Goal: Task Accomplishment & Management: Manage account settings

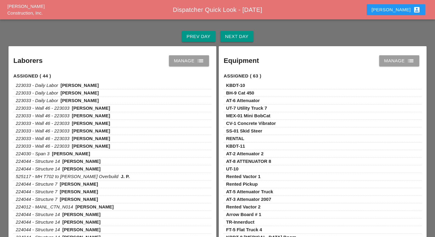
click at [193, 63] on div "Manage list" at bounding box center [189, 60] width 30 height 7
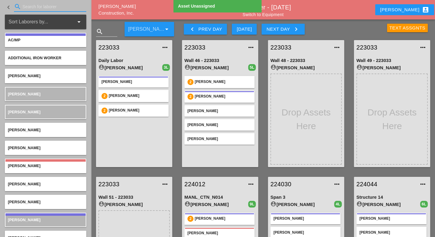
click at [37, 7] on input "Search for laborer" at bounding box center [49, 7] width 55 height 10
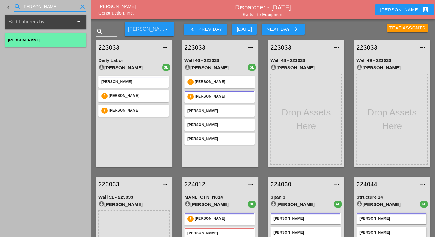
type input "hugo"
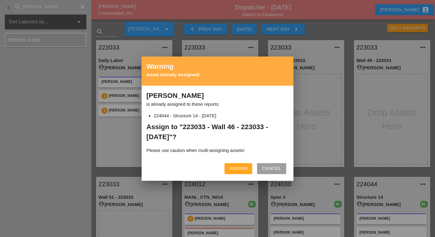
click at [238, 166] on div "Assign" at bounding box center [238, 168] width 18 height 7
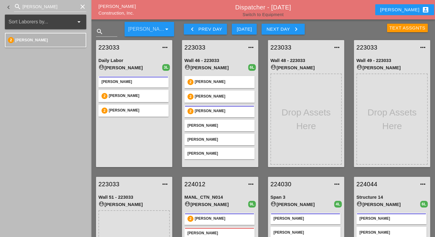
click at [269, 14] on link "Switch to Equipment" at bounding box center [262, 14] width 41 height 5
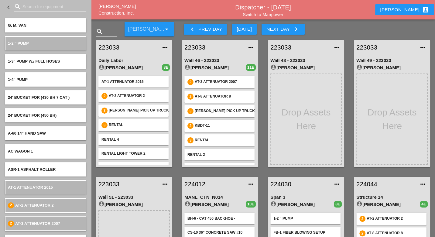
click at [33, 8] on input "Search for equipment" at bounding box center [49, 7] width 55 height 10
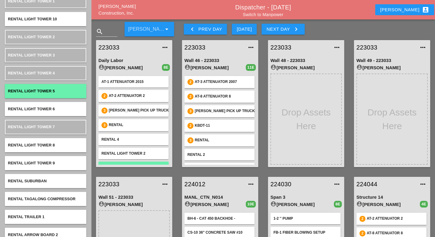
scroll to position [338, 0]
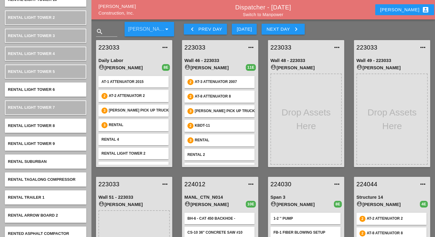
type input "rental"
click at [277, 26] on div "Next Day keyboard_arrow_right" at bounding box center [282, 29] width 33 height 7
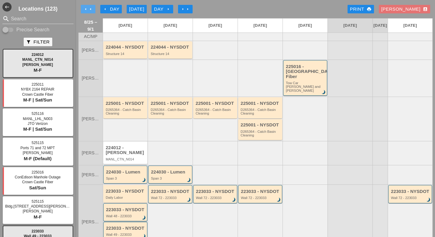
click at [91, 8] on icon "arrow_left" at bounding box center [90, 9] width 5 height 5
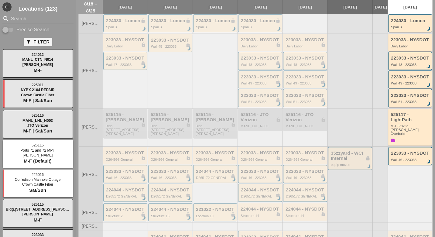
scroll to position [101, 0]
click at [210, 173] on div "224044 - NYSDOT lock D265172 GENERAL brightness_3" at bounding box center [215, 173] width 39 height 11
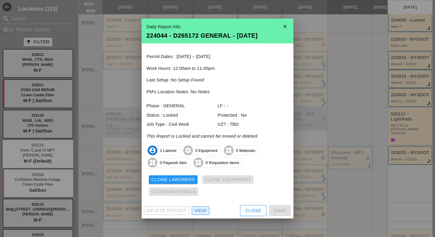
click at [204, 211] on div "View" at bounding box center [200, 210] width 12 height 7
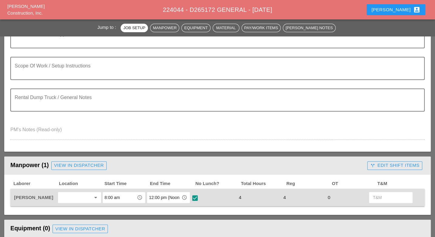
type input "GENERAL - GENERAL JOB COSTS"
type input "7 - Structure 7"
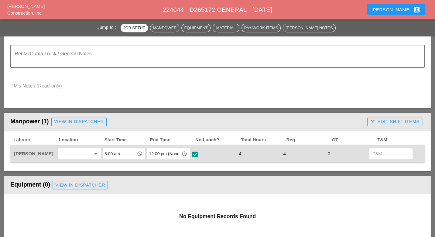
scroll to position [202, 0]
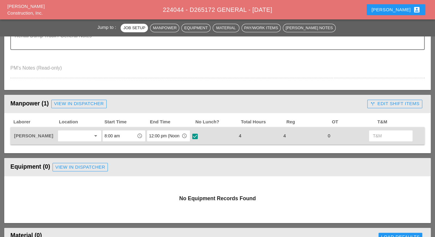
type input "1 - GENERAL"
type input "556.0202 - EPOXY-COATED BAR REINFORCEMENT FOR STRUC"
click at [394, 98] on div "call_split Edit Shift Items" at bounding box center [395, 104] width 60 height 12
click at [393, 100] on div "call_split Edit Shift Items" at bounding box center [394, 103] width 49 height 7
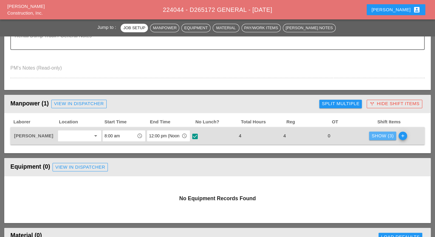
click at [378, 133] on button "Show (3)" at bounding box center [382, 136] width 27 height 9
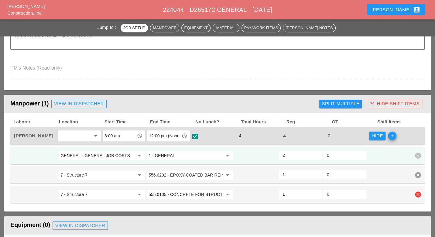
click at [201, 191] on input "555.0105 - CONCRETE FOR STRUCTURES, CLASS A" at bounding box center [186, 195] width 74 height 10
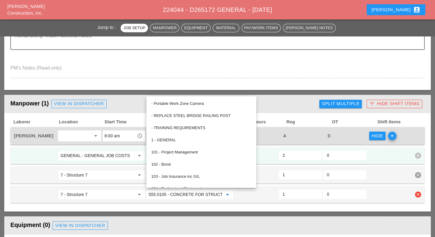
click at [132, 193] on input "7 - Structure 7" at bounding box center [97, 195] width 74 height 10
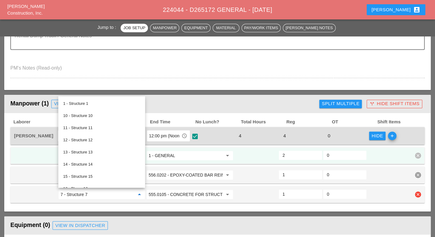
click at [172, 192] on input "555.0105 - CONCRETE FOR STRUCTURES, CLASS A" at bounding box center [186, 195] width 74 height 10
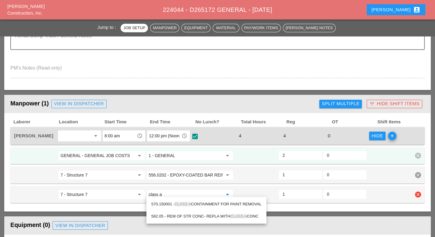
click at [178, 191] on input "class a" at bounding box center [186, 195] width 74 height 10
drag, startPoint x: 166, startPoint y: 191, endPoint x: 141, endPoint y: 192, distance: 24.6
click at [143, 192] on div "7 - Structure 7 arrow_drop_down class a arrow_drop_down 1 0 clear" at bounding box center [212, 194] width 399 height 11
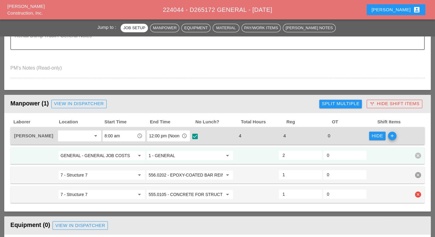
click at [167, 191] on input "555.0105 - CONCRETE FOR STRUCTURES, CLASS A" at bounding box center [186, 195] width 74 height 10
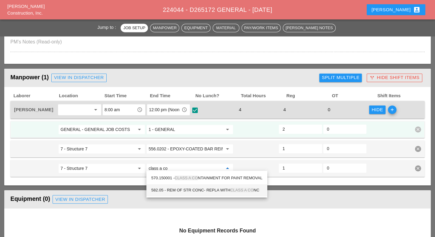
scroll to position [236, 0]
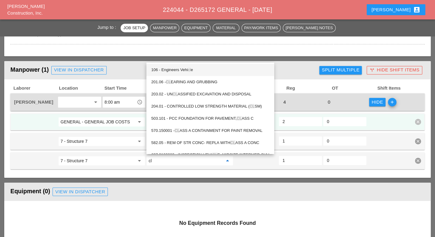
type input "c"
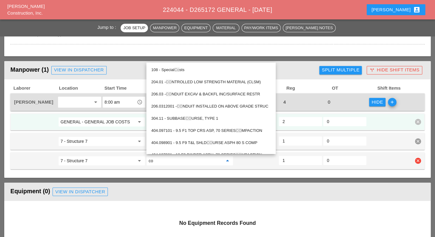
type input "c"
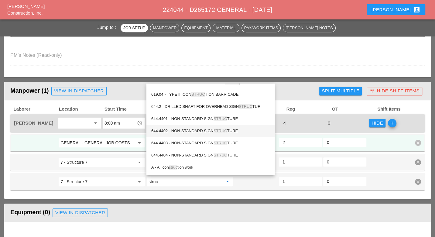
scroll to position [202, 0]
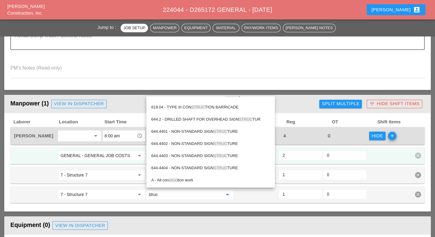
click at [206, 80] on div at bounding box center [217, 82] width 414 height 4
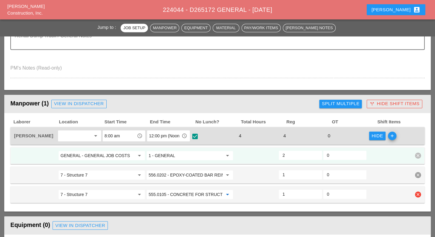
click at [181, 190] on input "555.0105 - CONCRETE FOR STRUCTURES, CLASS A" at bounding box center [186, 195] width 74 height 10
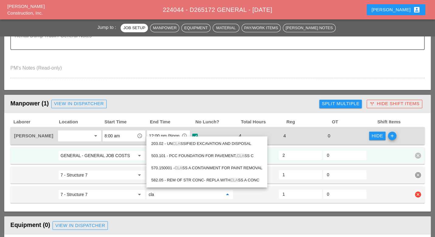
scroll to position [0, 0]
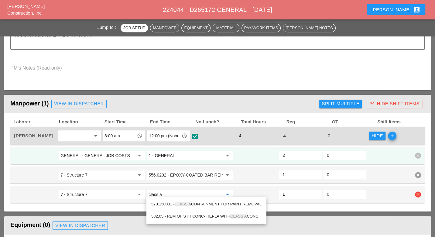
click at [179, 192] on input "class a" at bounding box center [186, 195] width 74 height 10
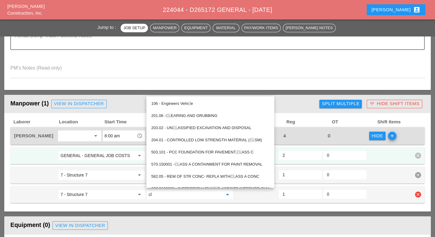
type input "c"
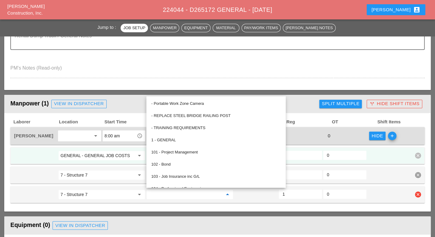
click at [162, 192] on input "555.0105" at bounding box center [186, 195] width 74 height 10
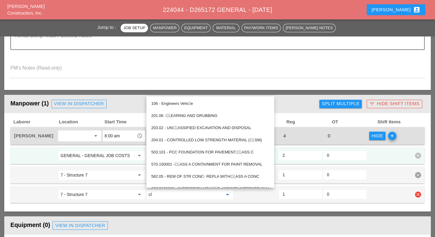
type input "c"
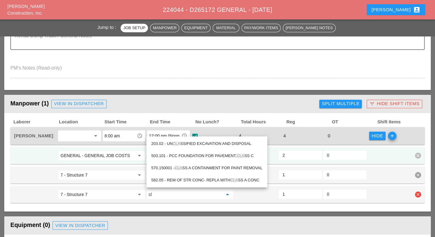
type input "c"
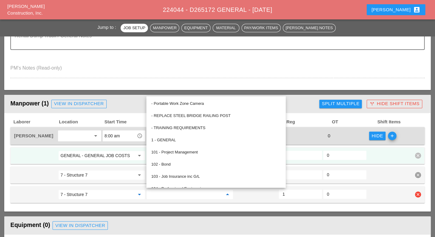
click at [132, 193] on input "7 - Structure 7" at bounding box center [97, 195] width 74 height 10
type input "555.0105 - CONCRETE FOR STRUCTURES, CLASS A"
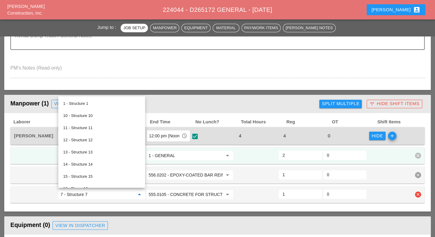
click at [159, 194] on input "555.0105 - CONCRETE FOR STRUCTURES, CLASS A" at bounding box center [186, 195] width 74 height 10
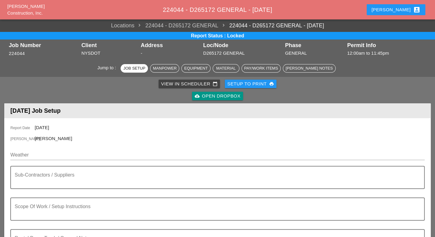
click at [401, 7] on div "Luca account_box" at bounding box center [396, 9] width 49 height 7
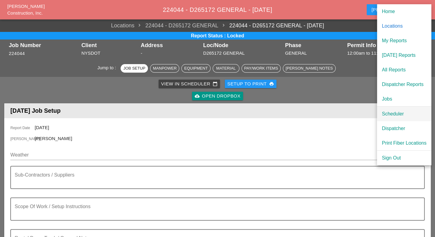
click at [391, 111] on div "Scheduler" at bounding box center [404, 113] width 45 height 7
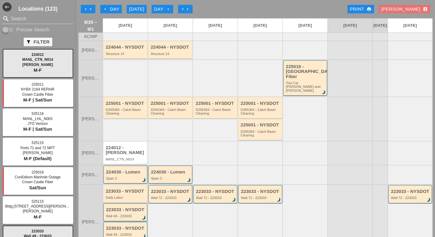
click at [159, 7] on div "Day arrow_right" at bounding box center [162, 9] width 17 height 7
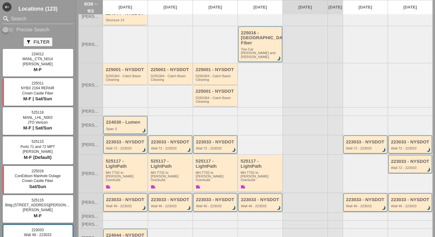
scroll to position [56, 0]
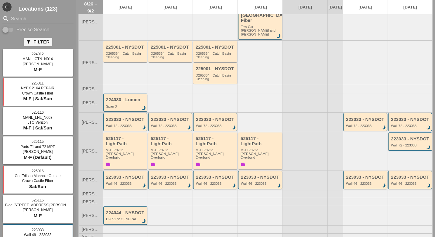
click at [129, 182] on div "Wall 46 - 223033" at bounding box center [125, 184] width 39 height 4
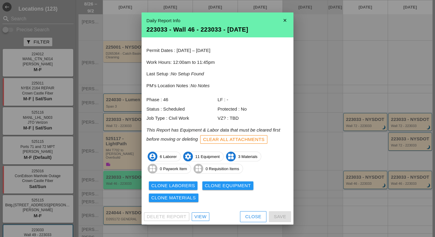
click at [248, 216] on div "Close" at bounding box center [253, 216] width 16 height 7
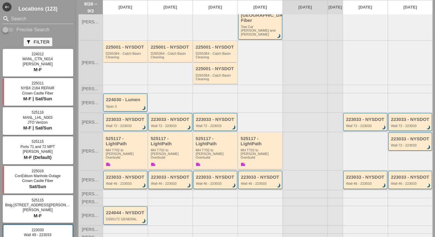
click at [163, 175] on div "223033 - NYSDOT Wall 46 - 223033 brightness_3" at bounding box center [170, 180] width 39 height 11
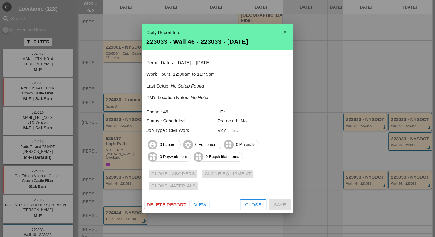
click at [251, 201] on button "Close" at bounding box center [253, 204] width 26 height 11
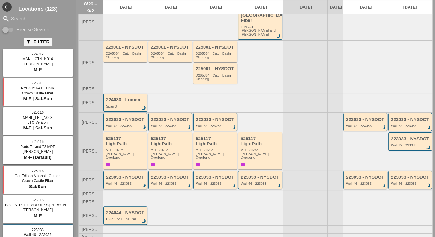
click at [129, 175] on div "223033 - NYSDOT Wall 46 - 223033 brightness_3" at bounding box center [125, 180] width 39 height 11
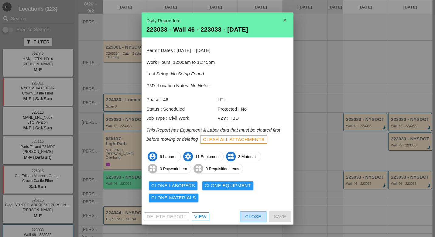
click at [249, 214] on div "Close" at bounding box center [253, 216] width 16 height 7
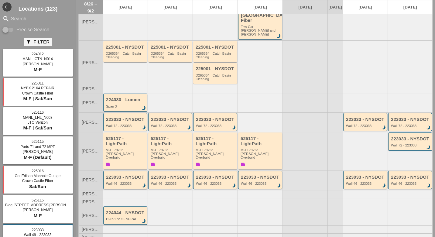
click at [122, 182] on div "Wall 46 - 223033" at bounding box center [125, 184] width 39 height 4
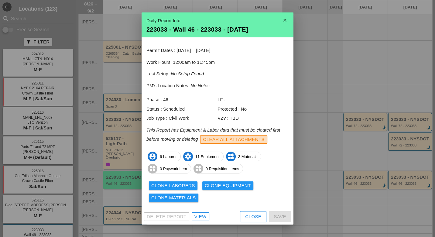
click at [231, 141] on div "Clear All Attachments" at bounding box center [234, 139] width 62 height 7
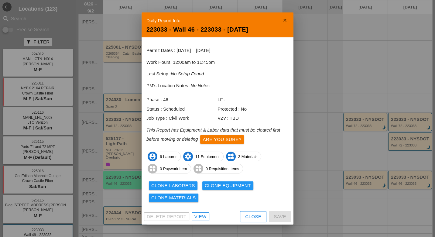
click at [229, 141] on div "Are you sure?" at bounding box center [222, 139] width 39 height 7
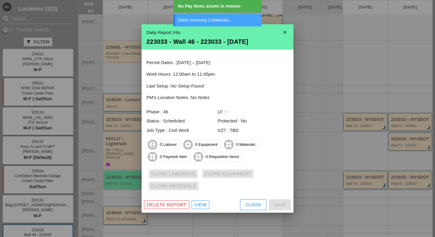
click at [252, 204] on div "Close" at bounding box center [253, 204] width 16 height 7
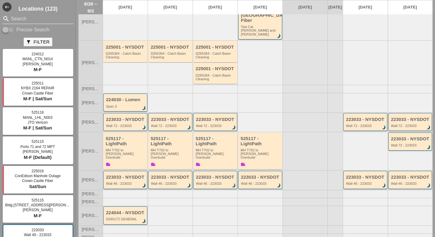
click at [13, 30] on input "Precise Search" at bounding box center [8, 29] width 12 height 7
checkbox input "true"
click at [18, 14] on input "Search" at bounding box center [38, 19] width 54 height 10
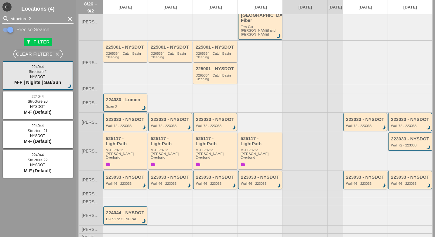
type input "structure 2"
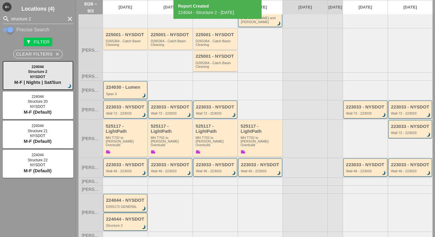
scroll to position [75, 0]
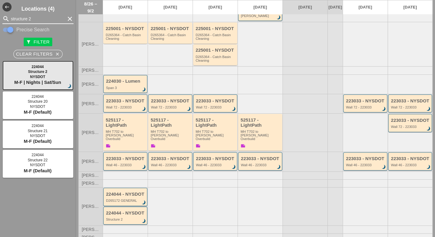
drag, startPoint x: 33, startPoint y: 18, endPoint x: 29, endPoint y: 17, distance: 4.0
click at [29, 17] on input "structure 2" at bounding box center [38, 19] width 54 height 10
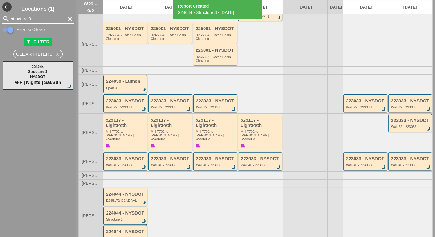
drag, startPoint x: 30, startPoint y: 18, endPoint x: 27, endPoint y: 18, distance: 3.4
click at [27, 18] on input "structure 3" at bounding box center [38, 19] width 54 height 10
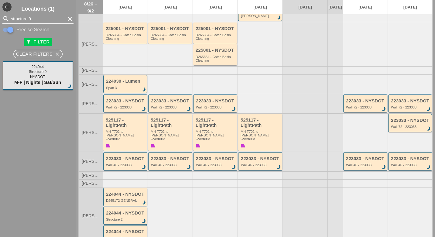
type input "structure 9"
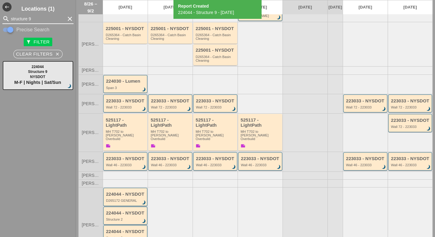
drag, startPoint x: 33, startPoint y: 19, endPoint x: 29, endPoint y: 19, distance: 4.6
click at [29, 19] on input "structure 9" at bounding box center [38, 19] width 54 height 10
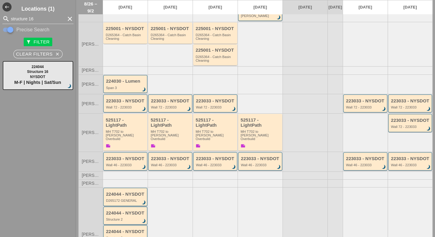
scroll to position [130, 0]
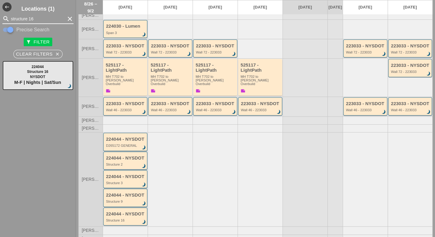
drag, startPoint x: 35, startPoint y: 20, endPoint x: 31, endPoint y: 19, distance: 3.7
click at [31, 19] on input "structure 16" at bounding box center [38, 19] width 54 height 10
type input "structure 17"
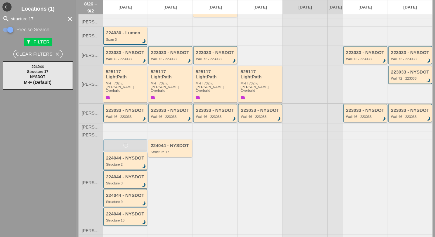
scroll to position [111, 0]
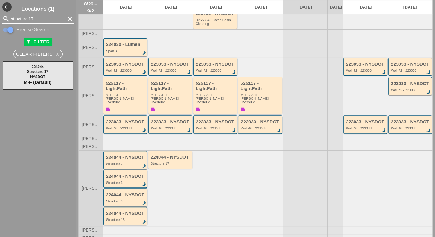
drag, startPoint x: 38, startPoint y: 14, endPoint x: 7, endPoint y: 13, distance: 31.0
click at [7, 13] on div "Locations (1) search structure 17 clear Precise Search filter_alt Filter Clear …" at bounding box center [38, 118] width 76 height 237
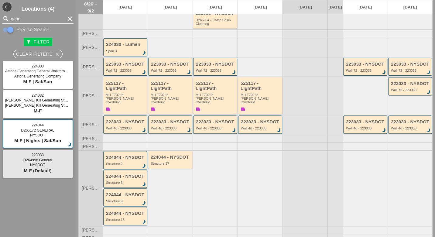
type input "gene"
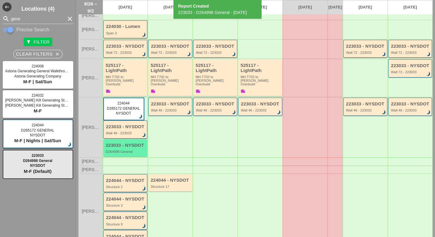
scroll to position [130, 0]
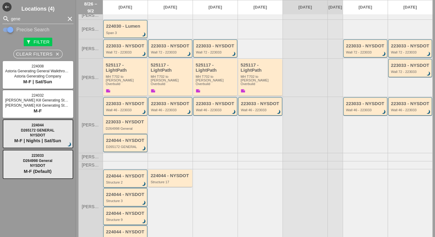
click at [123, 119] on div "223033 - NYSDOT" at bounding box center [126, 121] width 40 height 5
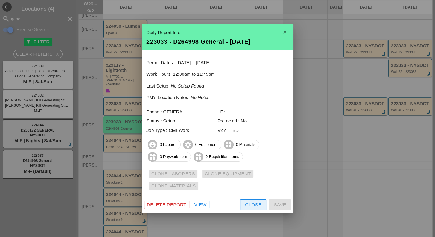
drag, startPoint x: 249, startPoint y: 205, endPoint x: 251, endPoint y: 146, distance: 59.3
click at [250, 205] on div "Close" at bounding box center [253, 204] width 16 height 7
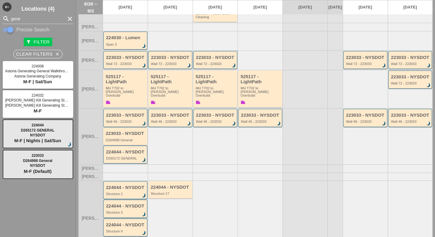
scroll to position [80, 0]
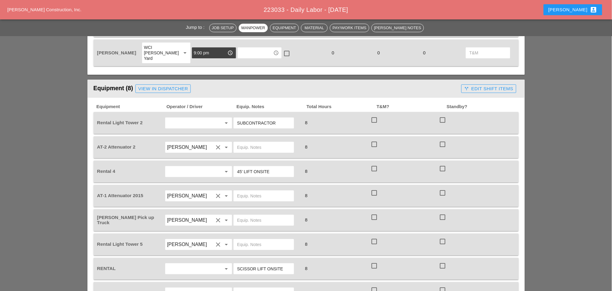
scroll to position [709, 0]
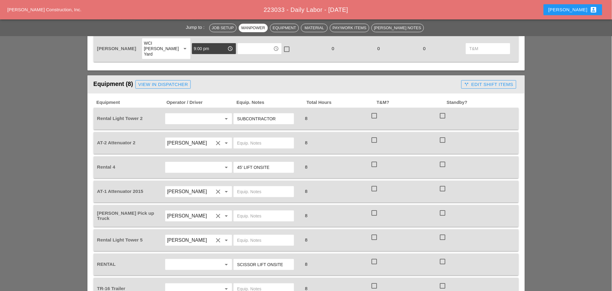
click at [164, 28] on input "text" at bounding box center [263, 143] width 53 height 10
drag, startPoint x: 273, startPoint y: 120, endPoint x: 235, endPoint y: 121, distance: 38.0
click at [164, 28] on div "Bruckner yard" at bounding box center [264, 143] width 60 height 11
click at [164, 28] on input "Bruckner yard" at bounding box center [263, 143] width 53 height 10
type input "Bruckner yard"
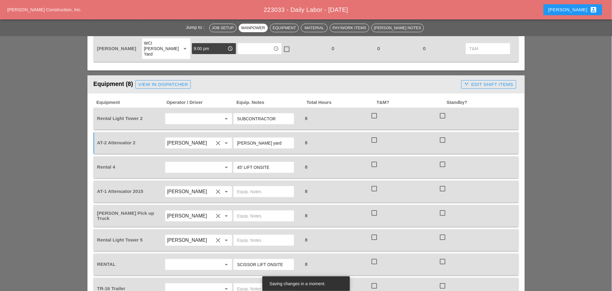
click at [164, 28] on input "45' LIFT ONSITE" at bounding box center [263, 168] width 53 height 10
drag, startPoint x: 241, startPoint y: 145, endPoint x: 234, endPoint y: 145, distance: 7.6
click at [164, 28] on div "45' LIFT ONSITE" at bounding box center [264, 167] width 60 height 11
click at [164, 28] on input "60' LIFT ONSITE" at bounding box center [263, 168] width 53 height 10
drag, startPoint x: 271, startPoint y: 145, endPoint x: 244, endPoint y: 148, distance: 26.8
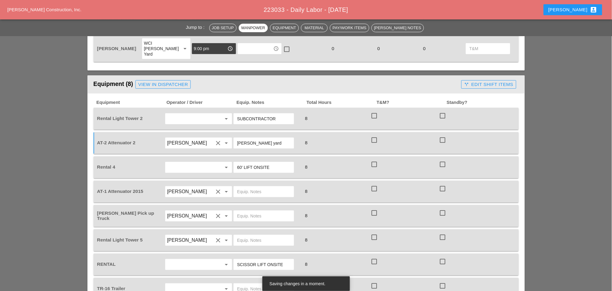
click at [164, 28] on input "60' LIFT ONSITE" at bounding box center [263, 168] width 53 height 10
paste input "text"
drag, startPoint x: 262, startPoint y: 122, endPoint x: 233, endPoint y: 122, distance: 29.5
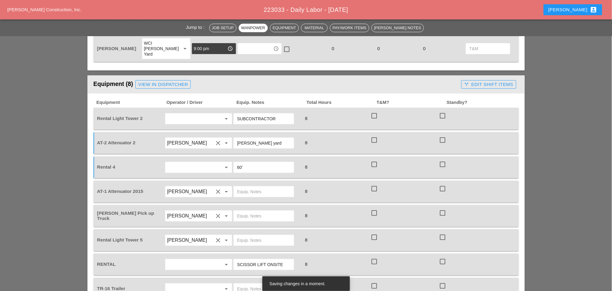
click at [164, 28] on div "[PERSON_NAME] yard" at bounding box center [267, 143] width 69 height 17
click at [164, 28] on input "60'" at bounding box center [263, 168] width 53 height 10
paste input "[PERSON_NAME] yard"
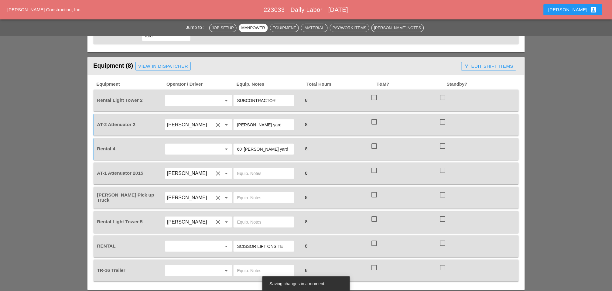
scroll to position [742, 0]
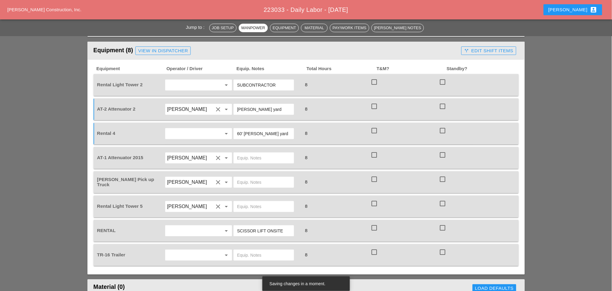
type input "60' [PERSON_NAME] yard"
click at [164, 28] on input "text" at bounding box center [263, 158] width 53 height 10
paste input "[PERSON_NAME] yard"
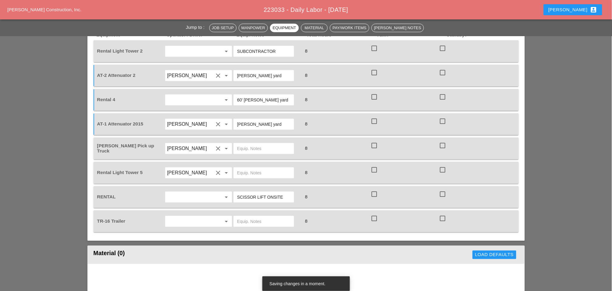
type input "[PERSON_NAME] yard"
click at [164, 28] on input "text" at bounding box center [263, 173] width 53 height 10
paste input "[PERSON_NAME] yard"
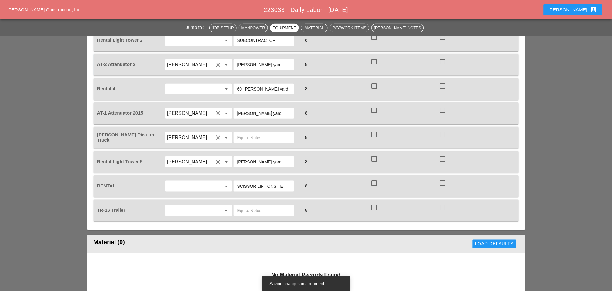
scroll to position [810, 0]
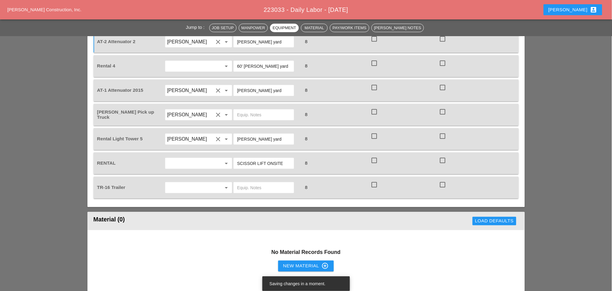
type input "Bruckner yard"
click at [164, 28] on input "SCISSOR LIFT ONSITE" at bounding box center [263, 164] width 53 height 10
drag, startPoint x: 284, startPoint y: 138, endPoint x: 257, endPoint y: 138, distance: 26.7
click at [164, 28] on input "SCISSOR LIFT ONSITE" at bounding box center [263, 164] width 53 height 10
type input "SCISSOR Sub Contractor"
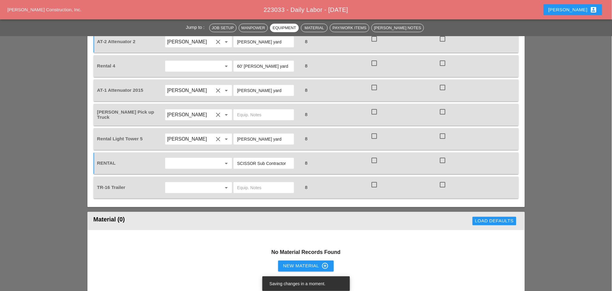
click at [164, 28] on input "text" at bounding box center [263, 188] width 53 height 10
paste input "Bruckner yard"
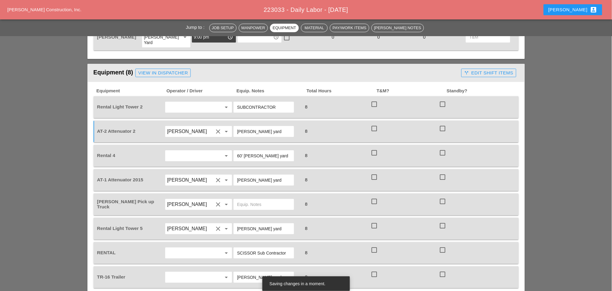
scroll to position [709, 0]
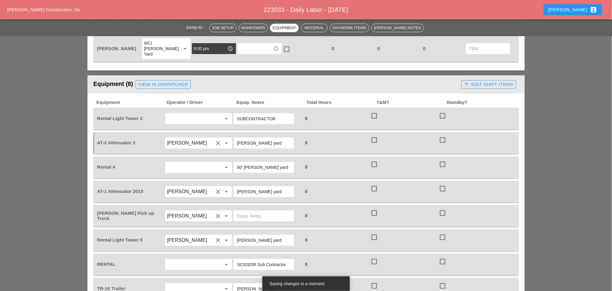
type input "Bruckner yard"
click at [164, 28] on div "View in Dispatcher" at bounding box center [163, 84] width 50 height 7
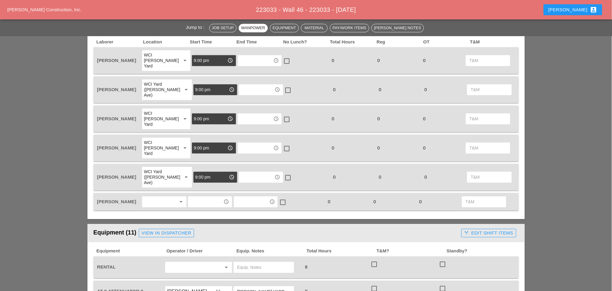
scroll to position [371, 0]
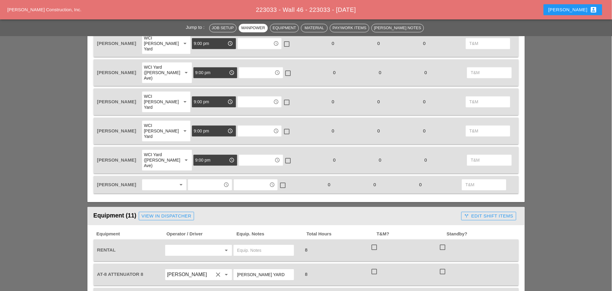
click at [153, 180] on div at bounding box center [160, 185] width 32 height 10
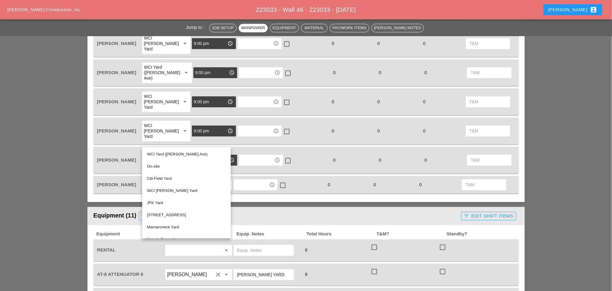
click at [162, 190] on div "WCI [PERSON_NAME] Yard" at bounding box center [186, 190] width 79 height 7
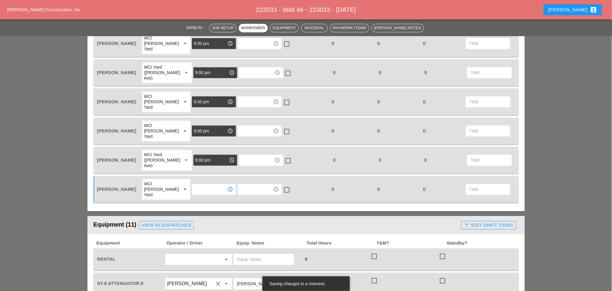
click at [197, 184] on input "text" at bounding box center [210, 189] width 32 height 10
click at [201, 189] on div "9 :00 pm" at bounding box center [210, 191] width 34 height 7
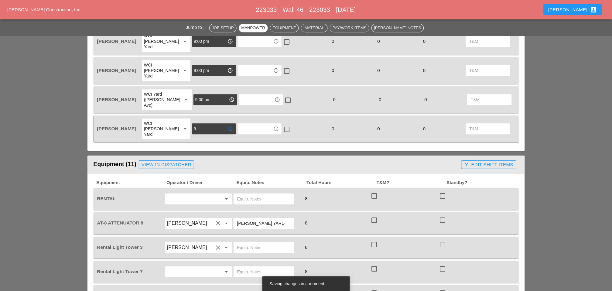
scroll to position [472, 0]
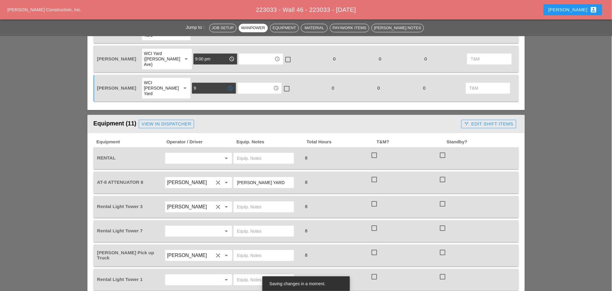
type input "9:00 pm"
click at [236, 153] on div at bounding box center [264, 158] width 60 height 11
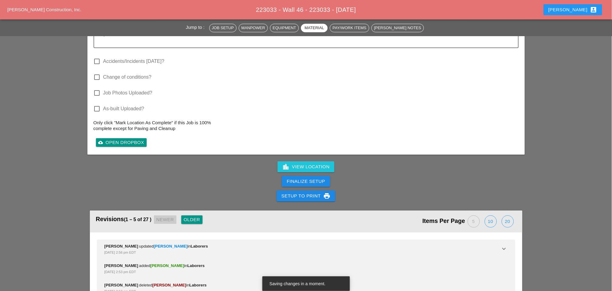
scroll to position [1246, 0]
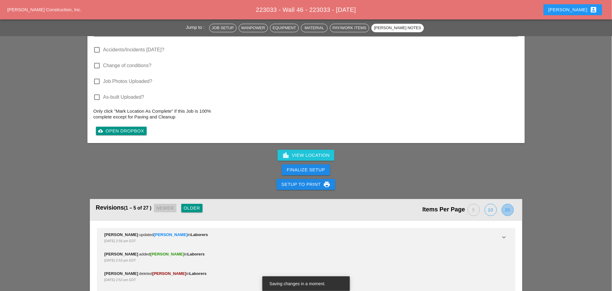
click at [503, 204] on div "20" at bounding box center [508, 210] width 12 height 12
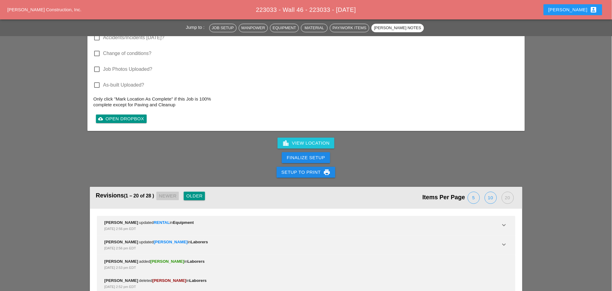
scroll to position [1301, 0]
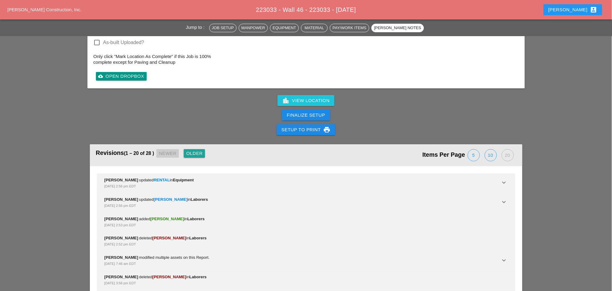
click at [201, 150] on div "Older" at bounding box center [194, 153] width 16 height 7
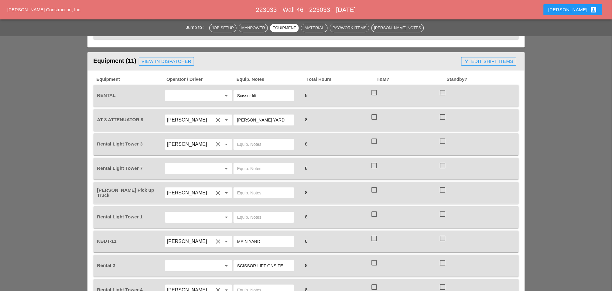
scroll to position [528, 0]
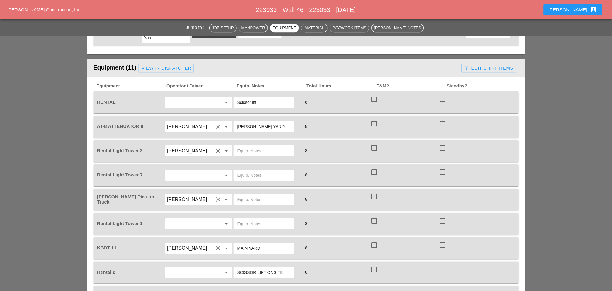
click at [262, 98] on input "Scissor lift" at bounding box center [263, 103] width 53 height 10
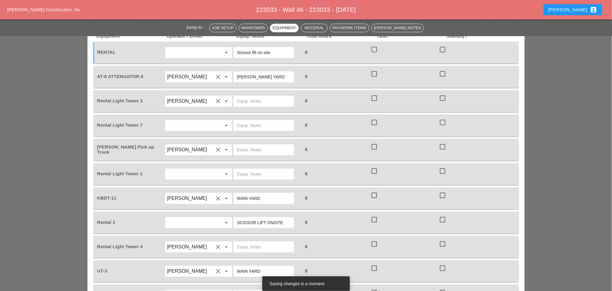
scroll to position [562, 0]
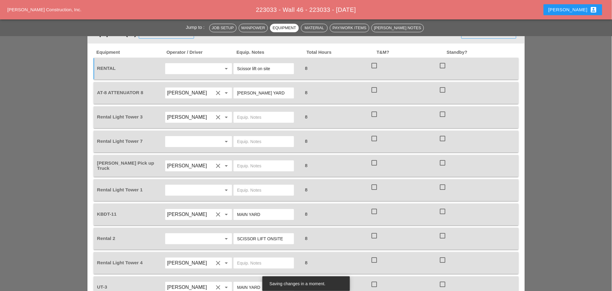
type input "Scissor lift on site"
click at [243, 112] on input "text" at bounding box center [263, 117] width 53 height 10
paste input "Bruckner yard"
type input "Bruckner yard"
click at [246, 137] on input "text" at bounding box center [263, 142] width 53 height 10
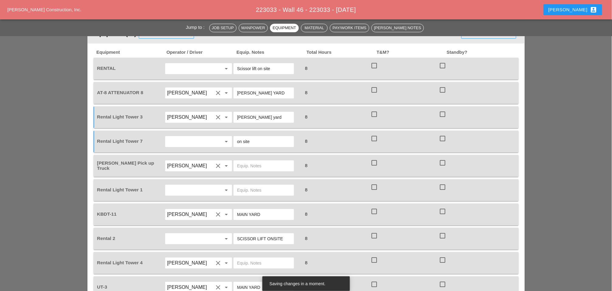
type input "on site"
click at [192, 137] on input "text" at bounding box center [190, 142] width 46 height 10
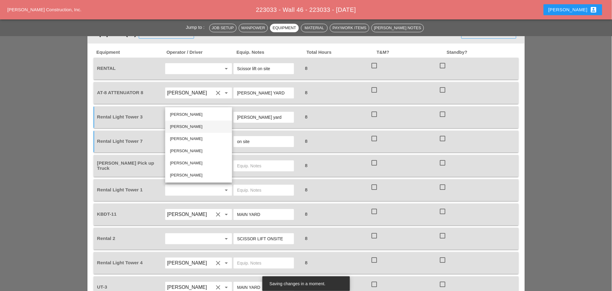
click at [186, 124] on div "Iwan Belfor" at bounding box center [198, 126] width 57 height 7
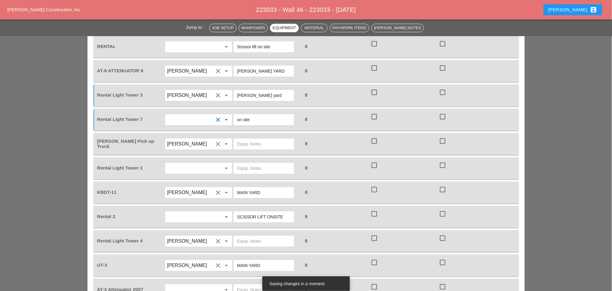
scroll to position [596, 0]
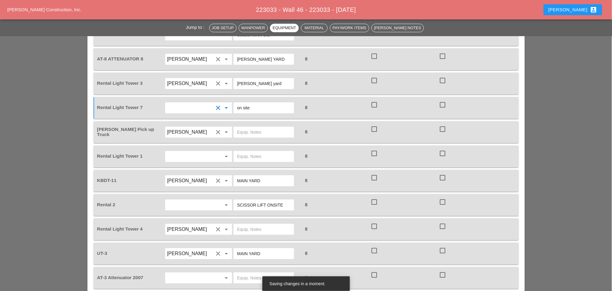
click at [183, 152] on input "text" at bounding box center [190, 157] width 46 height 10
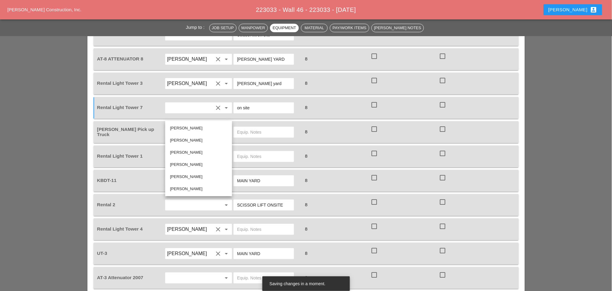
drag, startPoint x: 187, startPoint y: 139, endPoint x: 209, endPoint y: 131, distance: 24.0
click at [187, 139] on div "Iwan Belfor" at bounding box center [198, 140] width 57 height 7
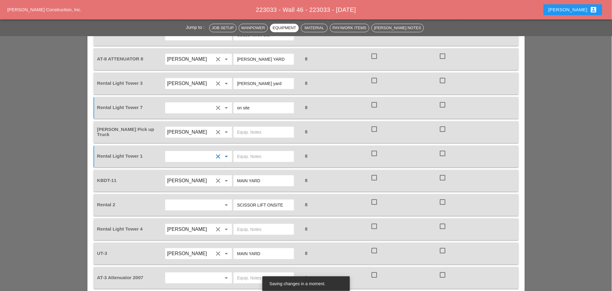
click at [238, 152] on input "text" at bounding box center [263, 157] width 53 height 10
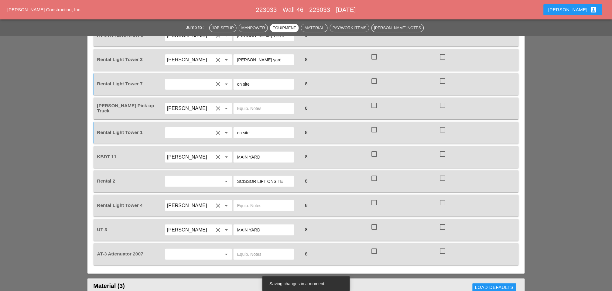
scroll to position [630, 0]
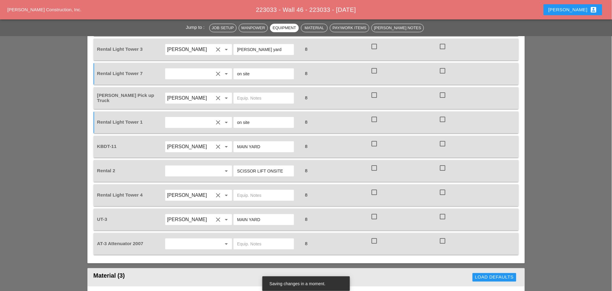
type input "on site"
click at [255, 142] on input "MAIN YARD" at bounding box center [263, 147] width 53 height 10
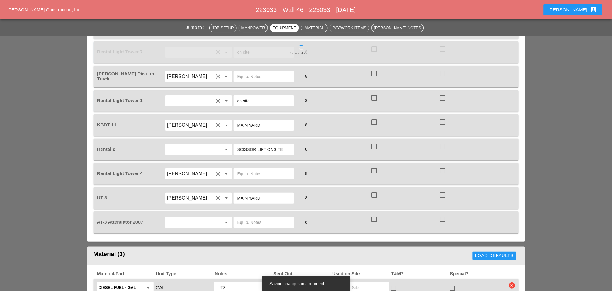
scroll to position [663, 0]
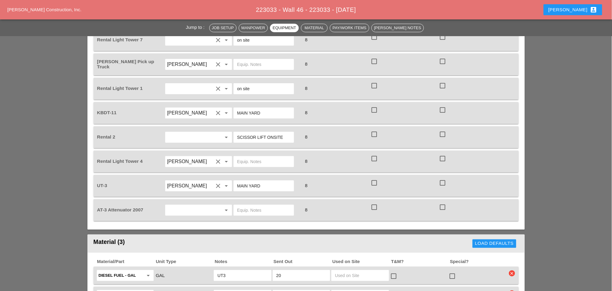
click at [242, 157] on input "text" at bounding box center [263, 162] width 53 height 10
paste input "Bruckner yard"
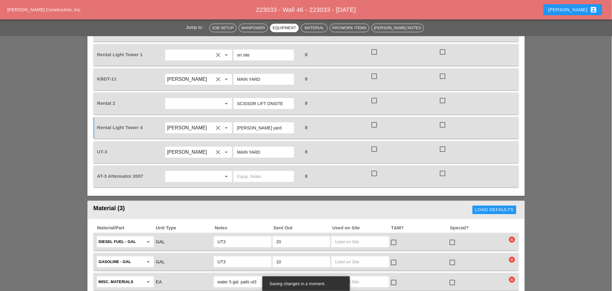
type input "[PERSON_NAME] yard"
click at [186, 172] on input "text" at bounding box center [190, 177] width 46 height 10
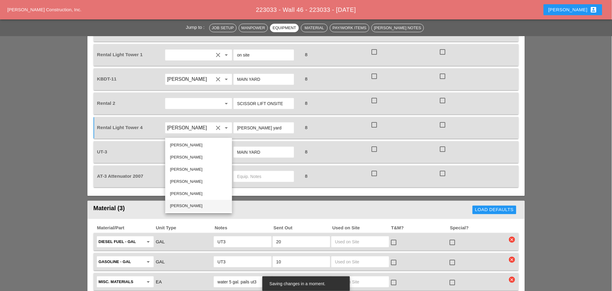
click at [183, 204] on div "Hugo Zambrano" at bounding box center [198, 205] width 57 height 7
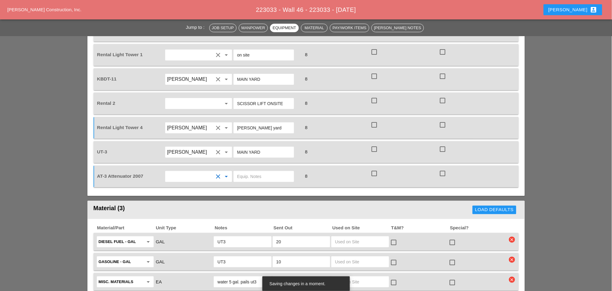
click at [242, 172] on input "text" at bounding box center [263, 177] width 53 height 10
paste input "Bruckner yard"
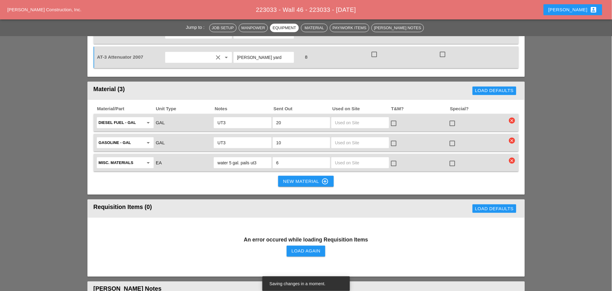
scroll to position [832, 0]
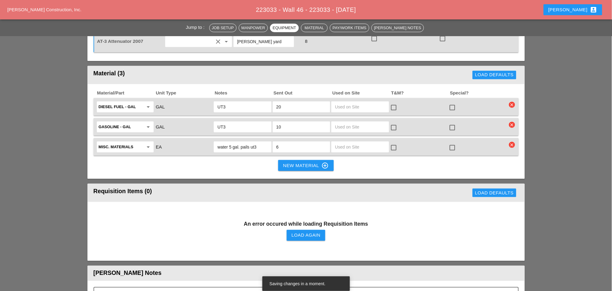
type input "Bruckner yard"
click at [298, 162] on div "New Material control_point" at bounding box center [306, 165] width 46 height 7
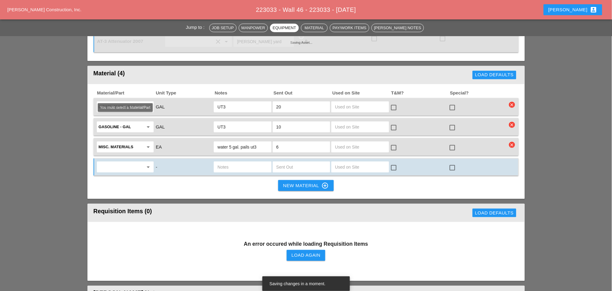
click at [108, 162] on input "text" at bounding box center [121, 167] width 45 height 10
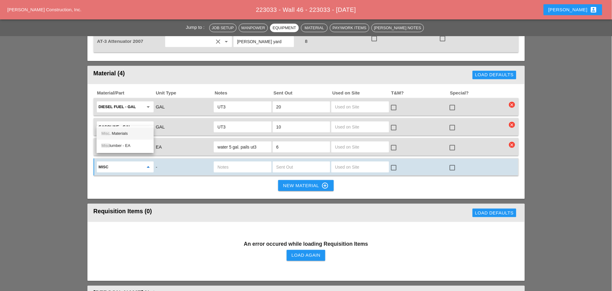
click at [126, 132] on div "Misc . Materials" at bounding box center [124, 133] width 47 height 7
type input "Misc. Materials"
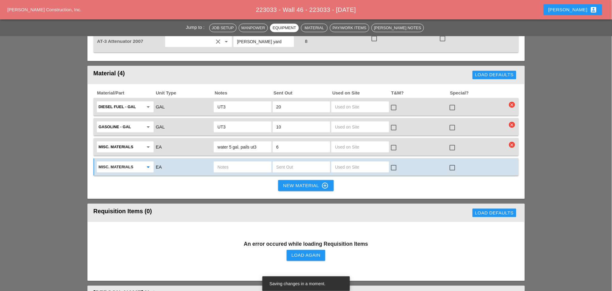
drag, startPoint x: 230, startPoint y: 122, endPoint x: 235, endPoint y: 123, distance: 5.5
click at [229, 162] on input "text" at bounding box center [243, 167] width 50 height 10
type input "55 gal. water on KBDT11"
click at [277, 162] on input "text" at bounding box center [301, 167] width 50 height 10
type input "1"
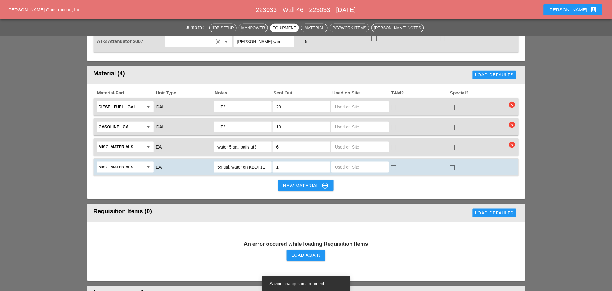
click at [292, 182] on div "New Material control_point" at bounding box center [306, 185] width 46 height 7
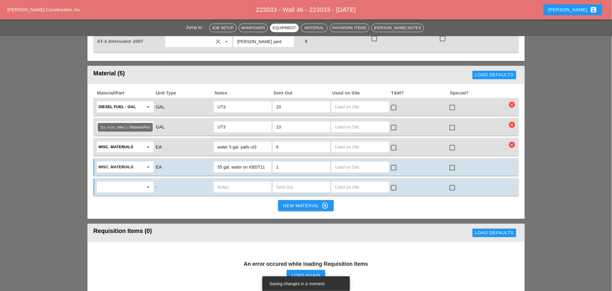
click at [130, 182] on input "text" at bounding box center [121, 187] width 45 height 10
click at [123, 153] on div "Mis c. Materials" at bounding box center [124, 153] width 47 height 7
type input "Misc. Materials"
click at [222, 182] on input "text" at bounding box center [243, 187] width 50 height 10
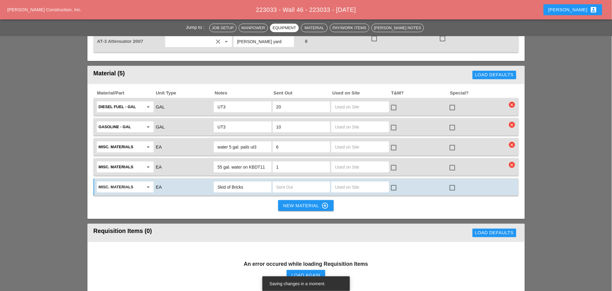
type input "Skid of Bricks"
click at [283, 182] on input "text" at bounding box center [301, 187] width 50 height 10
drag, startPoint x: 278, startPoint y: 141, endPoint x: 275, endPoint y: 141, distance: 3.4
click at [275, 182] on div "2" at bounding box center [301, 187] width 57 height 11
type input "3"
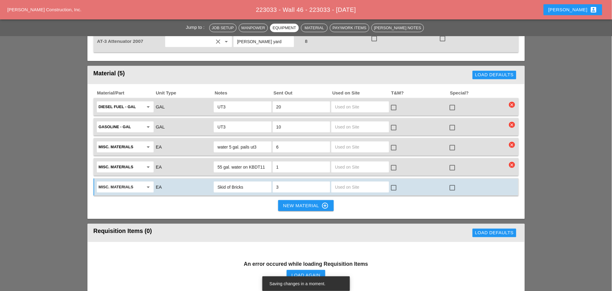
click at [298, 202] on div "New Material control_point" at bounding box center [306, 205] width 46 height 7
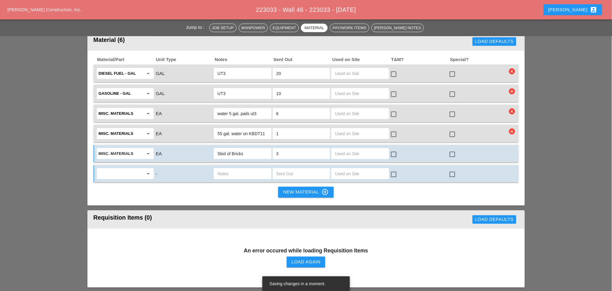
scroll to position [866, 0]
click at [130, 169] on input "text" at bounding box center [121, 174] width 45 height 10
click at [123, 137] on div "Morta r Type S" at bounding box center [124, 138] width 47 height 7
type input "Mortar Type S"
click at [286, 169] on input "text" at bounding box center [301, 174] width 50 height 10
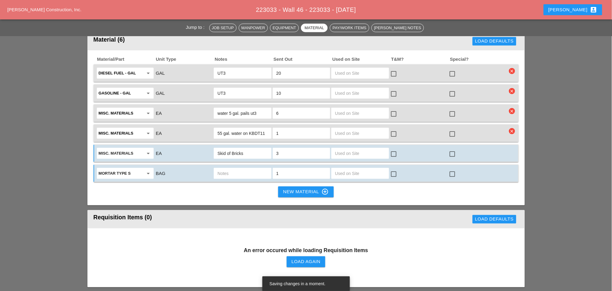
type input "1"
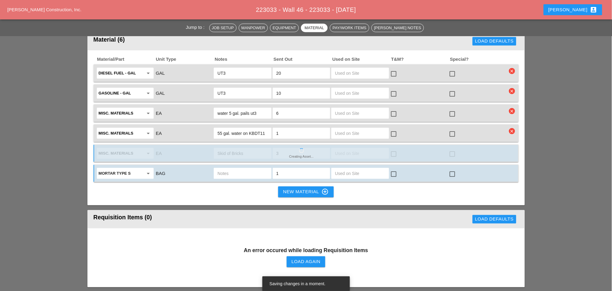
click at [223, 169] on input "text" at bounding box center [243, 174] width 50 height 10
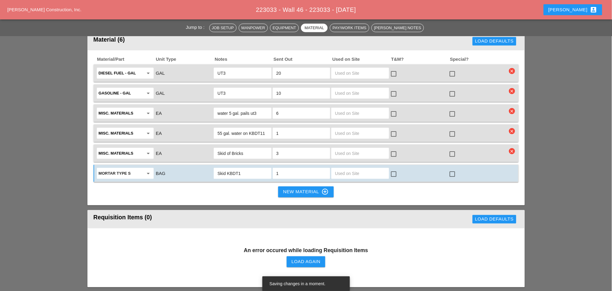
type input "Skid KBDT11"
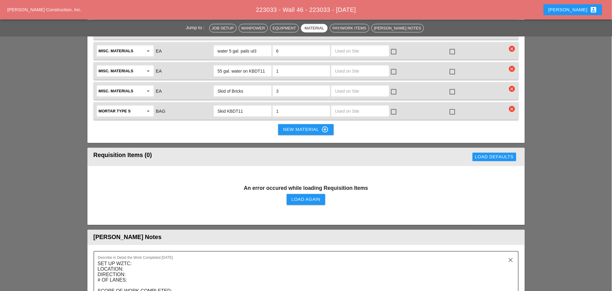
scroll to position [934, 0]
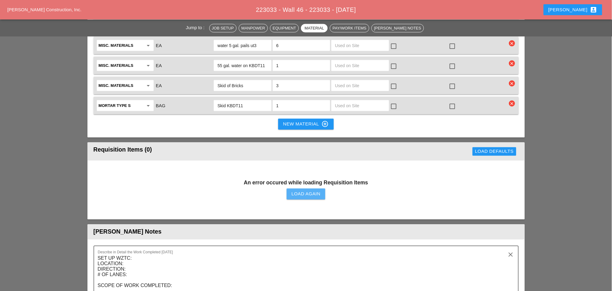
click at [297, 191] on div "Load Again" at bounding box center [306, 194] width 29 height 7
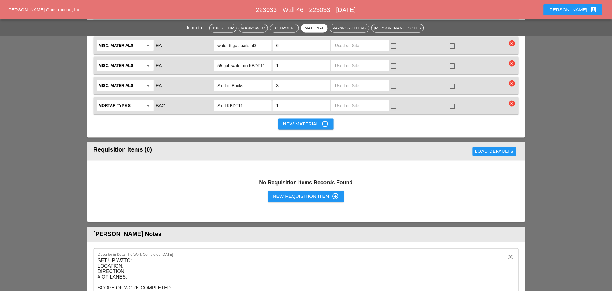
click at [292, 193] on div "New Requisition Item control_point" at bounding box center [306, 196] width 66 height 7
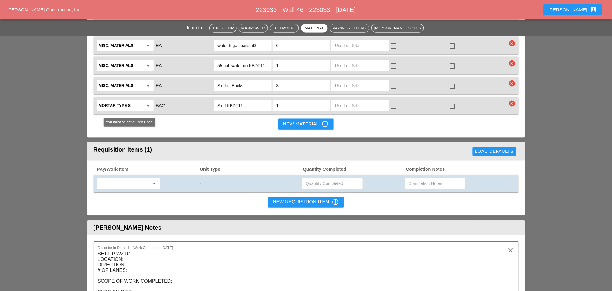
click at [127, 179] on input "text" at bounding box center [124, 184] width 51 height 10
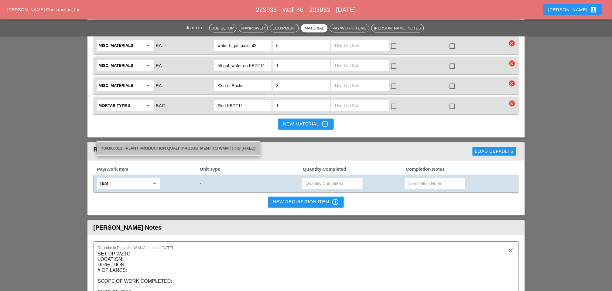
click at [153, 146] on div "404.000011 - PLANT PRODUCTION QUALITY ADJUSTMENT TO WMA ITEM S [FIXED]" at bounding box center [178, 148] width 154 height 7
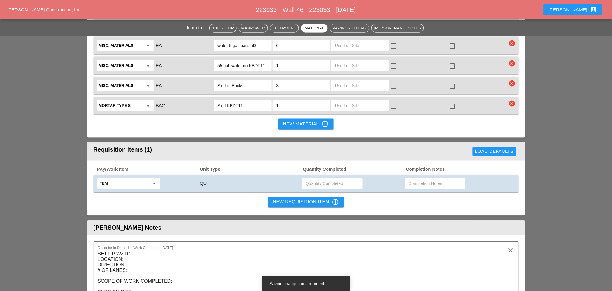
type input "404.000011 - PLANT PRODUCTION QUALITY ADJUSTMENT TO WMA ITEMS [FIXED]"
click at [313, 179] on input "text" at bounding box center [332, 184] width 53 height 10
type input "4"
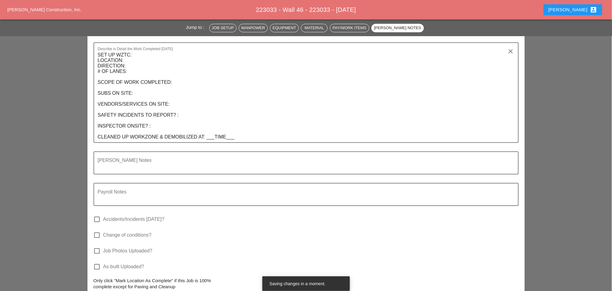
scroll to position [1068, 0]
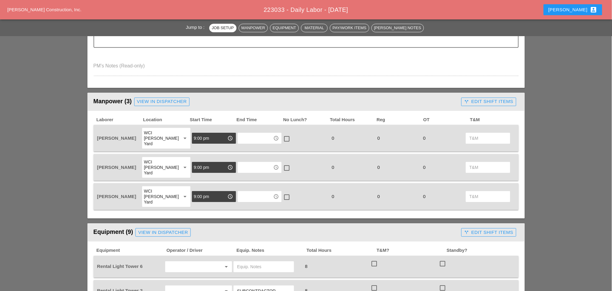
scroll to position [641, 0]
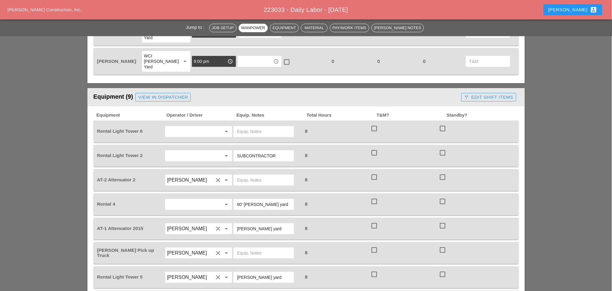
drag, startPoint x: 211, startPoint y: 111, endPoint x: 191, endPoint y: 115, distance: 20.1
click at [209, 127] on input "text" at bounding box center [190, 132] width 46 height 10
drag, startPoint x: 189, startPoint y: 123, endPoint x: 196, endPoint y: 124, distance: 6.7
click at [192, 123] on div "[PERSON_NAME]" at bounding box center [198, 124] width 57 height 7
type input "[PERSON_NAME]"
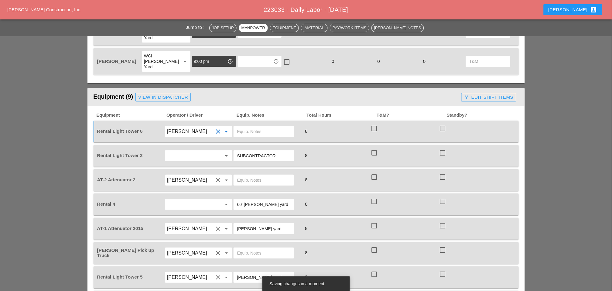
click at [247, 127] on input "text" at bounding box center [263, 132] width 53 height 10
paste input "[PERSON_NAME] yard"
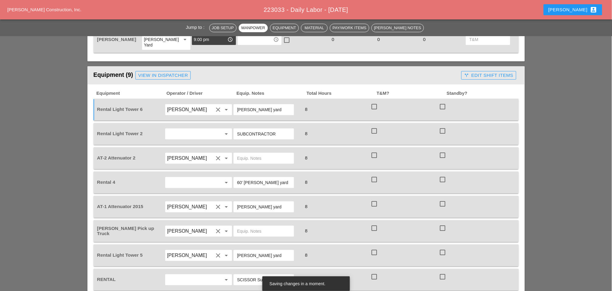
scroll to position [675, 0]
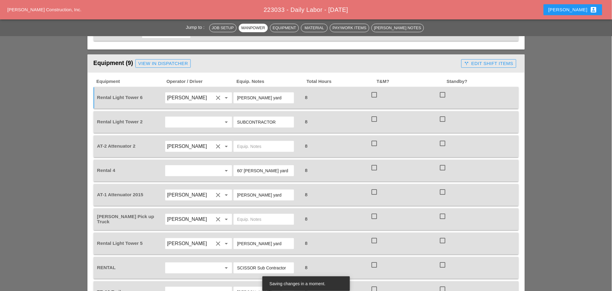
type input "[PERSON_NAME] yard"
click at [246, 142] on input "text" at bounding box center [263, 147] width 53 height 10
paste input "[PERSON_NAME] yard"
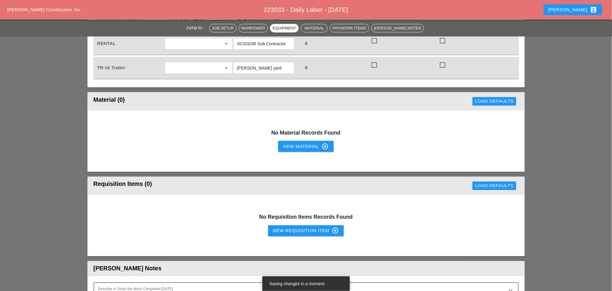
scroll to position [945, 0]
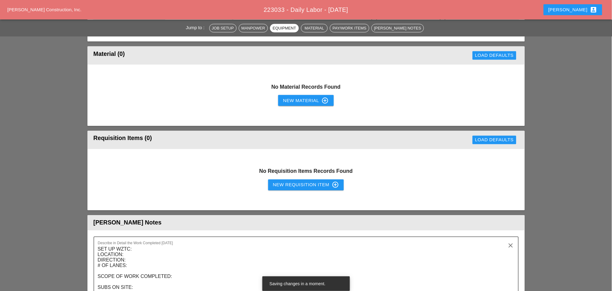
type input "[PERSON_NAME] yard"
click at [289, 153] on div "No Requisition Items Records Found New Requisition Item control_point" at bounding box center [305, 179] width 437 height 61
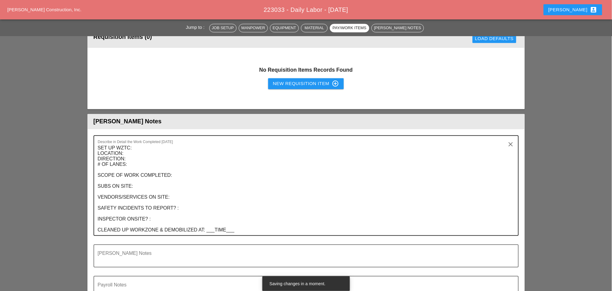
scroll to position [844, 0]
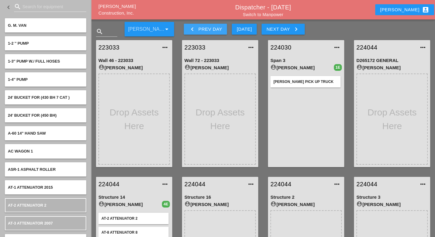
drag, startPoint x: 207, startPoint y: 31, endPoint x: 205, endPoint y: 55, distance: 23.8
click at [207, 31] on div "keyboard_arrow_left Prev Day" at bounding box center [205, 29] width 33 height 7
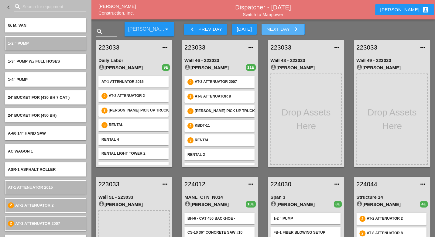
click at [281, 29] on div "Next Day keyboard_arrow_right" at bounding box center [282, 29] width 33 height 7
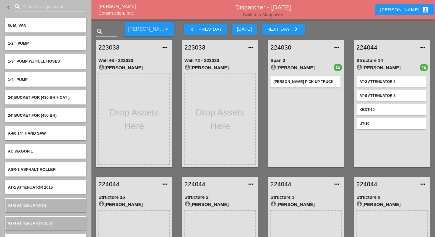
click at [275, 15] on link "Switch to Manpower" at bounding box center [263, 14] width 40 height 5
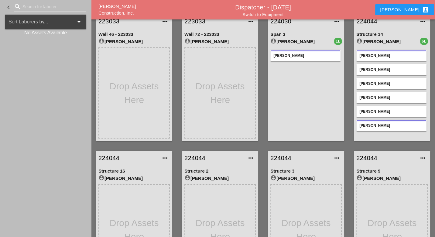
scroll to position [34, 0]
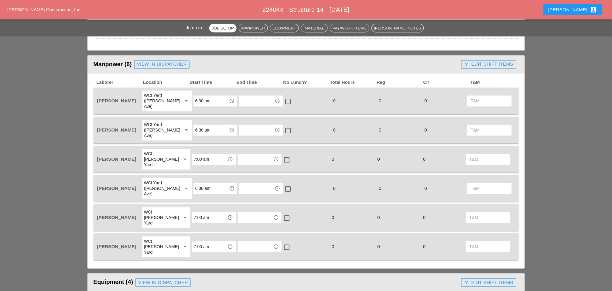
scroll to position [304, 0]
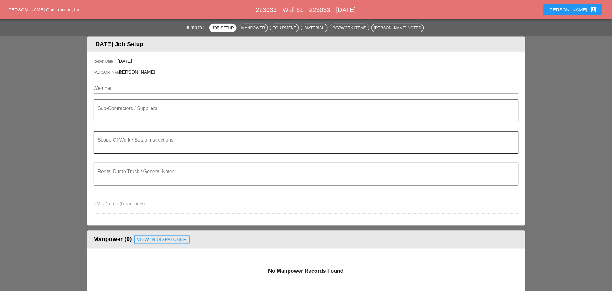
scroll to position [67, 0]
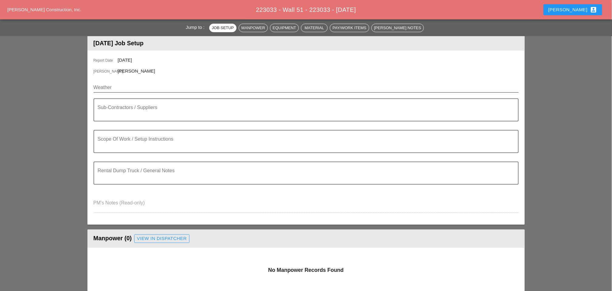
click at [119, 85] on input "Weather" at bounding box center [302, 88] width 417 height 10
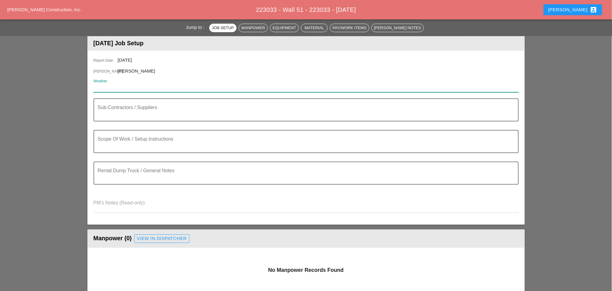
paste input "Night 64° 2% WNW 13 mph A clear sky. Low 64F. Winds WNW at 10 to 15 mph."
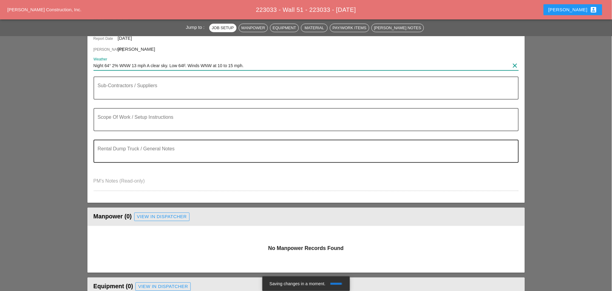
scroll to position [101, 0]
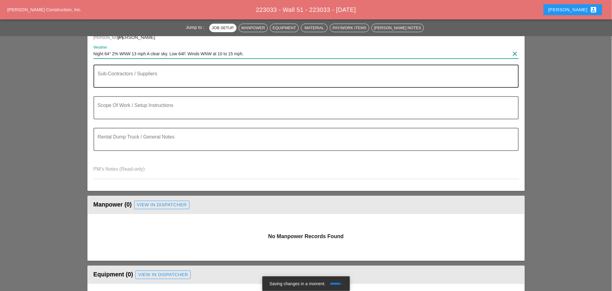
type input "Night 64° 2% WNW 13 mph A clear sky. Low 64F. Winds WNW at 10 to 15 mph."
drag, startPoint x: 104, startPoint y: 77, endPoint x: 113, endPoint y: 82, distance: 10.6
click at [105, 77] on textarea "Sub-Contractors / Suppliers" at bounding box center [304, 80] width 412 height 15
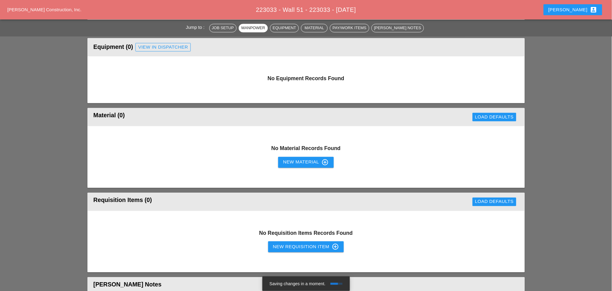
scroll to position [338, 0]
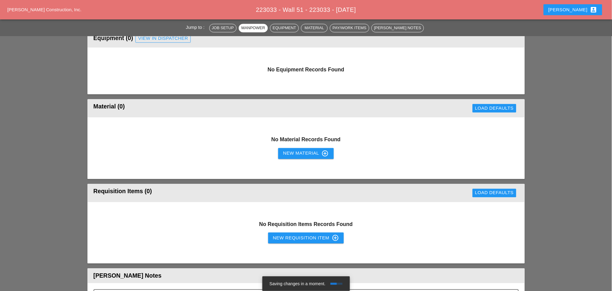
type textarea "D&C on site"
click at [293, 235] on div "New Requisition Item control_point" at bounding box center [306, 238] width 66 height 7
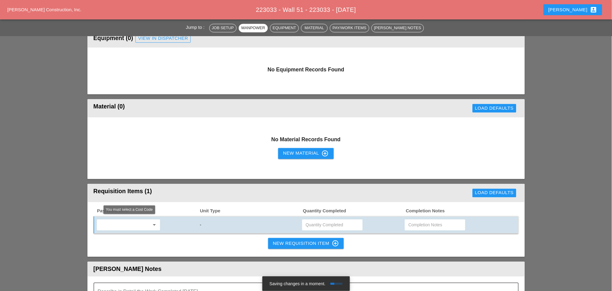
click at [127, 225] on input "text" at bounding box center [124, 225] width 51 height 10
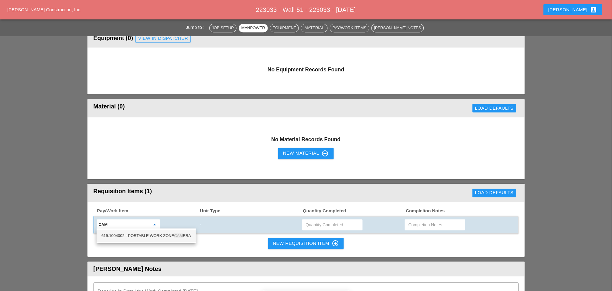
drag, startPoint x: 127, startPoint y: 236, endPoint x: 158, endPoint y: 231, distance: 31.5
click at [129, 236] on div "619.1004002 - PORTABLE WORK ZONE CAM ERA" at bounding box center [146, 235] width 90 height 7
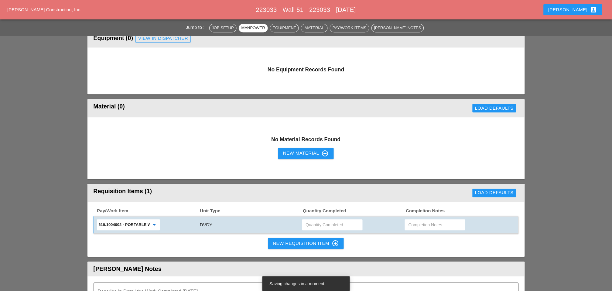
type input "619.1004002 - PORTABLE WORK ZONE CAMERA"
click at [315, 224] on input "text" at bounding box center [332, 225] width 53 height 10
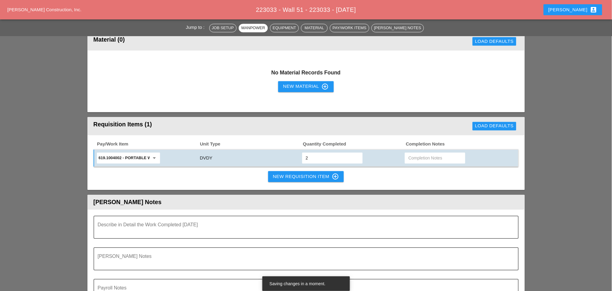
scroll to position [405, 0]
type input "2"
drag, startPoint x: 290, startPoint y: 173, endPoint x: 154, endPoint y: 189, distance: 137.4
click at [290, 173] on div "New Requisition Item control_point" at bounding box center [306, 176] width 66 height 7
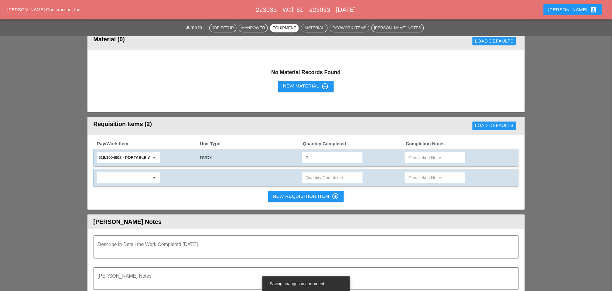
click at [107, 174] on input "text" at bounding box center [124, 178] width 51 height 10
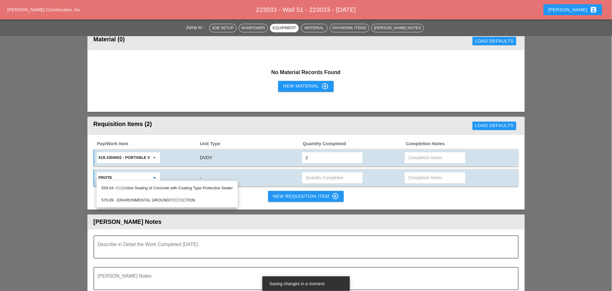
click at [175, 186] on div "559.04 - Prote ctive Sealing of Concrete with Coating Type Protective Sealer" at bounding box center [167, 187] width 132 height 7
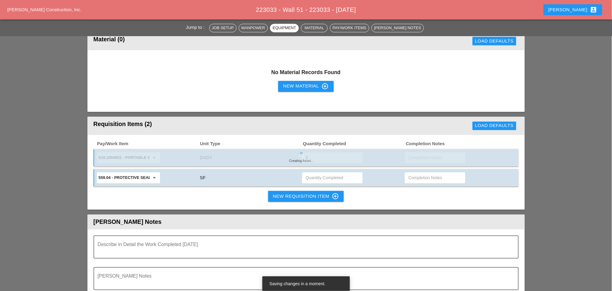
type input "559.04 - Protective Sealing of Concrete with Coating Type Protective Sealer"
click at [410, 173] on input "text" at bounding box center [435, 178] width 53 height 10
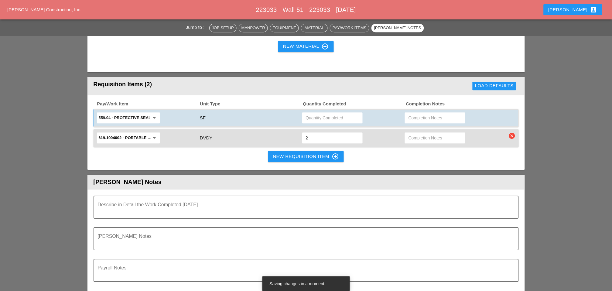
scroll to position [423, 0]
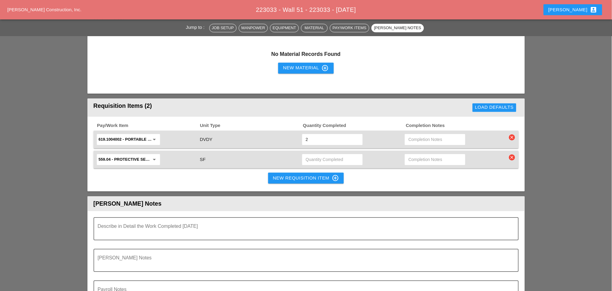
click at [424, 155] on input "text" at bounding box center [435, 160] width 53 height 10
type input "Waiting"
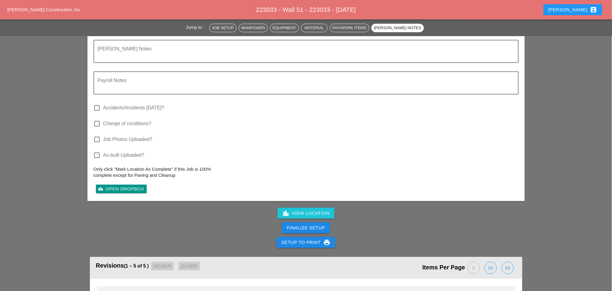
scroll to position [660, 0]
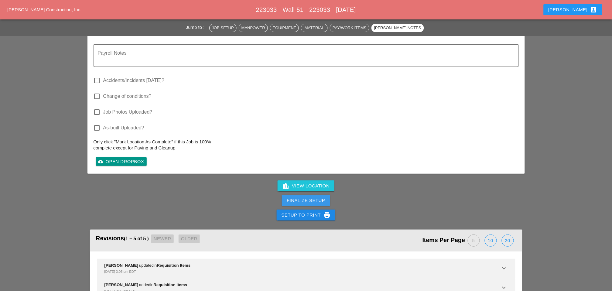
click at [307, 197] on div "Finalize Setup" at bounding box center [306, 200] width 38 height 7
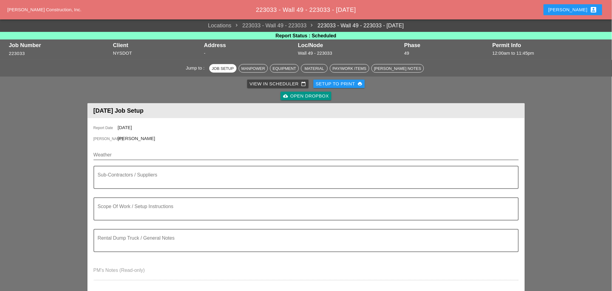
click at [123, 153] on input "Weather" at bounding box center [302, 155] width 417 height 10
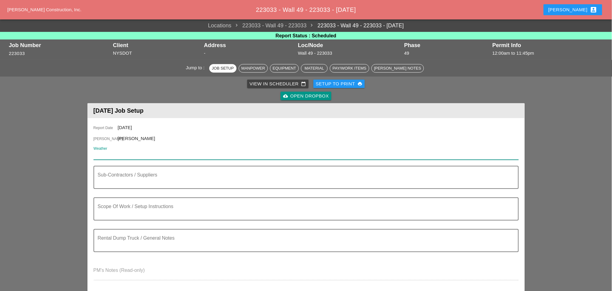
paste input "Night 64° 2% WNW 13 mph A clear sky. Low 64F. Winds WNW at 10 to 15 mph."
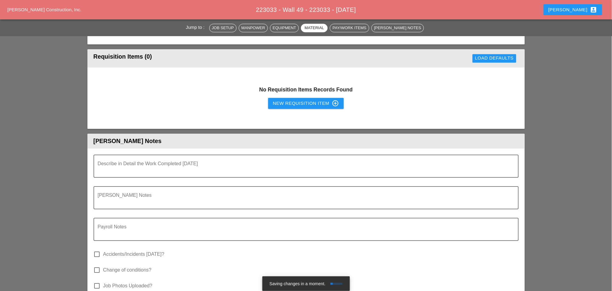
scroll to position [439, 0]
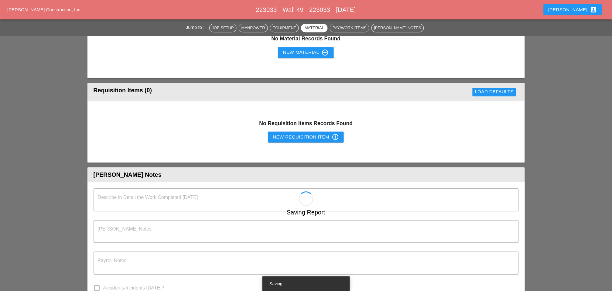
type input "Night 64° 2% WNW 13 mph A clear sky. Low 64F. Winds WNW at 10 to 15 mph."
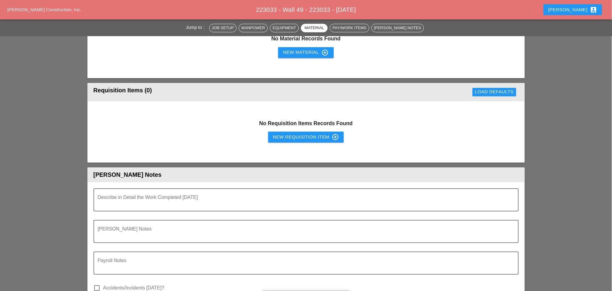
click at [280, 136] on div "New Requisition Item control_point" at bounding box center [306, 136] width 66 height 7
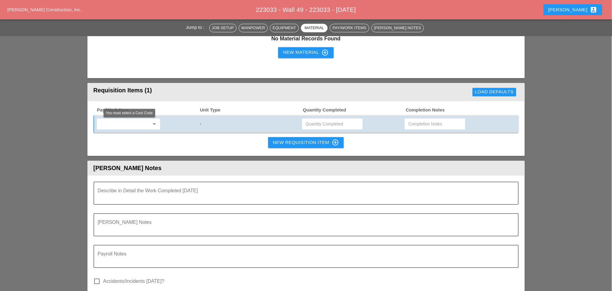
click at [125, 122] on input "text" at bounding box center [124, 124] width 51 height 10
click at [142, 135] on div "619.1004002 - PORTABLE WORK ZONE CAM ERA" at bounding box center [146, 134] width 90 height 7
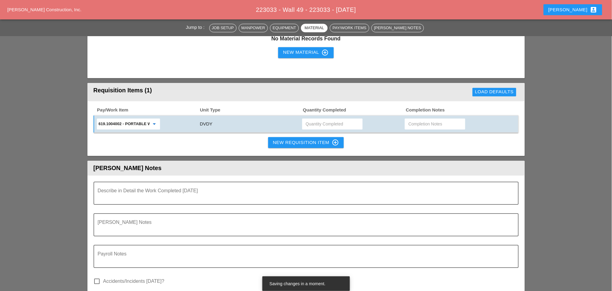
type input "619.1004002 - PORTABLE WORK ZONE CAMERA"
click at [320, 122] on input "text" at bounding box center [332, 124] width 53 height 10
type input "1"
click at [292, 141] on div "New Requisition Item control_point" at bounding box center [306, 142] width 66 height 7
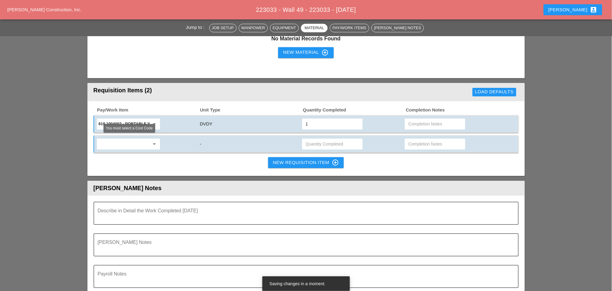
click at [126, 142] on input "text" at bounding box center [124, 144] width 51 height 10
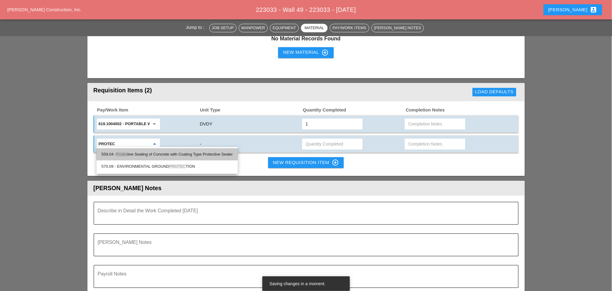
drag, startPoint x: 164, startPoint y: 154, endPoint x: 173, endPoint y: 153, distance: 9.4
click at [165, 154] on div "559.04 - Protec tive Sealing of Concrete with Coating Type Protective Sealer" at bounding box center [167, 154] width 132 height 7
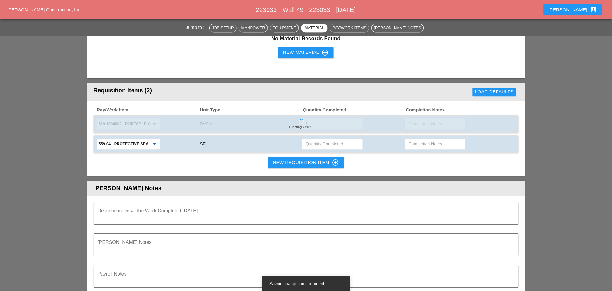
type input "559.04 - Protective Sealing of Concrete with Coating Type Protective Sealer"
click at [413, 142] on input "text" at bounding box center [435, 144] width 53 height 10
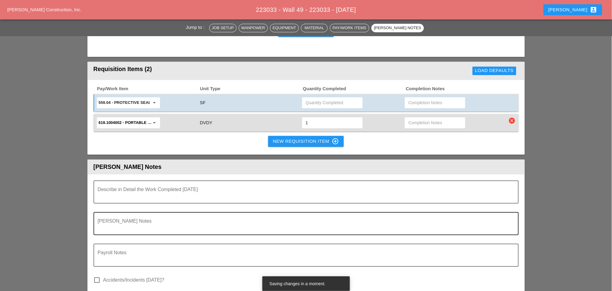
scroll to position [457, 0]
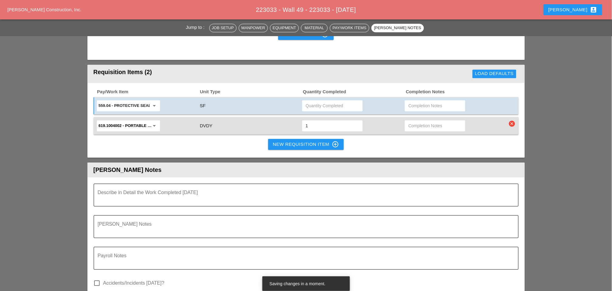
click at [416, 121] on input "text" at bounding box center [435, 126] width 53 height 10
click at [416, 94] on div "Pay/Work Item Unit Type Quantity Completed Completion Notes 559.04 - Protective…" at bounding box center [306, 112] width 425 height 46
click at [420, 101] on input "text" at bounding box center [435, 106] width 53 height 10
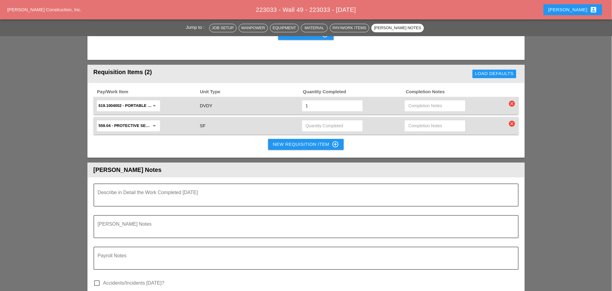
click at [420, 101] on input "text" at bounding box center [435, 106] width 53 height 10
type input "waiting"
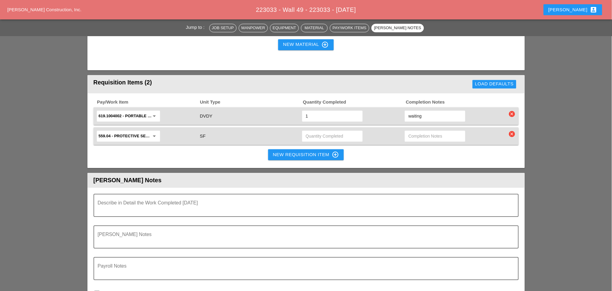
scroll to position [491, 0]
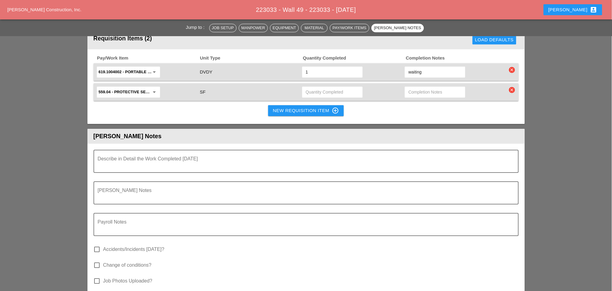
drag, startPoint x: 428, startPoint y: 69, endPoint x: 407, endPoint y: 68, distance: 21.3
click at [407, 68] on div "waiting" at bounding box center [435, 72] width 60 height 11
click at [430, 87] on input "waiting" at bounding box center [435, 92] width 53 height 10
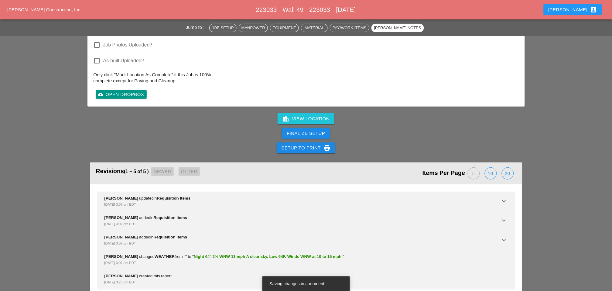
scroll to position [727, 0]
type input "waiting"
click at [314, 130] on div "Finalize Setup" at bounding box center [306, 133] width 38 height 7
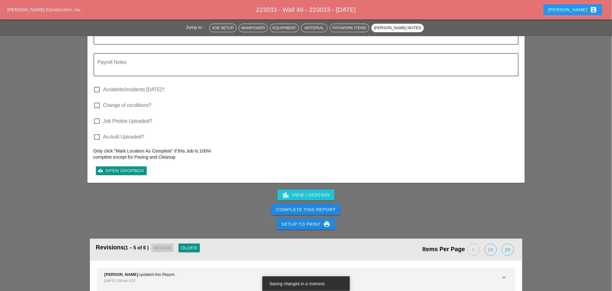
scroll to position [558, 0]
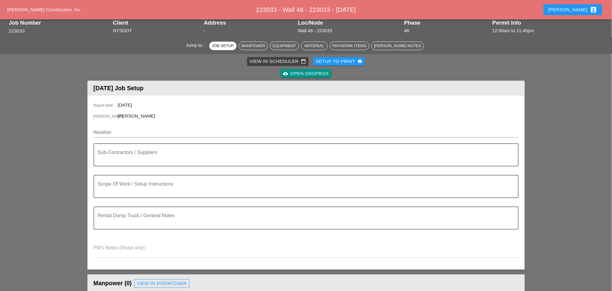
scroll to position [34, 0]
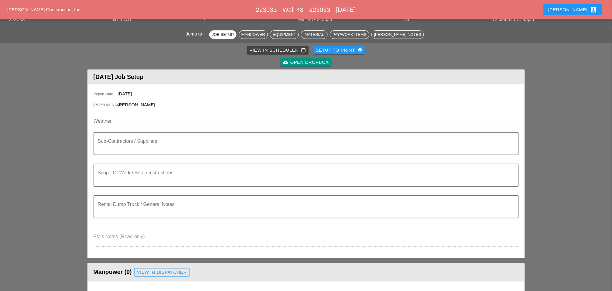
click at [118, 119] on input "Weather" at bounding box center [302, 121] width 417 height 10
paste input "Night 64° 2% WNW 13 mph A clear sky. Low 64F. Winds WNW at 10 to 15 mph."
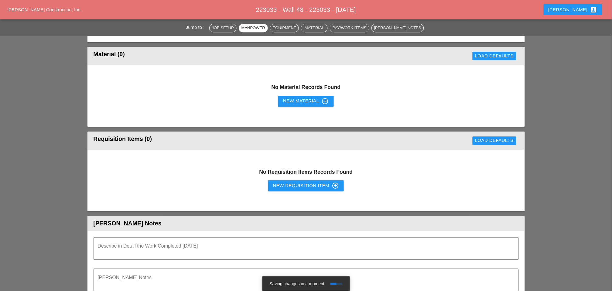
scroll to position [405, 0]
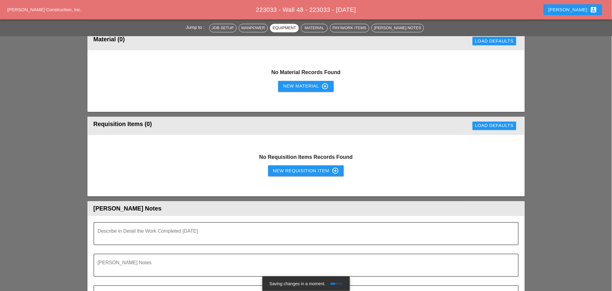
type input "Night 64° 2% WNW 13 mph A clear sky. Low 64F. Winds WNW at 10 to 15 mph."
click at [296, 169] on div "New Requisition Item control_point" at bounding box center [306, 170] width 66 height 7
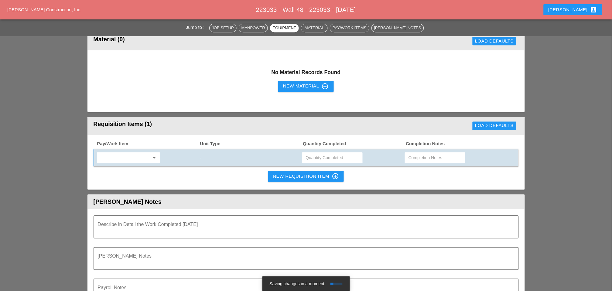
click at [136, 162] on div "arrow_drop_down -" at bounding box center [306, 158] width 425 height 18
click at [133, 158] on input "text" at bounding box center [124, 158] width 51 height 10
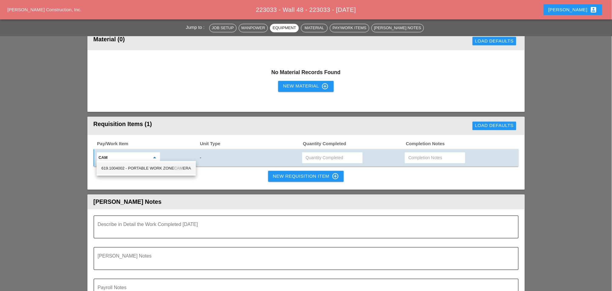
click at [159, 169] on div "619.1004002 - PORTABLE WORK ZONE CAM ERA" at bounding box center [146, 168] width 90 height 7
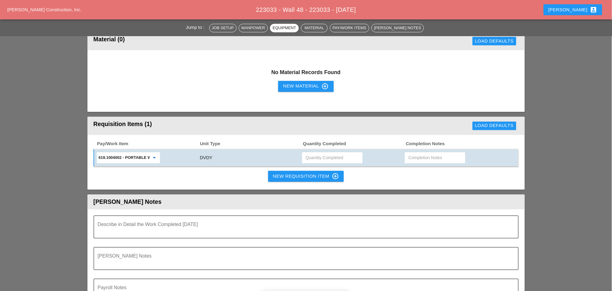
type input "619.1004002 - PORTABLE WORK ZONE CAMERA"
click at [322, 153] on input "text" at bounding box center [332, 158] width 53 height 10
type input "1"
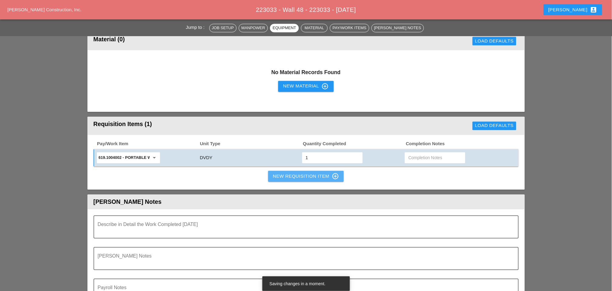
click at [302, 173] on div "New Requisition Item control_point" at bounding box center [306, 176] width 66 height 7
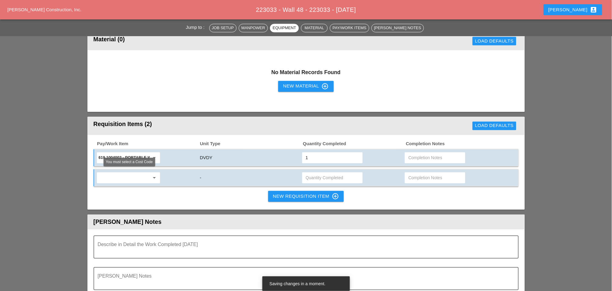
click at [139, 175] on input "text" at bounding box center [124, 178] width 51 height 10
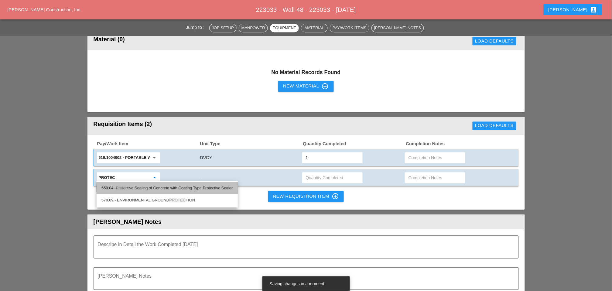
click at [162, 185] on div "559.04 - Protec tive Sealing of Concrete with Coating Type Protective Sealer" at bounding box center [167, 187] width 132 height 7
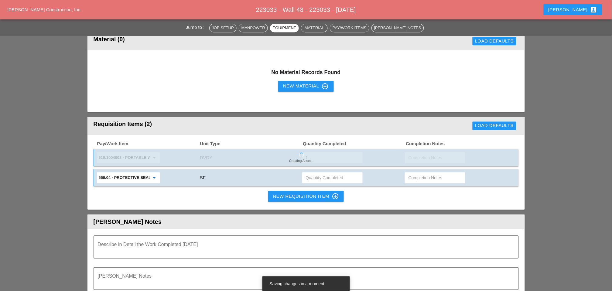
type input "559.04 - Protective Sealing of Concrete with Coating Type Protective Sealer"
click at [411, 175] on input "text" at bounding box center [435, 178] width 53 height 10
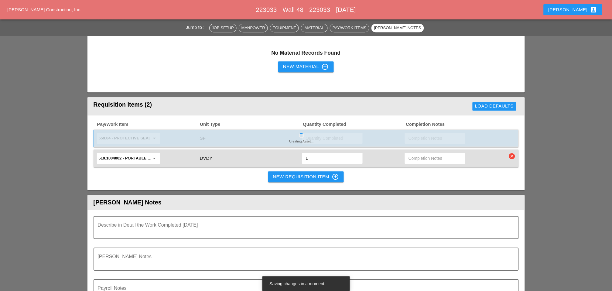
scroll to position [423, 0]
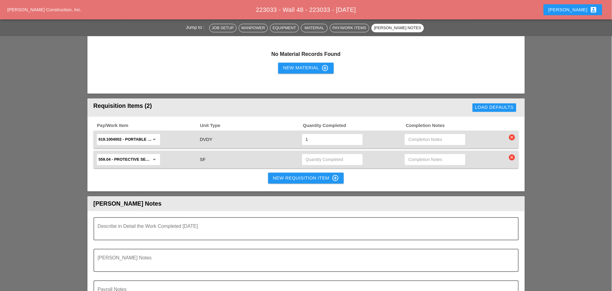
click at [423, 155] on input "text" at bounding box center [435, 160] width 53 height 10
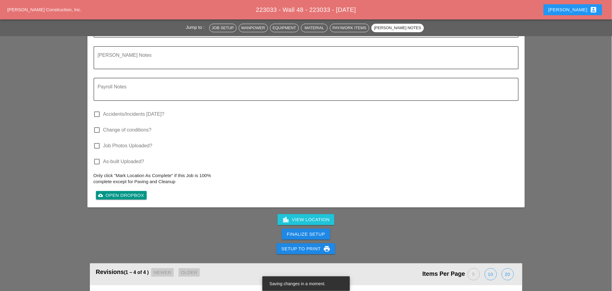
scroll to position [693, 0]
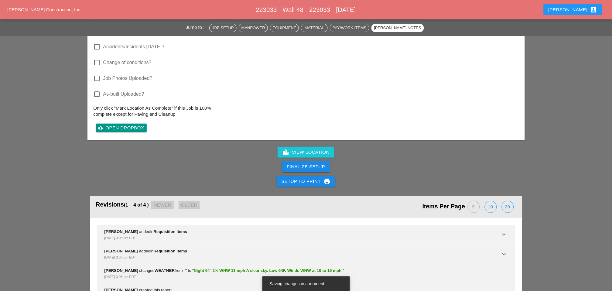
type input "waiting"
click at [307, 163] on div "Finalize Setup" at bounding box center [306, 166] width 38 height 7
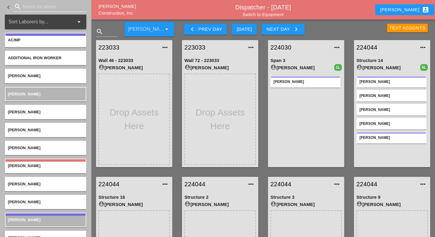
click at [43, 8] on input "Search for laborer" at bounding box center [49, 7] width 55 height 10
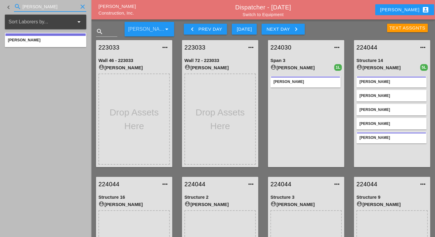
type input "yancy"
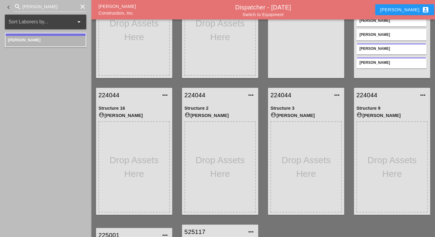
scroll to position [101, 0]
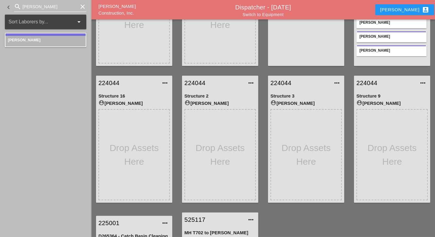
click at [82, 7] on icon "clear" at bounding box center [82, 6] width 7 height 7
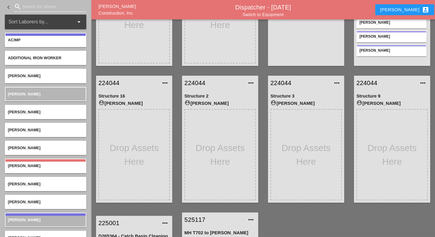
click at [29, 5] on input "Search for laborer" at bounding box center [49, 7] width 55 height 10
click at [39, 7] on input "Search for laborer" at bounding box center [49, 7] width 55 height 10
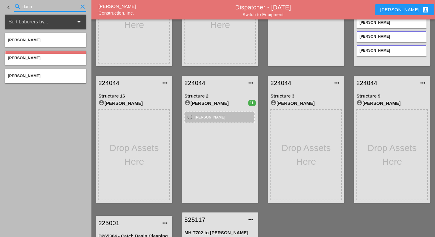
drag, startPoint x: 37, startPoint y: 7, endPoint x: 18, endPoint y: 8, distance: 18.8
click at [18, 8] on div "search dann clear" at bounding box center [50, 7] width 72 height 10
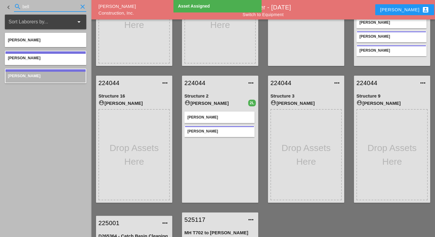
drag, startPoint x: 34, startPoint y: 7, endPoint x: 18, endPoint y: 8, distance: 16.4
click at [18, 7] on div "search bell clear" at bounding box center [50, 7] width 72 height 10
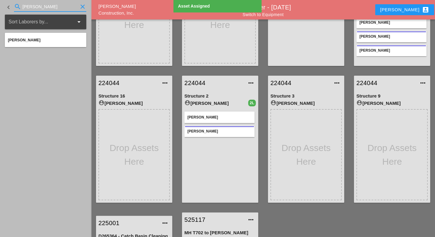
type input "alex"
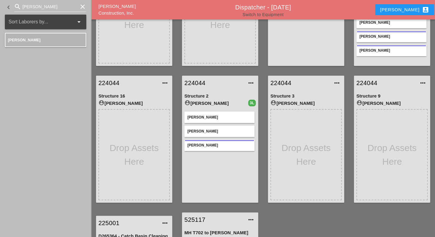
click at [277, 15] on link "Switch to Equipment" at bounding box center [262, 14] width 41 height 5
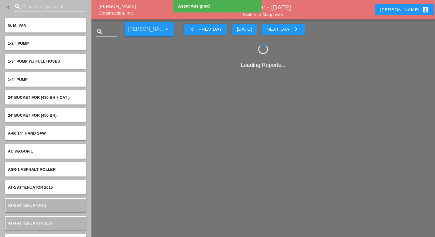
click at [34, 7] on input "Search for equipment" at bounding box center [49, 7] width 55 height 10
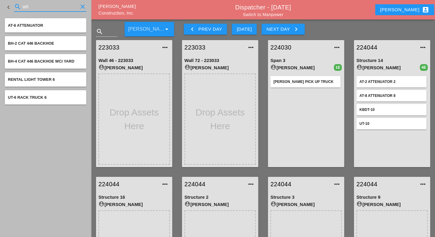
type input "at6"
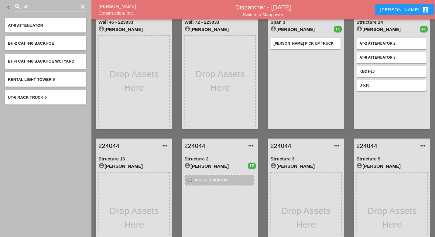
scroll to position [101, 0]
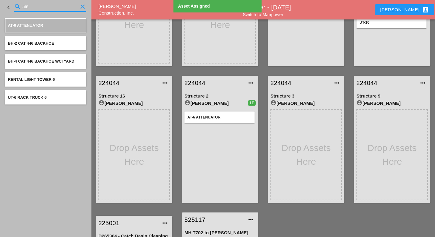
drag, startPoint x: 39, startPoint y: 8, endPoint x: 21, endPoint y: 10, distance: 18.1
click at [21, 10] on div "search at6 clear" at bounding box center [50, 7] width 72 height 10
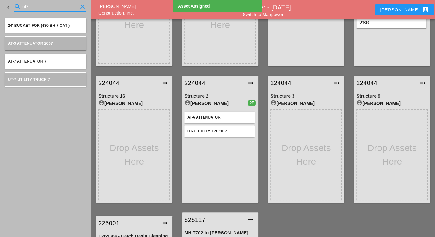
drag, startPoint x: 28, startPoint y: 5, endPoint x: 17, endPoint y: 7, distance: 11.4
click at [17, 7] on div "search ut7 clear" at bounding box center [50, 7] width 72 height 10
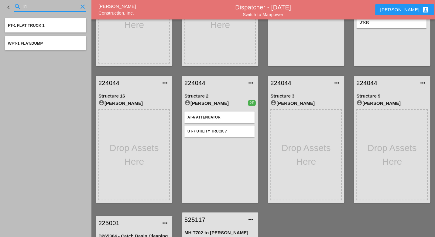
type input "ft1"
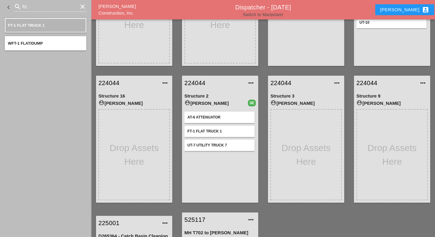
click at [272, 15] on link "Switch to Manpower" at bounding box center [263, 14] width 40 height 5
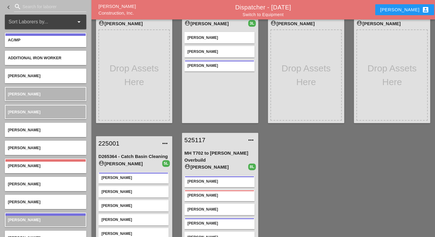
scroll to position [147, 0]
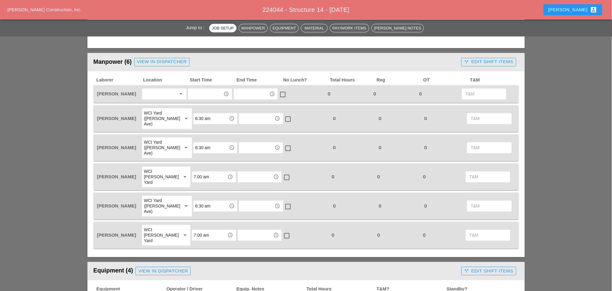
scroll to position [304, 0]
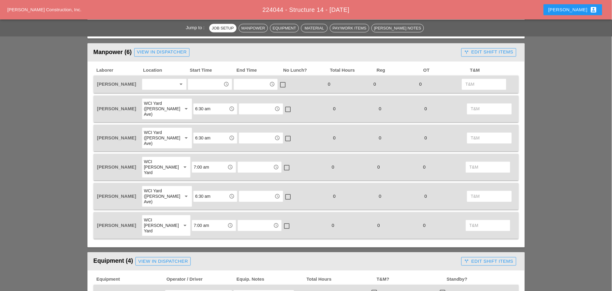
click at [156, 81] on div at bounding box center [160, 85] width 32 height 10
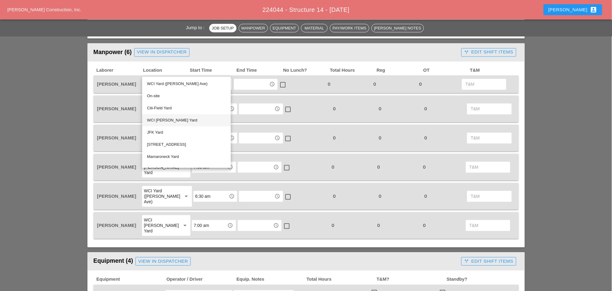
click at [162, 120] on div "WCI Bruckner Yard" at bounding box center [186, 120] width 79 height 7
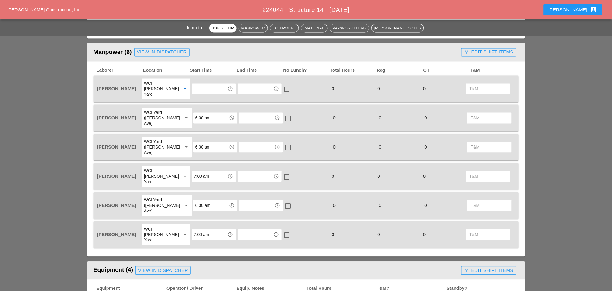
click at [199, 85] on input "text" at bounding box center [210, 89] width 32 height 10
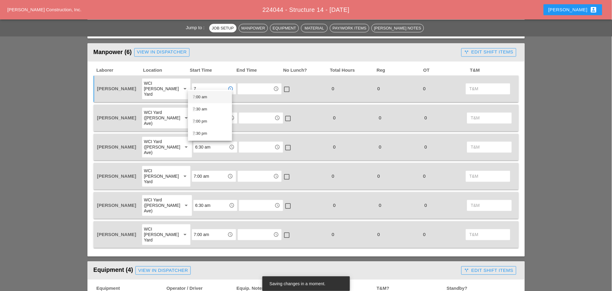
click at [202, 96] on div "7 :00 am" at bounding box center [210, 97] width 34 height 7
type input "7:00 am"
click at [195, 201] on input "6:30 am" at bounding box center [211, 206] width 32 height 10
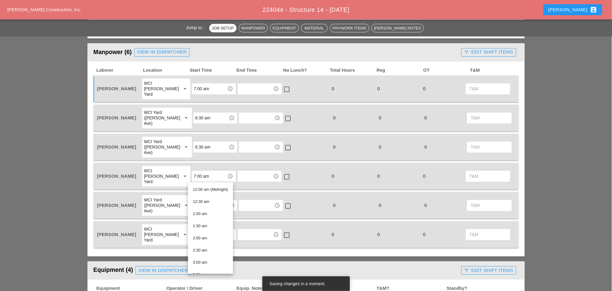
click at [164, 168] on div "WCI Bruckner Yard" at bounding box center [160, 176] width 33 height 16
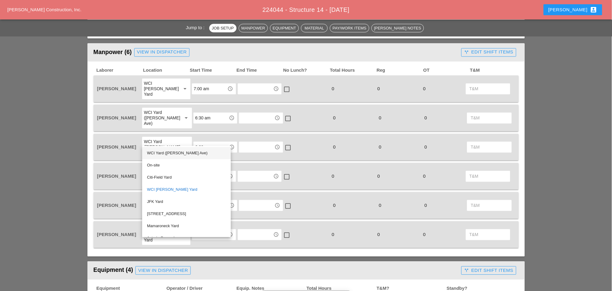
click at [170, 154] on div "WCI Yard (Provost Ave)" at bounding box center [186, 153] width 79 height 7
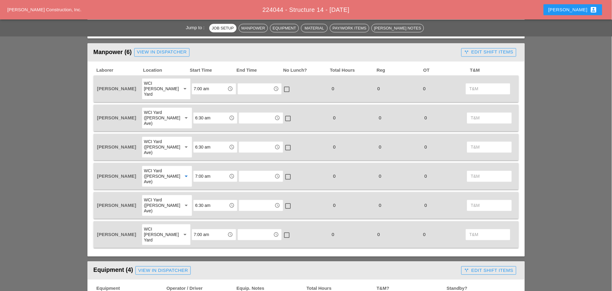
click at [202, 172] on input "7:00 am" at bounding box center [211, 177] width 32 height 10
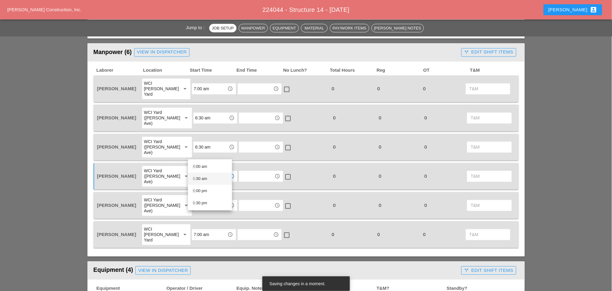
click at [202, 178] on div "6 :30 am" at bounding box center [210, 178] width 34 height 7
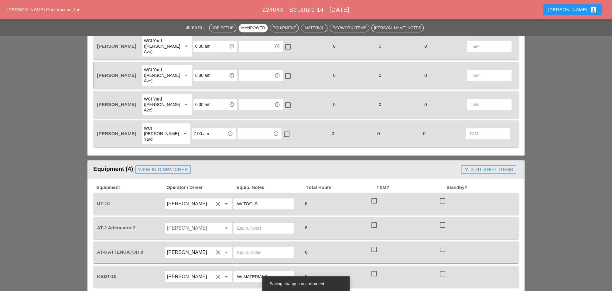
scroll to position [439, 0]
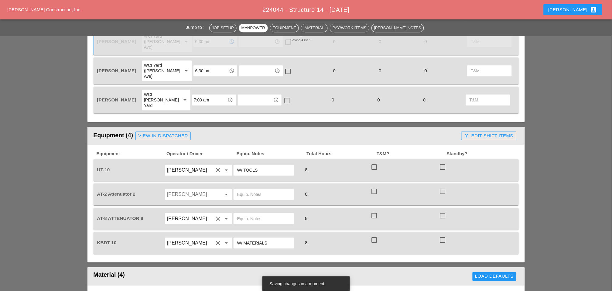
type input "6:30 am"
click at [184, 190] on input "Hugo Zambrano" at bounding box center [190, 195] width 46 height 10
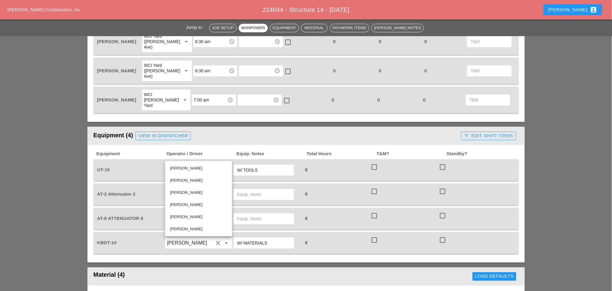
click at [187, 180] on div "Yancy Matos" at bounding box center [198, 180] width 57 height 7
type input "Yancy Matos"
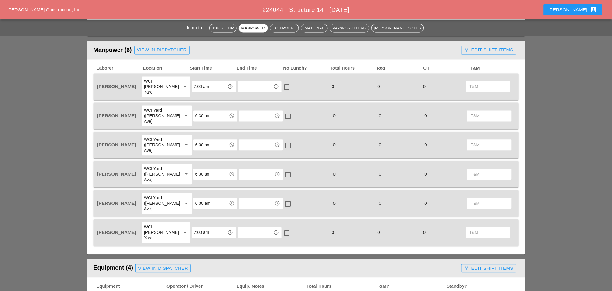
scroll to position [304, 0]
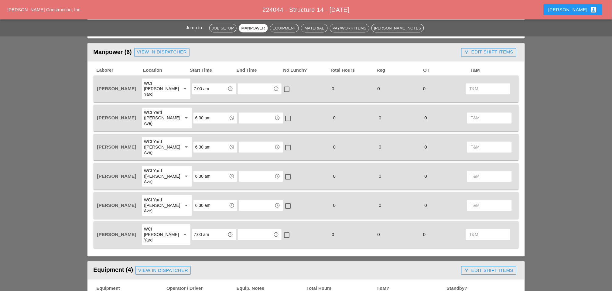
click at [158, 110] on div "WCI Yard (Provost Ave)" at bounding box center [161, 118] width 34 height 16
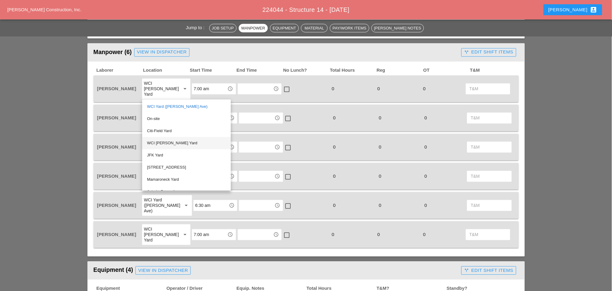
click at [167, 144] on div "WCI Bruckner Yard" at bounding box center [186, 143] width 79 height 7
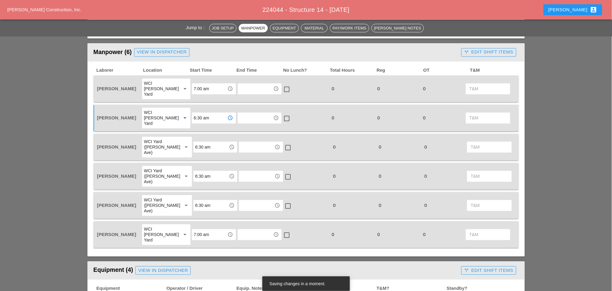
click at [194, 113] on input "6:30 am" at bounding box center [210, 118] width 32 height 10
click at [203, 120] on div "7 :00 am" at bounding box center [210, 120] width 34 height 7
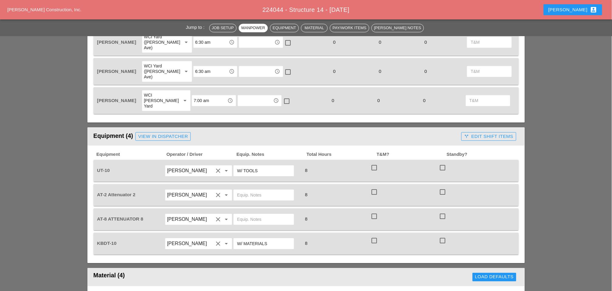
scroll to position [439, 0]
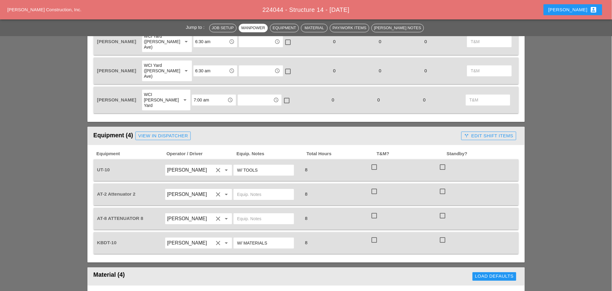
type input "7:00 am"
click at [179, 190] on input "Yancy Matos" at bounding box center [190, 195] width 46 height 10
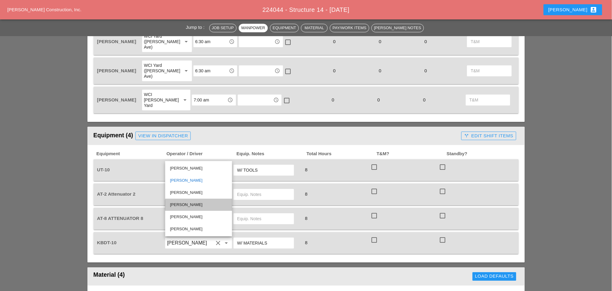
click at [182, 204] on div "Simao Pinheiro" at bounding box center [198, 204] width 57 height 7
type input "Simao Pinheiro"
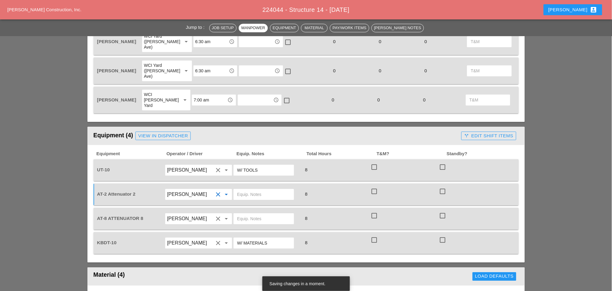
click at [240, 190] on input "text" at bounding box center [263, 195] width 53 height 10
drag, startPoint x: 264, startPoint y: 156, endPoint x: 237, endPoint y: 154, distance: 27.7
click at [237, 190] on input "Bruckner yard" at bounding box center [263, 195] width 53 height 10
click at [248, 190] on input "Bruckner yard" at bounding box center [263, 195] width 53 height 10
type input "Bruckner yard"
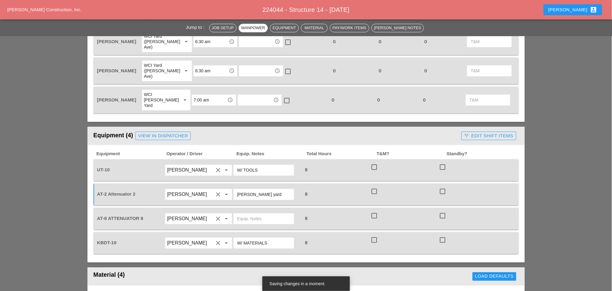
click at [257, 214] on input "text" at bounding box center [263, 219] width 53 height 10
paste input "Night 64° 2% WNW 13 mph A clear sky. Low 64F. Winds WNW at 10 to 15 mph."
type input "N"
drag, startPoint x: 260, startPoint y: 155, endPoint x: 230, endPoint y: 155, distance: 30.4
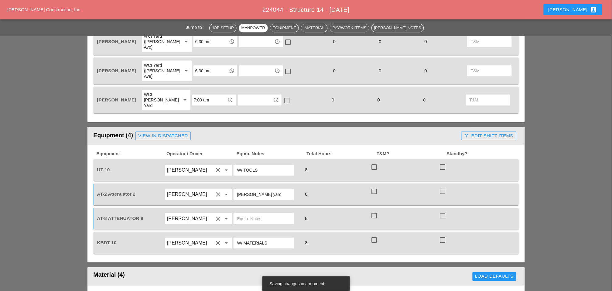
click at [230, 186] on div "AT-2 Attenuator 2 Simao Pinheiro clear arrow_drop_down Bruckner yard 8 check_bo…" at bounding box center [301, 194] width 411 height 17
click at [246, 214] on input "text" at bounding box center [263, 219] width 53 height 10
paste input "Bruckner yard"
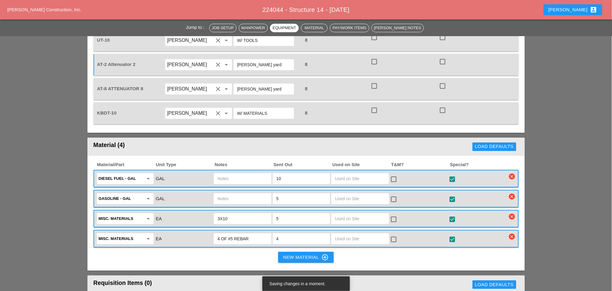
scroll to position [574, 0]
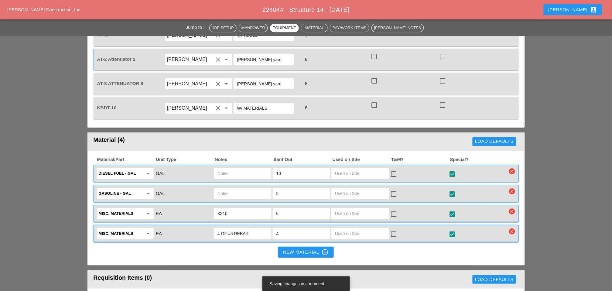
type input "Bruckner yard"
click at [239, 169] on input "text" at bounding box center [243, 174] width 50 height 10
type input "ut10"
click at [231, 189] on input "text" at bounding box center [243, 194] width 50 height 10
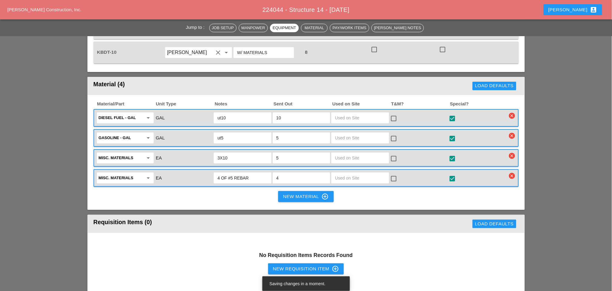
scroll to position [641, 0]
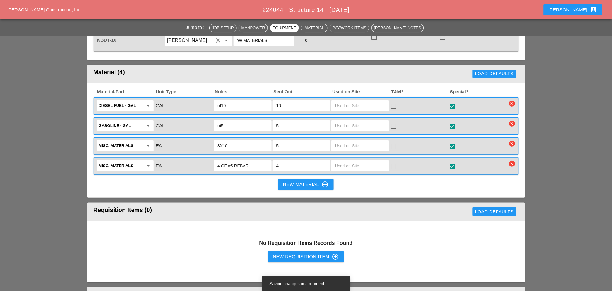
type input "ut5"
click at [290, 251] on button "New Requisition Item control_point" at bounding box center [306, 256] width 76 height 11
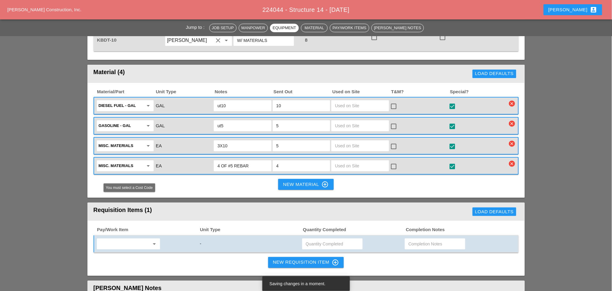
click at [130, 239] on input "text" at bounding box center [124, 244] width 51 height 10
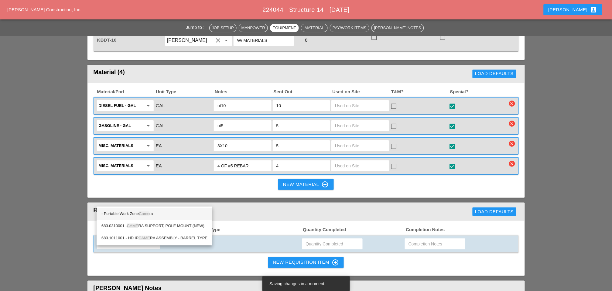
click at [147, 214] on span "Came" at bounding box center [144, 213] width 11 height 5
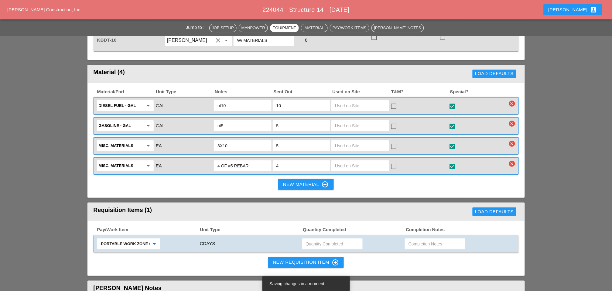
type input "- Portable Work Zone Camera"
click at [314, 239] on input "text" at bounding box center [332, 244] width 53 height 10
type input "4"
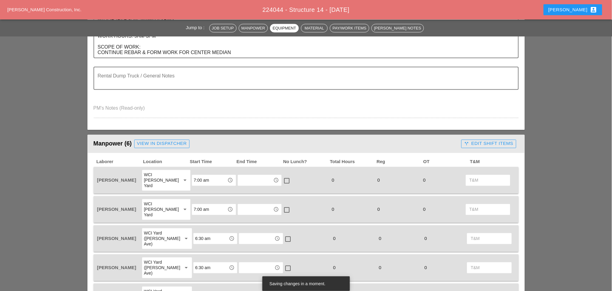
scroll to position [135, 0]
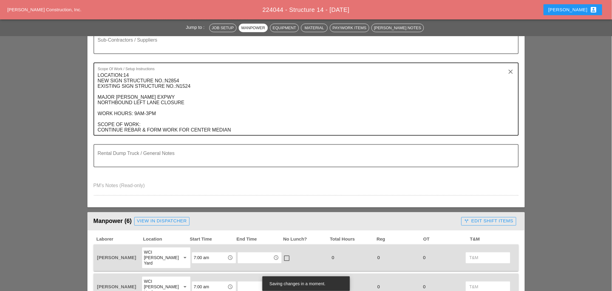
click at [240, 129] on textarea "LOCATION:14 NEW SIGN STRUCTURE NO.:N2854 EXISTING SIGN STRUCTURE NO.:N1524 MAJO…" at bounding box center [304, 102] width 412 height 65
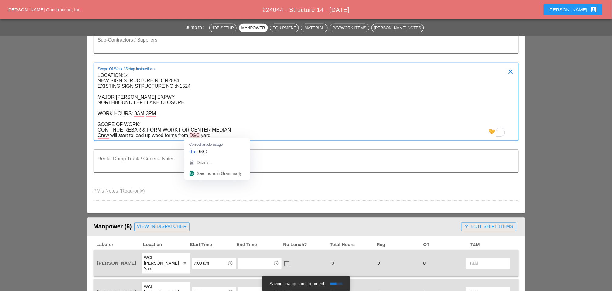
click at [196, 134] on textarea "LOCATION:14 NEW SIGN STRUCTURE NO.:N2854 EXISTING SIGN STRUCTURE NO.:N1524 MAJO…" at bounding box center [304, 105] width 412 height 70
drag, startPoint x: 115, startPoint y: 136, endPoint x: 109, endPoint y: 136, distance: 6.4
click at [115, 136] on textarea "LOCATION:14 NEW SIGN STRUCTURE NO.:N2854 EXISTING SIGN STRUCTURE NO.:N1524 MAJO…" at bounding box center [304, 105] width 412 height 70
click at [250, 135] on textarea "LOCATION:14 NEW SIGN STRUCTURE NO.:N2854 EXISTING SIGN STRUCTURE NO.:N1524 MAJO…" at bounding box center [304, 105] width 412 height 70
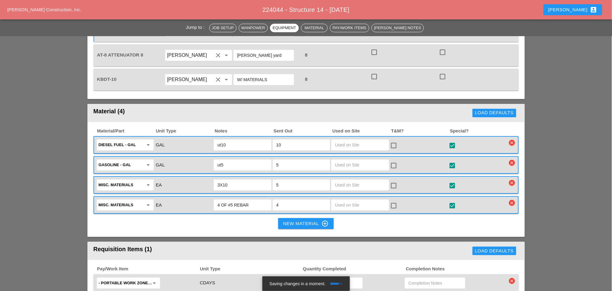
scroll to position [709, 0]
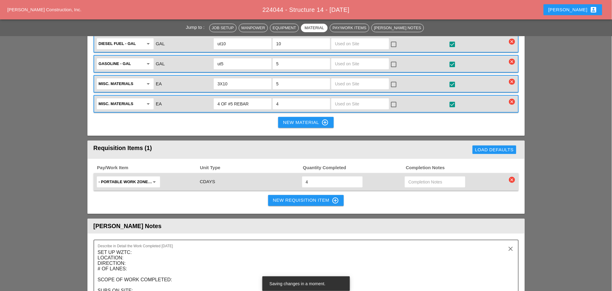
type textarea "LOCATION:14 NEW SIGN STRUCTURE NO.:N2854 EXISTING SIGN STRUCTURE NO.:N1524 MAJO…"
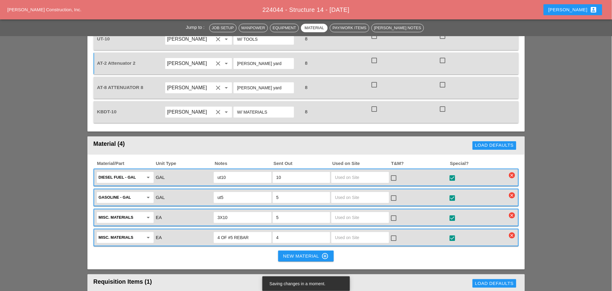
scroll to position [574, 0]
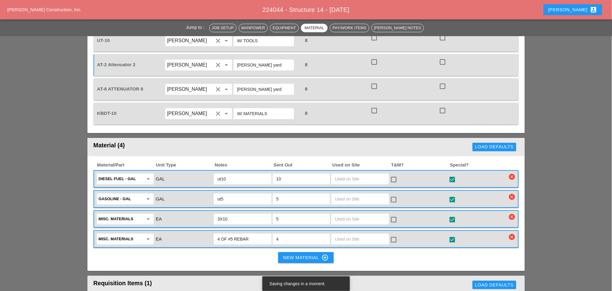
click at [234, 214] on input "3X10" at bounding box center [243, 219] width 50 height 10
type input "3X10 on the truck already"
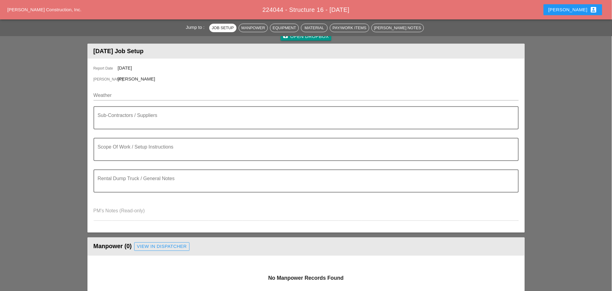
scroll to position [67, 0]
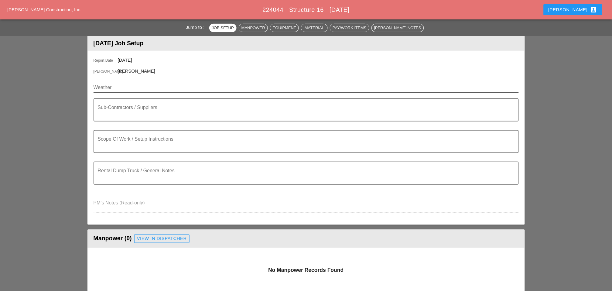
click at [122, 86] on input "Weather" at bounding box center [302, 88] width 417 height 10
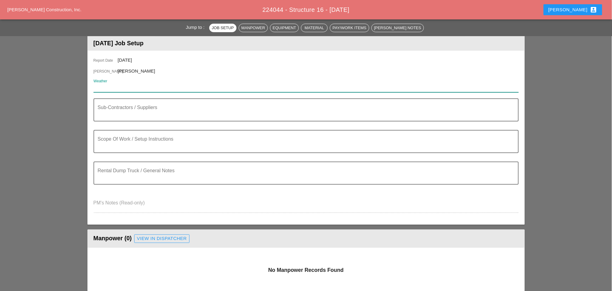
paste input "Night 64° 2% WNW 13 mph A clear sky. Low 64F. Winds WNW at 10 to 15 mph."
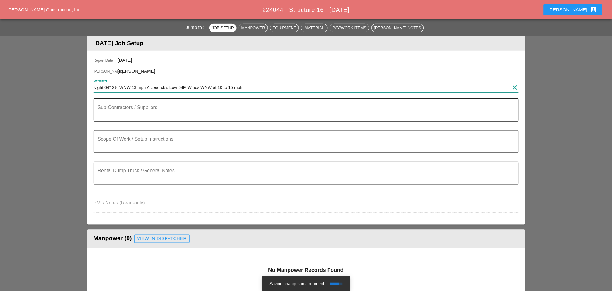
type input "Night 64° 2% WNW 13 mph A clear sky. Low 64F. Winds WNW at 10 to 15 mph."
click at [125, 113] on textarea "Sub-Contractors / Suppliers" at bounding box center [304, 113] width 412 height 15
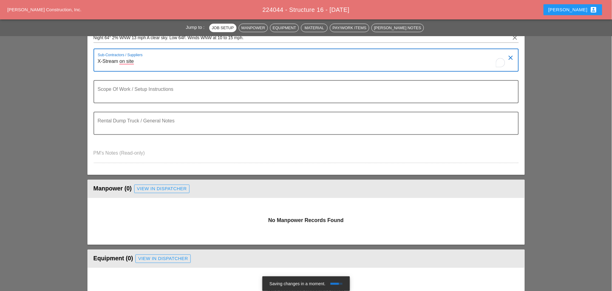
scroll to position [101, 0]
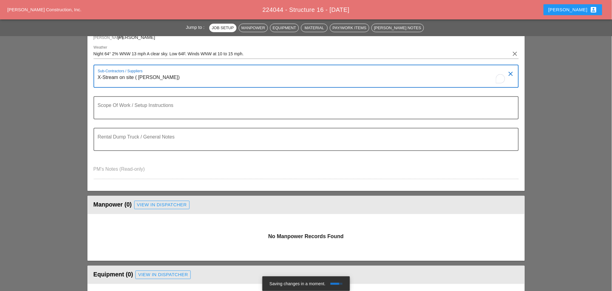
click at [139, 77] on textarea "X-Stream on site ( [PERSON_NAME])" at bounding box center [304, 80] width 412 height 15
drag, startPoint x: 138, startPoint y: 77, endPoint x: 141, endPoint y: 77, distance: 3.7
click at [138, 77] on textarea "X-Stream on site ( [PERSON_NAME])" at bounding box center [304, 80] width 412 height 15
drag, startPoint x: 189, startPoint y: 78, endPoint x: 183, endPoint y: 80, distance: 5.8
click at [188, 78] on textarea "X-Stream on site ([PERSON_NAME])" at bounding box center [304, 80] width 412 height 15
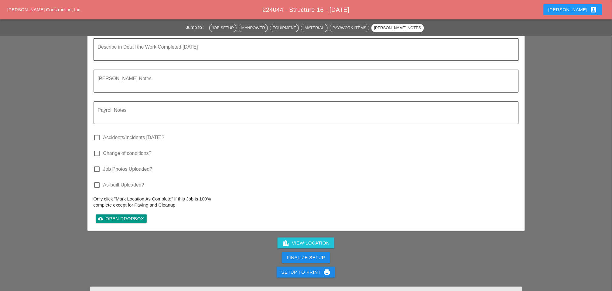
scroll to position [608, 0]
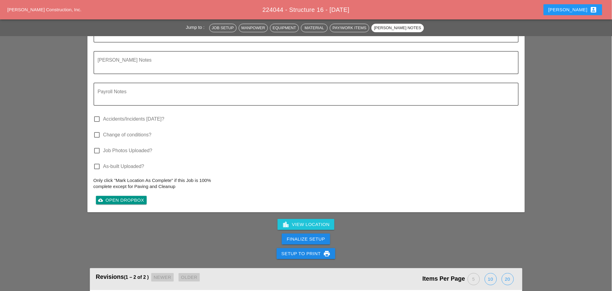
type textarea "X-Stream on site ([PERSON_NAME])"
click at [308, 236] on div "Finalize Setup" at bounding box center [306, 239] width 38 height 7
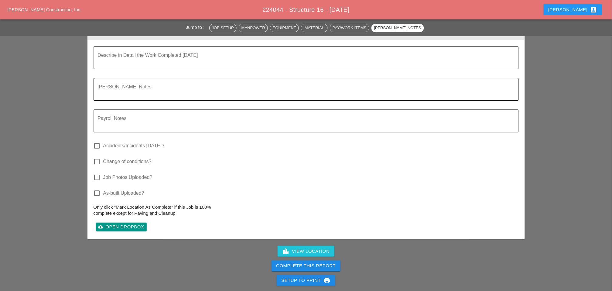
scroll to position [574, 0]
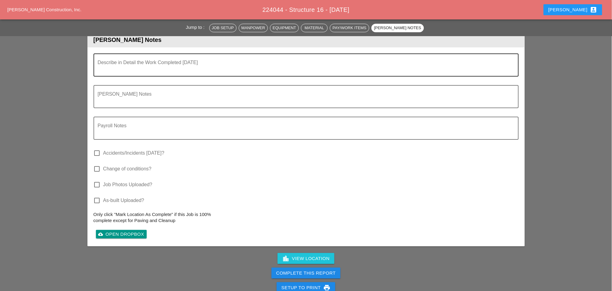
click at [119, 69] on textarea "Describe in Detail the Work Completed Today" at bounding box center [304, 68] width 412 height 15
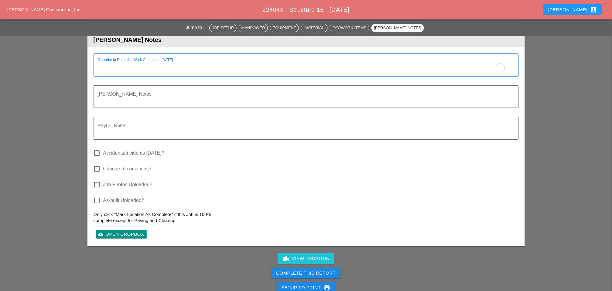
paste textarea "Survey for future structure installation"
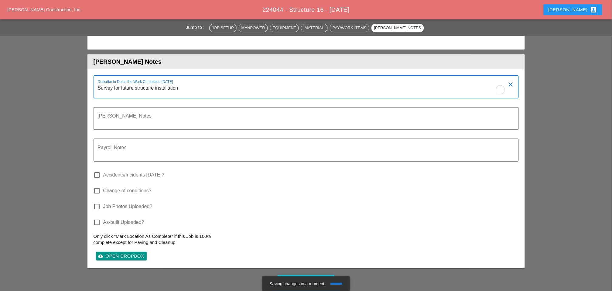
scroll to position [540, 0]
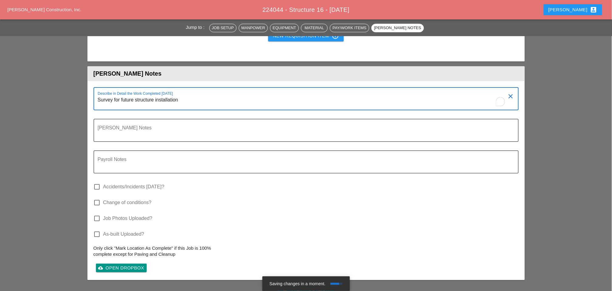
type textarea "Survey for future structure installation"
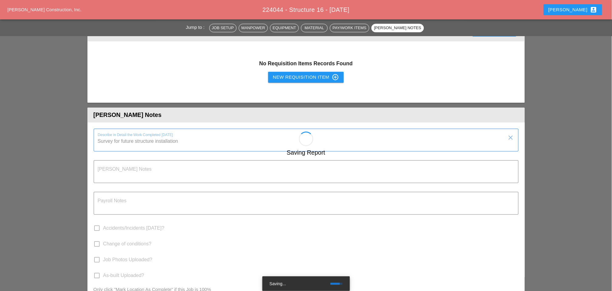
scroll to position [405, 0]
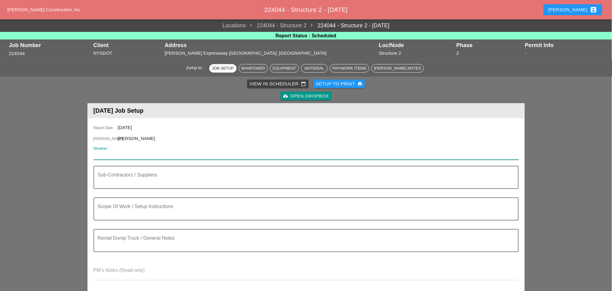
paste input "Night 64° 2% WNW 13 mph A clear sky. Low 64F. Winds WNW at 10 to 15 mph."
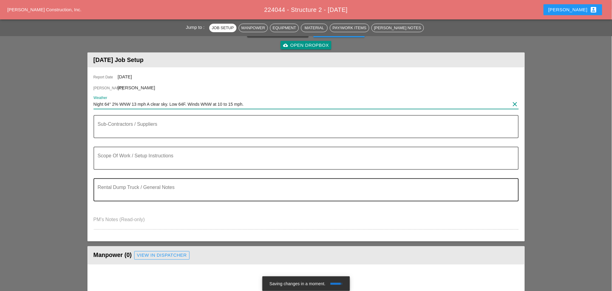
scroll to position [67, 0]
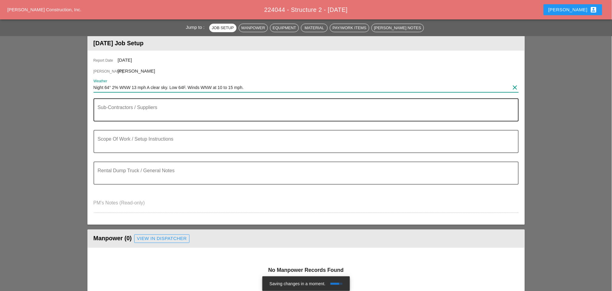
type input "Night 64° 2% WNW 13 mph A clear sky. Low 64F. Winds WNW at 10 to 15 mph."
click at [118, 115] on textarea "Sub-Contractors / Suppliers" at bounding box center [304, 113] width 412 height 15
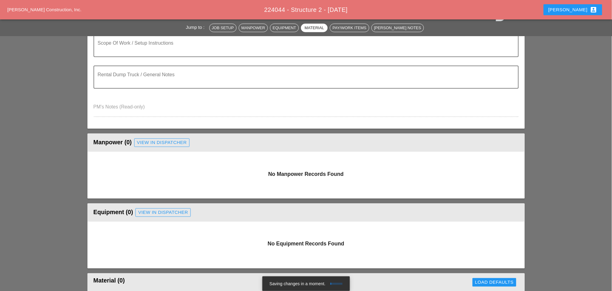
scroll to position [101, 0]
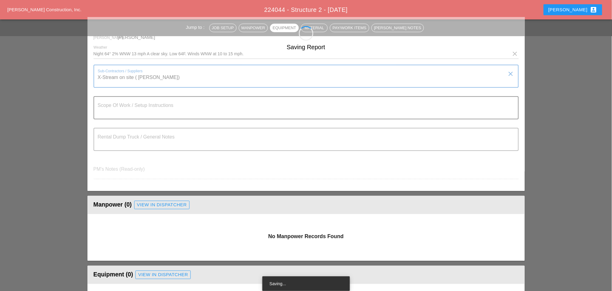
type textarea "X-Stream on site ( [PERSON_NAME])"
click at [105, 109] on textarea "Scope Of Work / Setup Instructions" at bounding box center [304, 111] width 412 height 15
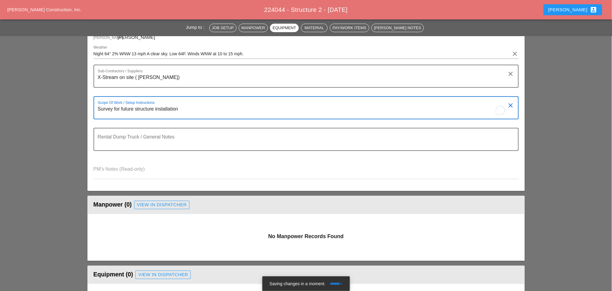
type textarea "Survey for future structure installation"
drag, startPoint x: 184, startPoint y: 109, endPoint x: 94, endPoint y: 109, distance: 89.6
click at [94, 109] on div "Scope Of Work / Setup Instructions Survey for future structure installation cle…" at bounding box center [306, 107] width 425 height 23
click at [238, 85] on textarea "X-Stream on site ( [PERSON_NAME])" at bounding box center [304, 80] width 412 height 15
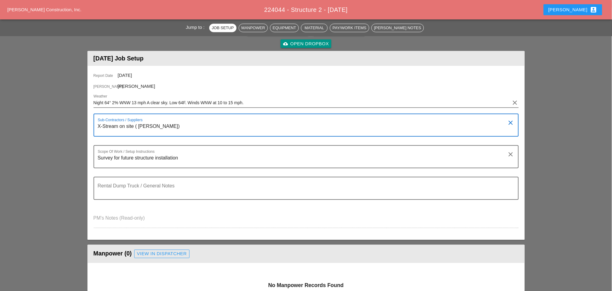
scroll to position [67, 0]
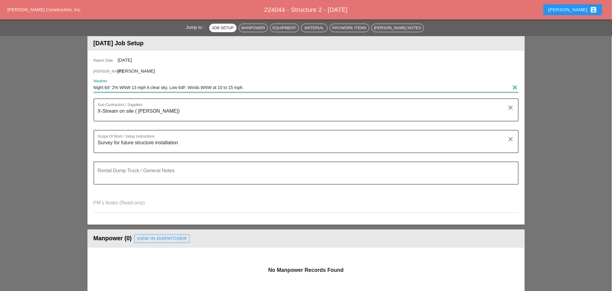
drag, startPoint x: 204, startPoint y: 89, endPoint x: 91, endPoint y: 89, distance: 113.0
click at [91, 89] on div "Report Date [DATE] [PERSON_NAME] [PERSON_NAME] Weather Night 64° 2% WNW 13 mph …" at bounding box center [305, 138] width 437 height 174
paste input "Day 81° 2% WNW 9 mph Generally sunny despite a few afternoon clouds. High 81F. …"
type input "Day 81° 2% WNW 9 mph Generally sunny despite a few afternoon clouds. High 81F. …"
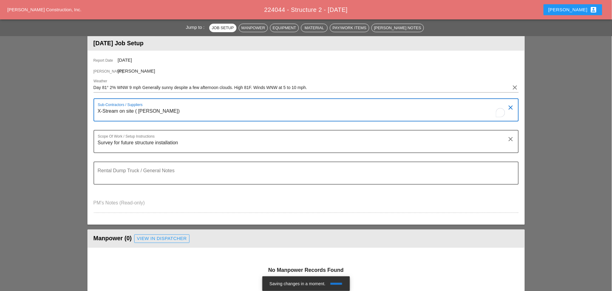
drag, startPoint x: 116, startPoint y: 110, endPoint x: 94, endPoint y: 110, distance: 22.8
click at [94, 110] on div "Sub-Contractors / Suppliers X-Stream on site ( T. Igo) clear" at bounding box center [306, 109] width 425 height 23
drag, startPoint x: 137, startPoint y: 143, endPoint x: 97, endPoint y: 144, distance: 40.4
click at [97, 144] on div "Scope Of Work / Setup Instructions Survey for future structure installation cle…" at bounding box center [306, 141] width 425 height 23
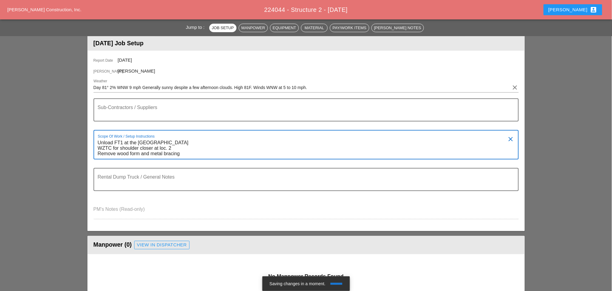
click at [219, 148] on textarea "Unload FT1 at the D&C Yard WZTC for shoulder closer at loc. 2 Remove wood form …" at bounding box center [304, 148] width 412 height 21
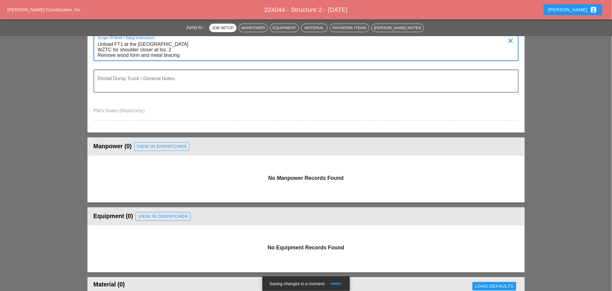
scroll to position [169, 0]
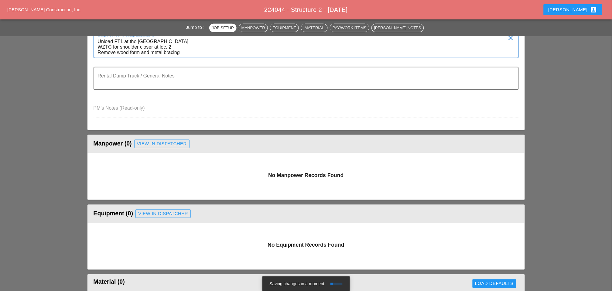
type textarea "Unload FT1 at the D&C Yard WZTC for shoulder closer at loc. 2 Remove wood form …"
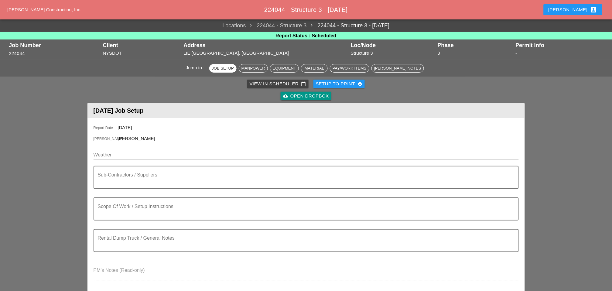
click at [123, 157] on input "Weather" at bounding box center [302, 155] width 417 height 10
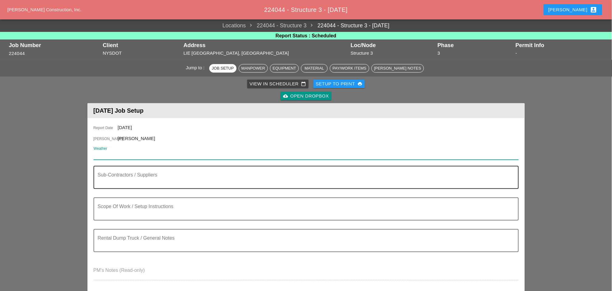
paste input "Night 64° 2% WNW 13 mph A clear sky. Low 64F. Winds WNW at 10 to 15 mph."
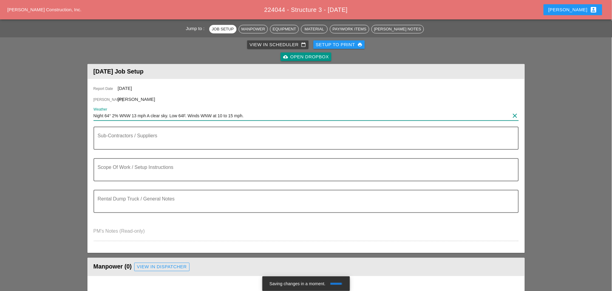
scroll to position [67, 0]
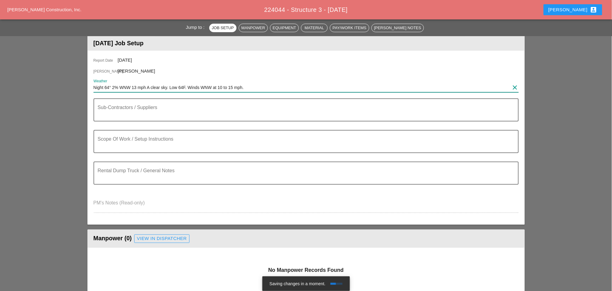
click at [188, 91] on div "Weather Night 64° 2% WNW 13 mph A clear sky. Low 64F. Winds WNW at 10 to 15 mph…" at bounding box center [306, 88] width 425 height 10
drag, startPoint x: 188, startPoint y: 91, endPoint x: 170, endPoint y: 96, distance: 19.5
click at [186, 92] on div "Weather Night 64° 2% WNW 13 mph A clear sky. Low 64F. Winds WNW at 10 to 15 mph…" at bounding box center [306, 88] width 425 height 10
type input "Night 64° 2% WNW 13 mph A clear sky. Low 64F. Winds WNW at 10 to 15 mph."
drag, startPoint x: 170, startPoint y: 96, endPoint x: 148, endPoint y: 98, distance: 21.6
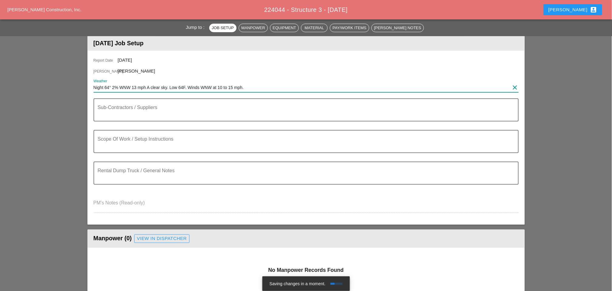
click at [157, 98] on div at bounding box center [306, 97] width 425 height 4
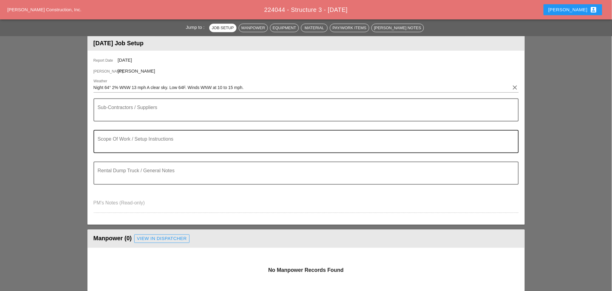
click at [128, 139] on textarea "Scope Of Work / Setup Instructions" at bounding box center [304, 145] width 412 height 15
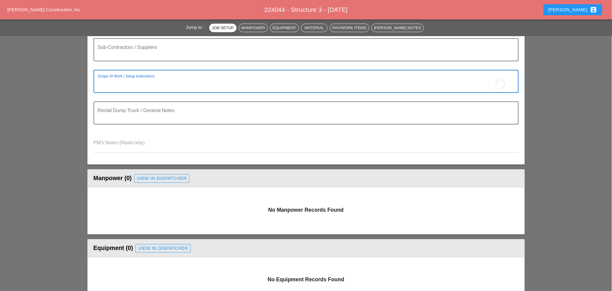
scroll to position [34, 0]
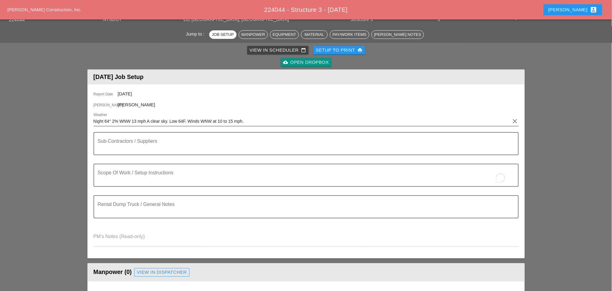
drag, startPoint x: 92, startPoint y: 122, endPoint x: 107, endPoint y: 124, distance: 15.3
click at [107, 124] on div "Report Date [DATE] [PERSON_NAME] [PERSON_NAME] Weather Night 64° 2% WNW 13 mph …" at bounding box center [305, 171] width 437 height 174
click at [109, 149] on textarea "Sub-Contractors / Suppliers" at bounding box center [304, 147] width 412 height 15
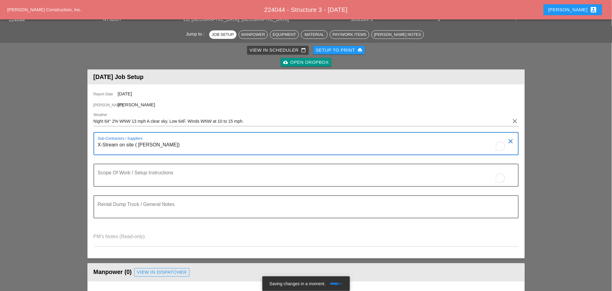
type textarea "X-Stream on site ( [PERSON_NAME])"
click at [118, 180] on textarea "To enrich screen reader interactions, please activate Accessibility in Grammarl…" at bounding box center [304, 179] width 412 height 15
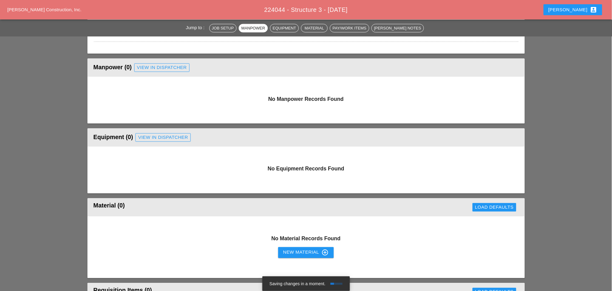
scroll to position [135, 0]
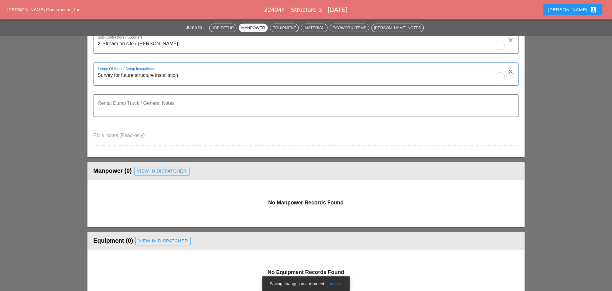
type textarea "Survey for future structure installation"
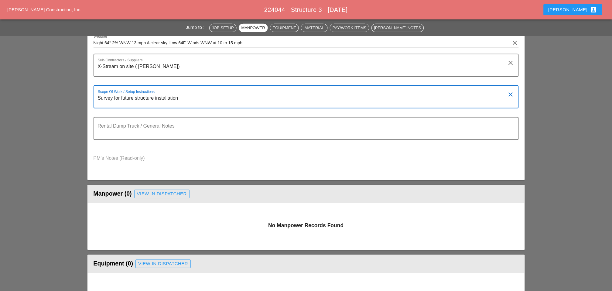
scroll to position [67, 0]
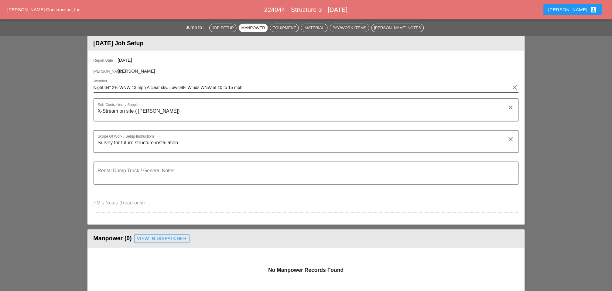
click at [179, 85] on input "Night 64° 2% WNW 13 mph A clear sky. Low 64F. Winds WNW at 10 to 15 mph." at bounding box center [302, 88] width 417 height 10
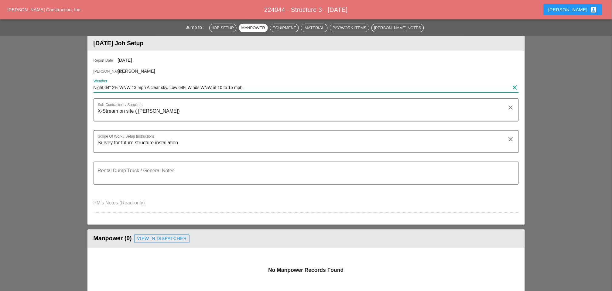
drag, startPoint x: 243, startPoint y: 86, endPoint x: 88, endPoint y: 81, distance: 154.7
click at [88, 83] on div "Report Date [DATE] [PERSON_NAME] [PERSON_NAME] Weather Night 64° 2% WNW 13 mph …" at bounding box center [305, 138] width 437 height 174
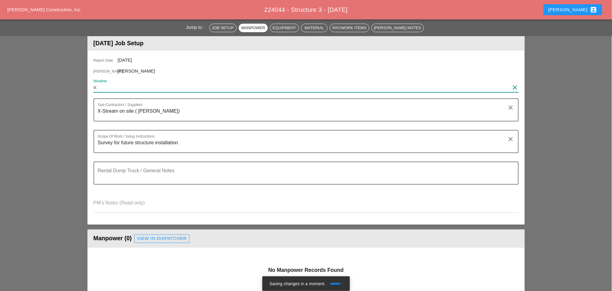
type input "."
click at [113, 90] on input "." at bounding box center [302, 88] width 417 height 10
paste input "Day 81° 2% WNW 9 mph Generally sunny despite a few afternoon clouds. High 81F. …"
type input "Day 81° 2% WNW 9 mph Generally sunny despite a few afternoon clouds. High 81F. …"
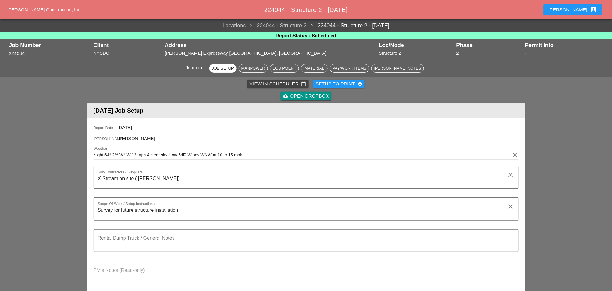
scroll to position [34, 0]
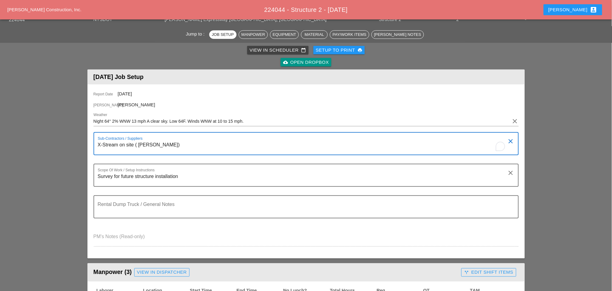
drag, startPoint x: 159, startPoint y: 144, endPoint x: 85, endPoint y: 143, distance: 73.2
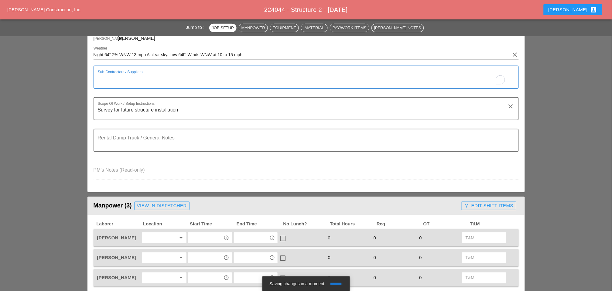
scroll to position [101, 0]
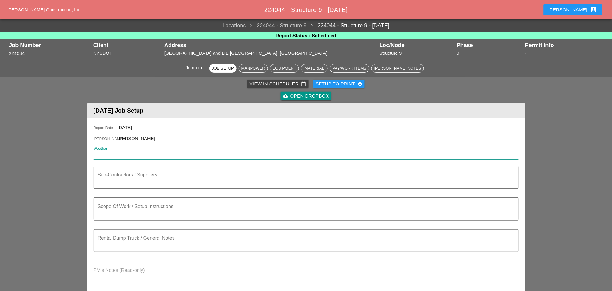
drag, startPoint x: 115, startPoint y: 152, endPoint x: 103, endPoint y: 157, distance: 13.3
click at [102, 158] on input "Weather" at bounding box center [302, 155] width 417 height 10
paste input "Night 64° 2% WNW 13 mph A clear sky. Low 64F. Winds WNW at 10 to 15 mph."
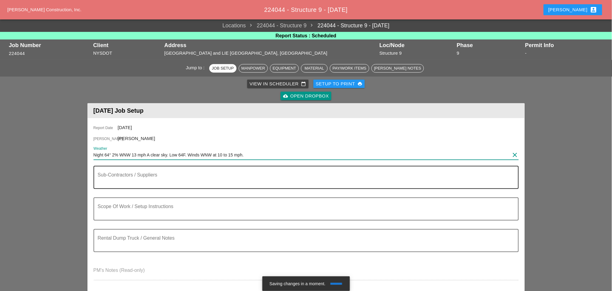
scroll to position [34, 0]
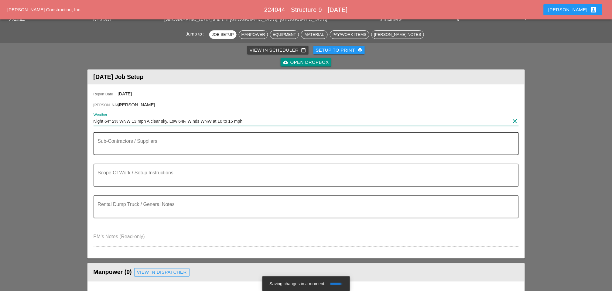
type input "Night 64° 2% WNW 13 mph A clear sky. Low 64F. Winds WNW at 10 to 15 mph."
click at [113, 149] on textarea "Sub-Contractors / Suppliers" at bounding box center [304, 147] width 412 height 15
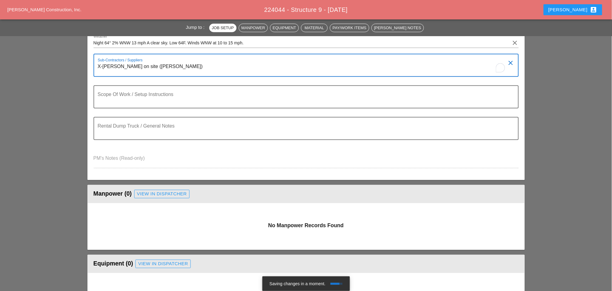
scroll to position [135, 0]
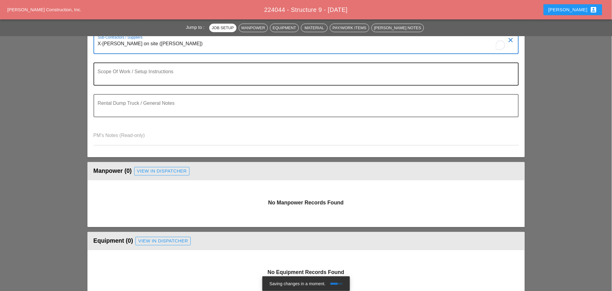
type textarea "X-[PERSON_NAME] on site ([PERSON_NAME])"
click at [115, 80] on textarea "Scope Of Work / Setup Instructions" at bounding box center [304, 77] width 412 height 15
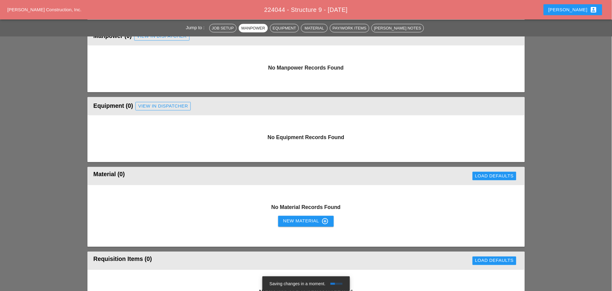
scroll to position [236, 0]
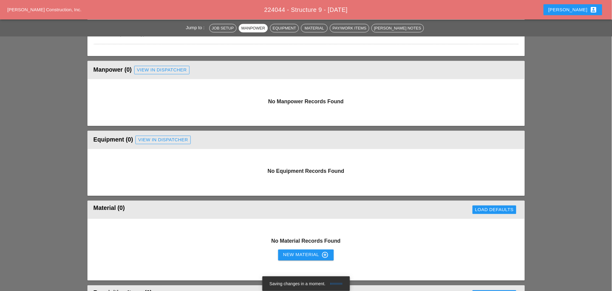
type textarea "Survey for future structure installation"
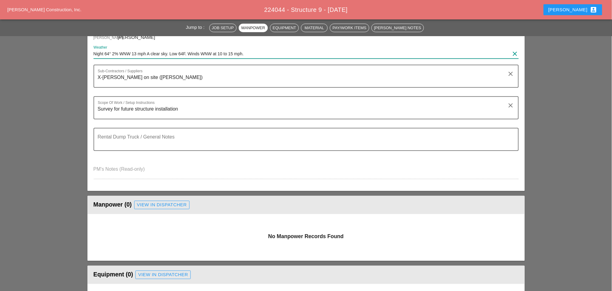
drag, startPoint x: 252, startPoint y: 54, endPoint x: 90, endPoint y: 53, distance: 161.9
click at [89, 51] on div "Report Date 08/26/2025 Foreman Stephen Paletta Weather Night 64° 2% WNW 13 mph …" at bounding box center [305, 104] width 437 height 174
paste input "Day 81° 2% WNW 9 mph Generally sunny despite a few afternoon clouds. High 81F. …"
type input "Day 81° 2% WNW 9 mph Generally sunny despite a few afternoon clouds. High 81F. …"
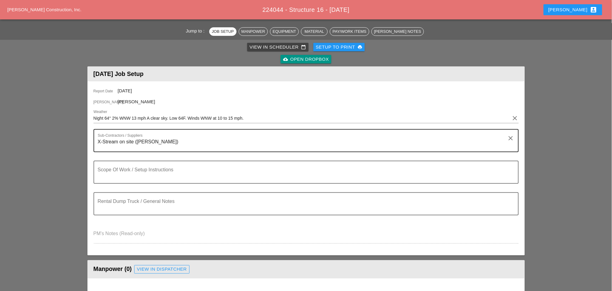
scroll to position [34, 0]
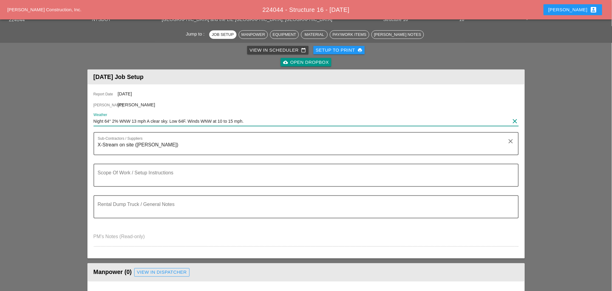
drag, startPoint x: 239, startPoint y: 123, endPoint x: 89, endPoint y: 115, distance: 150.0
click at [91, 116] on div "Report Date [DATE] [PERSON_NAME] [PERSON_NAME] Weather Night 64° 2% WNW 13 mph …" at bounding box center [305, 171] width 437 height 174
paste input "Day 81° 2% WNW 9 mph Generally sunny despite a few afternoon clouds. High 81F. …"
type input "Day 81° 2% WNW 9 mph Generally sunny despite a few afternoon clouds. High 81F. …"
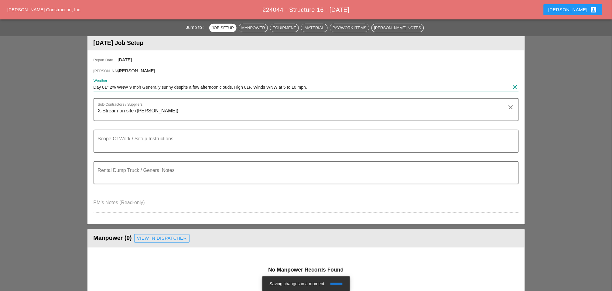
scroll to position [67, 0]
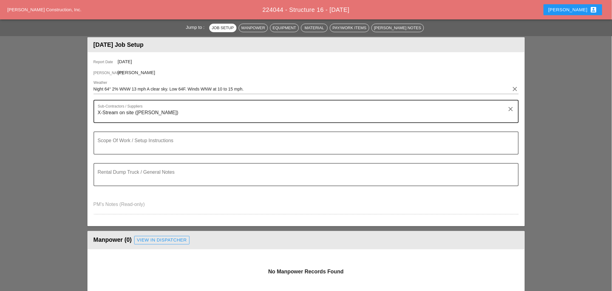
scroll to position [67, 0]
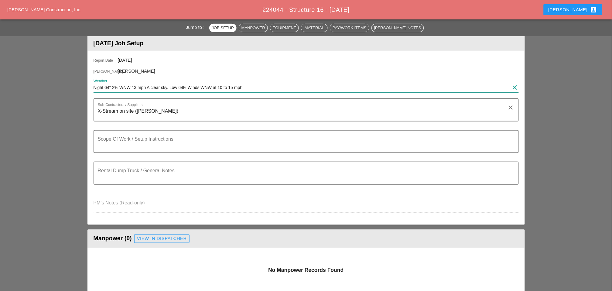
drag, startPoint x: 248, startPoint y: 87, endPoint x: 90, endPoint y: 83, distance: 158.3
click at [90, 83] on div "Report Date 08/26/2025 Foreman Stephen Paletta Weather Night 64° 2% WNW 13 mph …" at bounding box center [305, 138] width 437 height 174
paste input "Day 81° 2% WNW 9 mph Generally sunny despite a few afternoon clouds. High 81F. …"
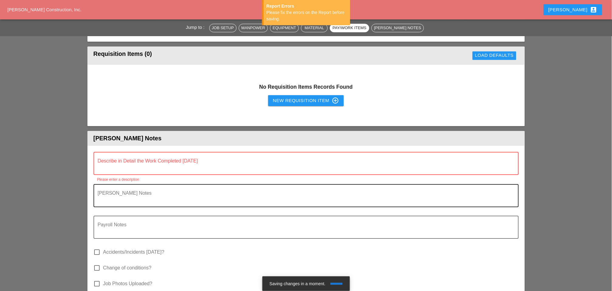
scroll to position [540, 0]
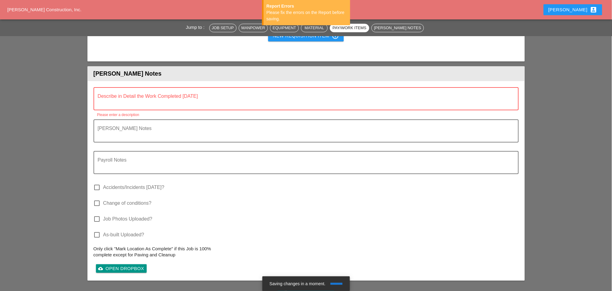
type input "Day 81° 2% WNW 9 mph Generally sunny despite a few afternoon clouds. High 81F. …"
click at [126, 104] on textarea "Describe in Detail the Work Completed Today" at bounding box center [304, 102] width 412 height 15
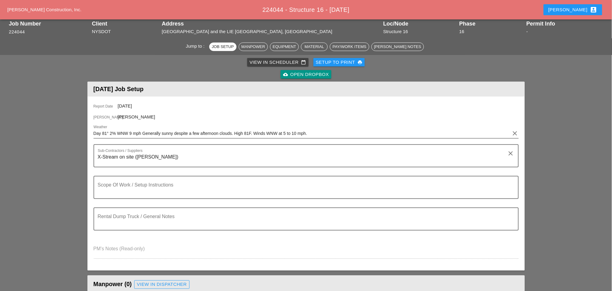
scroll to position [34, 0]
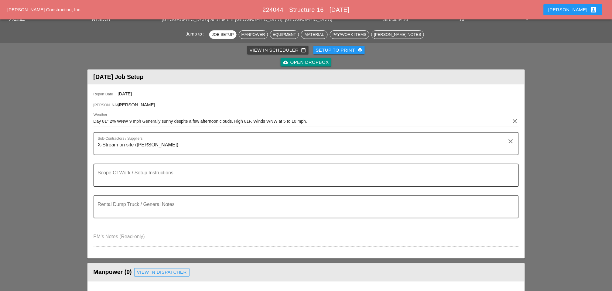
type textarea "Fill out"
click at [122, 178] on textarea "Scope Of Work / Setup Instructions" at bounding box center [304, 179] width 412 height 15
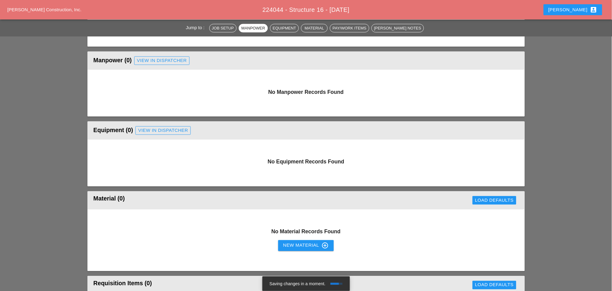
scroll to position [202, 0]
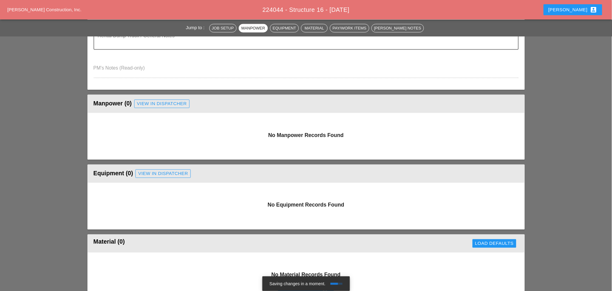
type textarea "Survey for structure installation"
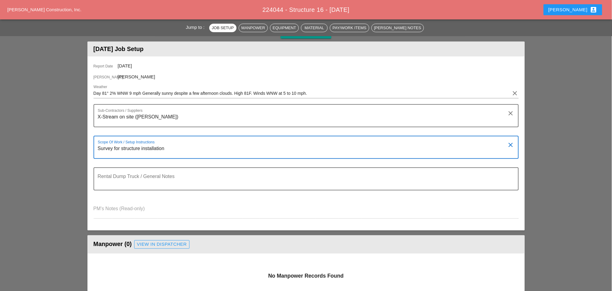
scroll to position [0, 0]
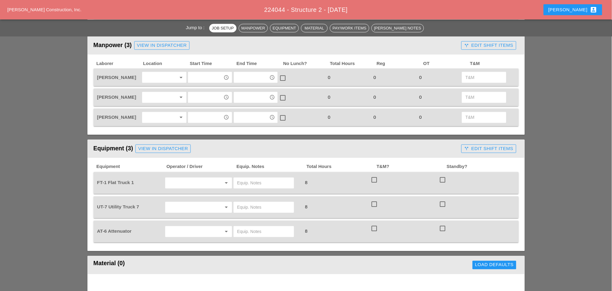
scroll to position [270, 0]
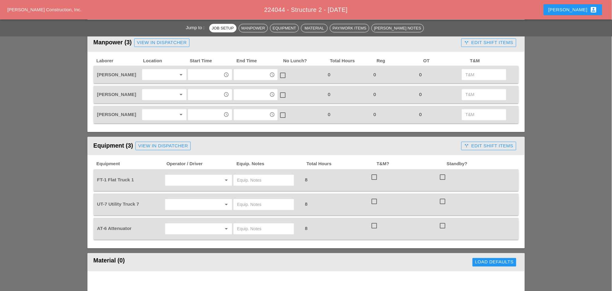
click at [151, 70] on div at bounding box center [160, 75] width 32 height 10
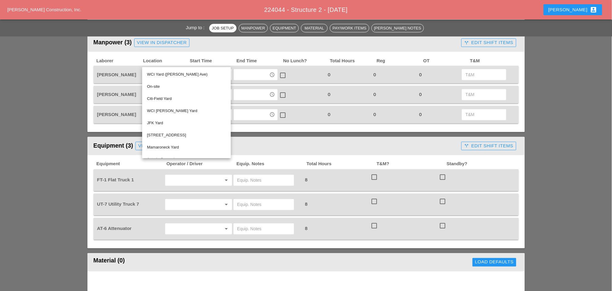
click at [175, 176] on input "text" at bounding box center [190, 181] width 46 height 10
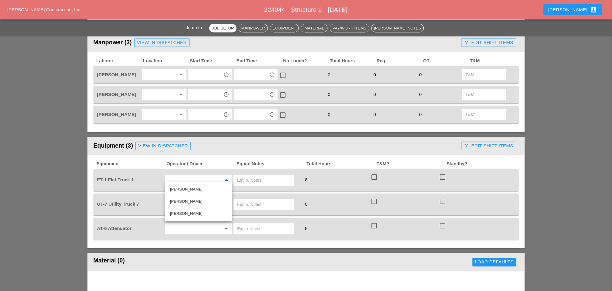
click at [178, 187] on div "[PERSON_NAME]" at bounding box center [198, 189] width 57 height 7
type input "Rudolph Bell"
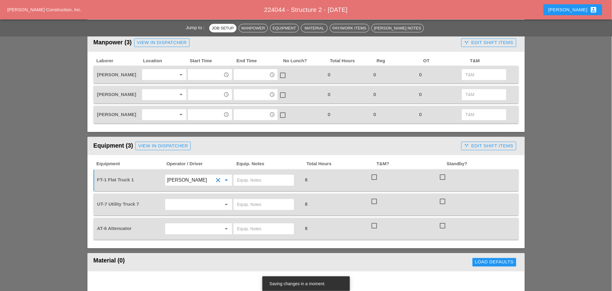
click at [246, 176] on input "text" at bounding box center [263, 181] width 53 height 10
drag, startPoint x: 265, startPoint y: 175, endPoint x: 227, endPoint y: 175, distance: 38.0
click at [227, 175] on div "FT-1 Flat Truck 1 Rudolph Bell clear arrow_drop_down Bruckner yard 8 check_box_…" at bounding box center [301, 180] width 411 height 17
type input "Bruckner yard"
click at [190, 203] on input "text" at bounding box center [190, 205] width 46 height 10
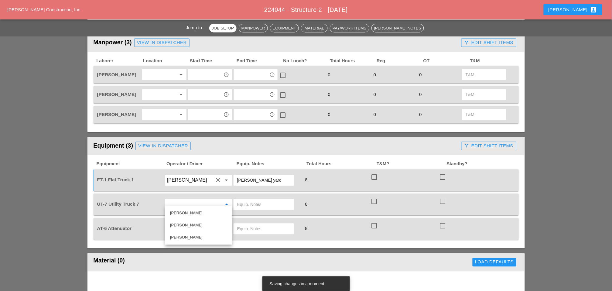
click at [240, 224] on input "text" at bounding box center [263, 229] width 53 height 10
paste input "Bruckner yard"
type input "Bruckner yard"
click at [196, 224] on div "arrow_drop_down" at bounding box center [198, 229] width 67 height 11
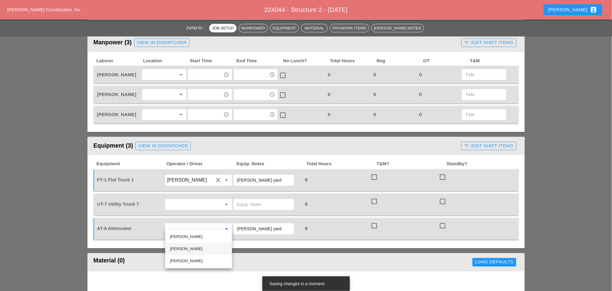
click at [186, 250] on div "Daniel Kavanaugh" at bounding box center [198, 248] width 57 height 7
type input "Daniel Kavanaugh"
click at [180, 203] on input "text" at bounding box center [190, 205] width 46 height 10
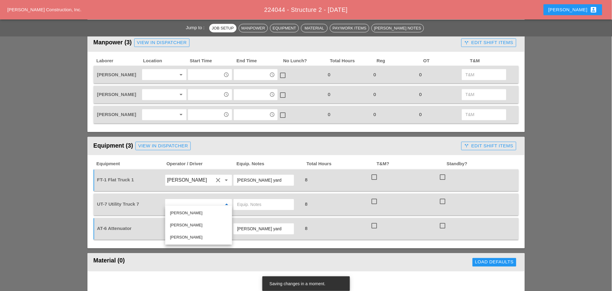
click at [180, 202] on input "text" at bounding box center [190, 205] width 46 height 10
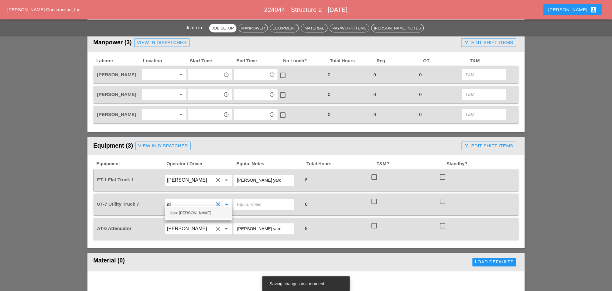
click at [189, 211] on div "Al ex Miller" at bounding box center [198, 213] width 57 height 7
type input "Alex Miller"
click at [244, 200] on input "text" at bounding box center [263, 205] width 53 height 10
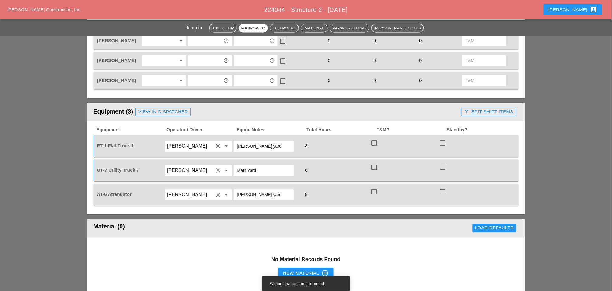
type input "Main Yard"
drag, startPoint x: 267, startPoint y: 142, endPoint x: 240, endPoint y: 140, distance: 27.1
click at [236, 142] on div "Bruckner yard" at bounding box center [264, 146] width 60 height 11
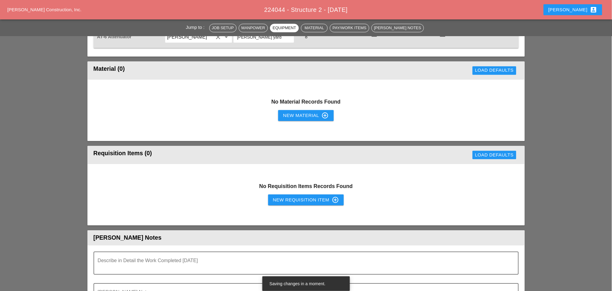
scroll to position [472, 0]
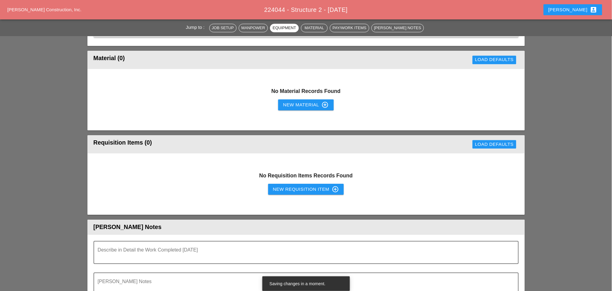
type input "Main Yard"
click at [290, 188] on button "New Requisition Item control_point" at bounding box center [306, 189] width 76 height 11
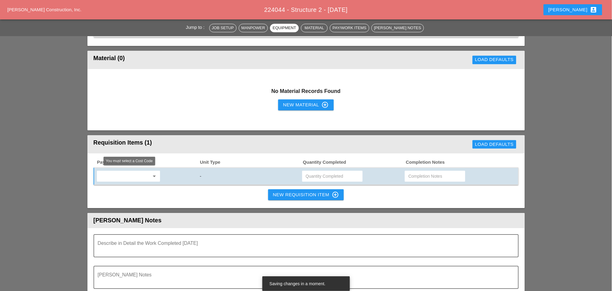
click at [108, 171] on input "text" at bounding box center [124, 176] width 51 height 10
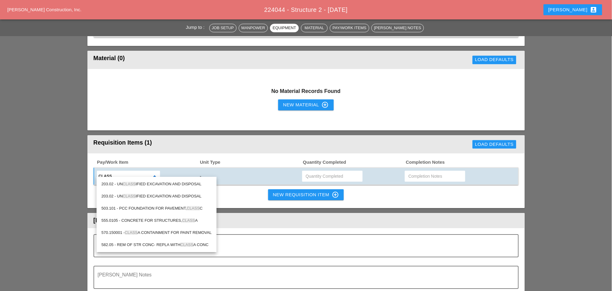
click at [156, 218] on div "555.0105 - CONCRETE FOR STRUCTURES, CLASS A" at bounding box center [156, 220] width 110 height 7
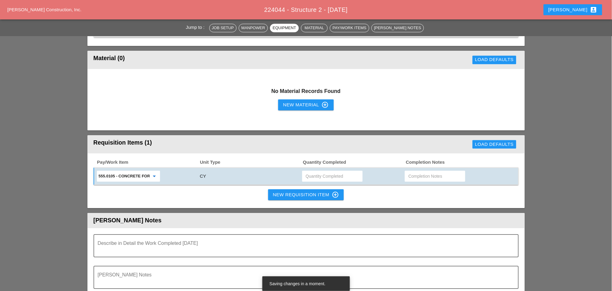
type input "555.0105 - CONCRETE FOR STRUCTURES, CLASS A"
click at [319, 171] on input "text" at bounding box center [332, 176] width 53 height 10
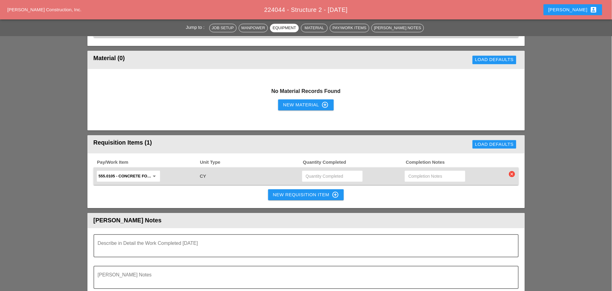
click at [514, 171] on icon "clear" at bounding box center [512, 174] width 6 height 6
drag, startPoint x: 511, startPoint y: 153, endPoint x: 485, endPoint y: 158, distance: 26.0
click at [511, 153] on div "Are you Sure?" at bounding box center [512, 154] width 39 height 7
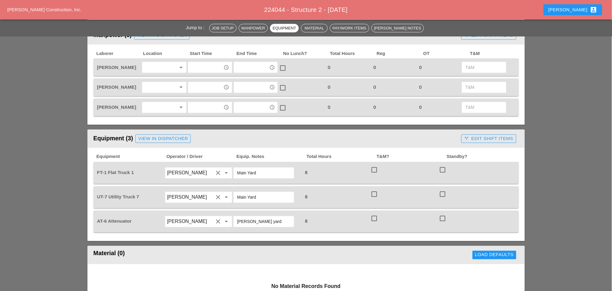
scroll to position [236, 0]
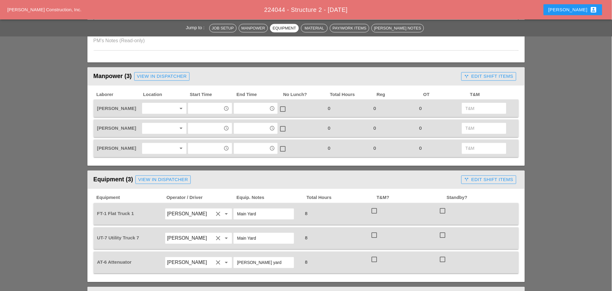
click at [156, 105] on div at bounding box center [160, 109] width 32 height 10
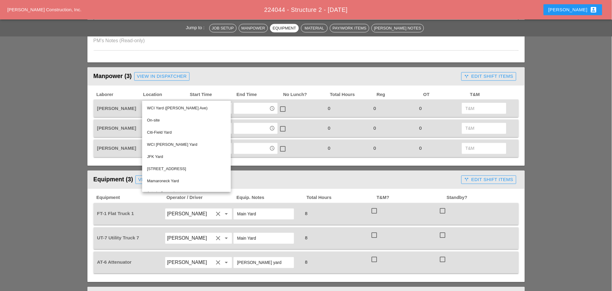
click at [266, 171] on header "Equipment (3) View in Dispatcher call_split Edit Shift Items" at bounding box center [305, 180] width 437 height 18
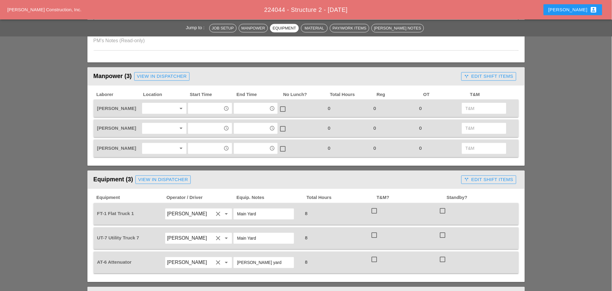
click at [196, 106] on input "text" at bounding box center [206, 109] width 32 height 10
click at [202, 119] on div "7 :00 am" at bounding box center [210, 119] width 34 height 7
type input "7:00 am"
click at [201, 128] on input "text" at bounding box center [206, 129] width 32 height 10
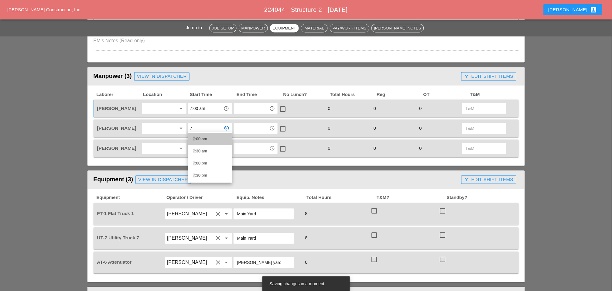
drag, startPoint x: 203, startPoint y: 137, endPoint x: 202, endPoint y: 143, distance: 6.1
click at [203, 137] on div "7 :00 am" at bounding box center [210, 138] width 34 height 7
type input "7:00 am"
click at [202, 148] on input "text" at bounding box center [206, 149] width 32 height 10
drag, startPoint x: 202, startPoint y: 157, endPoint x: 178, endPoint y: 148, distance: 26.2
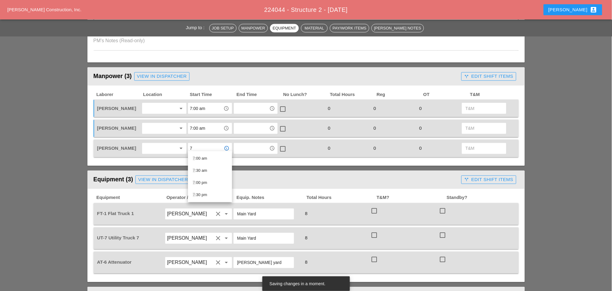
click at [203, 157] on div "7 :00 am" at bounding box center [210, 158] width 34 height 7
type input "7:00 am"
click at [147, 144] on div at bounding box center [160, 149] width 32 height 10
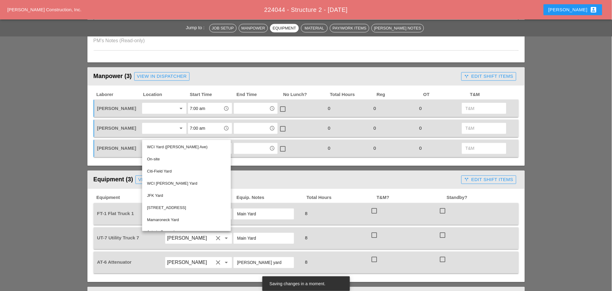
drag, startPoint x: 158, startPoint y: 139, endPoint x: 163, endPoint y: 146, distance: 7.4
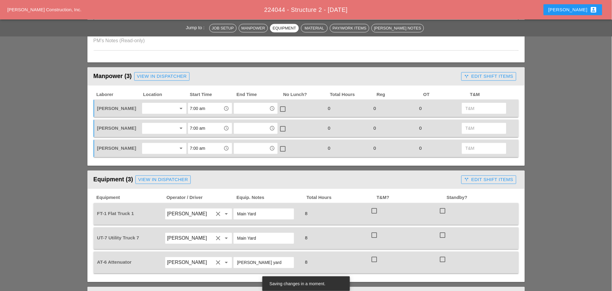
click at [154, 144] on div at bounding box center [160, 149] width 32 height 10
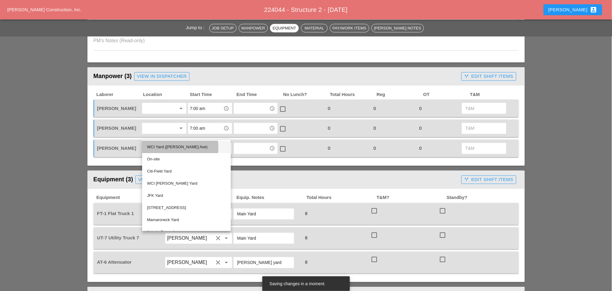
click at [167, 145] on div "WCI Yard ([PERSON_NAME] Ave)" at bounding box center [186, 147] width 79 height 7
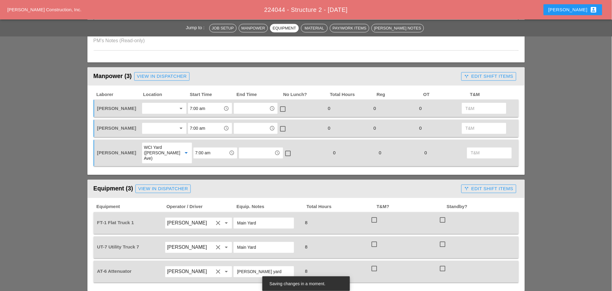
drag, startPoint x: 157, startPoint y: 109, endPoint x: 158, endPoint y: 113, distance: 3.7
click at [158, 109] on div at bounding box center [160, 109] width 32 height 10
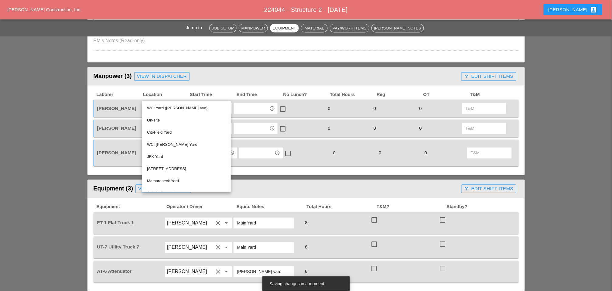
drag, startPoint x: 167, startPoint y: 107, endPoint x: 155, endPoint y: 118, distance: 16.3
click at [167, 108] on div "WCI Yard ([PERSON_NAME] Ave)" at bounding box center [186, 108] width 79 height 7
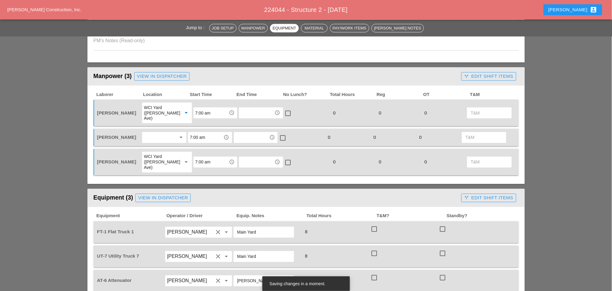
click at [152, 133] on div at bounding box center [160, 138] width 32 height 10
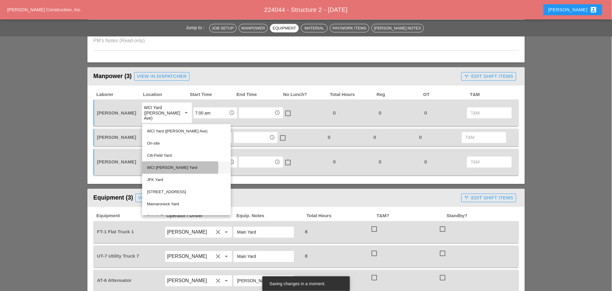
click at [156, 167] on div "WCI [PERSON_NAME] Yard" at bounding box center [186, 167] width 79 height 7
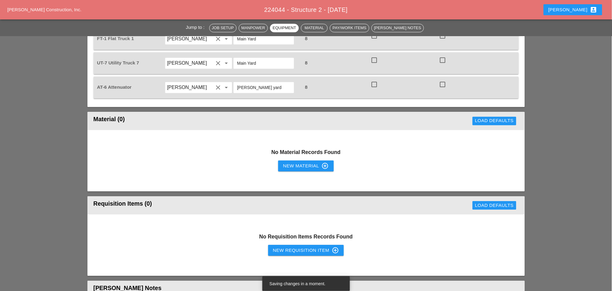
scroll to position [472, 0]
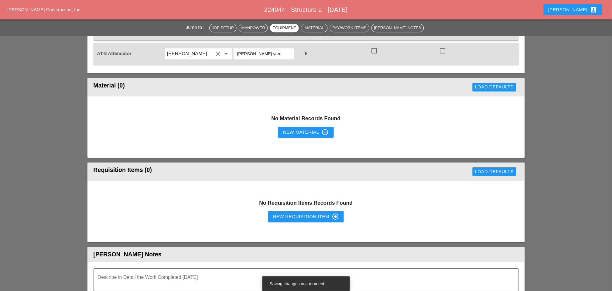
click at [310, 129] on div "New Material control_point" at bounding box center [306, 132] width 46 height 7
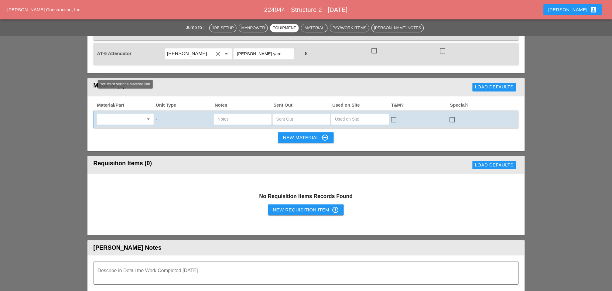
click at [112, 114] on input "text" at bounding box center [121, 119] width 45 height 10
click at [116, 107] on div "Gas oline - GAL" at bounding box center [124, 110] width 47 height 7
type input "Gasoline - GAL"
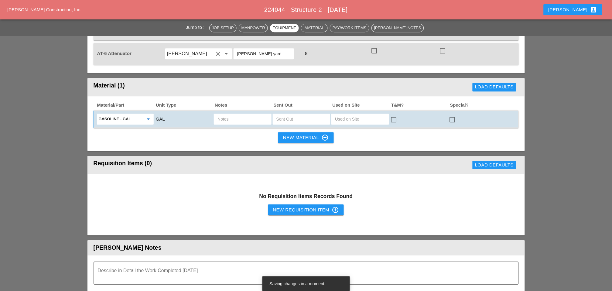
click at [294, 114] on input "text" at bounding box center [301, 119] width 50 height 10
type input "4"
type input "5"
drag, startPoint x: 297, startPoint y: 113, endPoint x: 294, endPoint y: 116, distance: 4.5
click at [294, 134] on div "New Material control_point" at bounding box center [306, 137] width 46 height 7
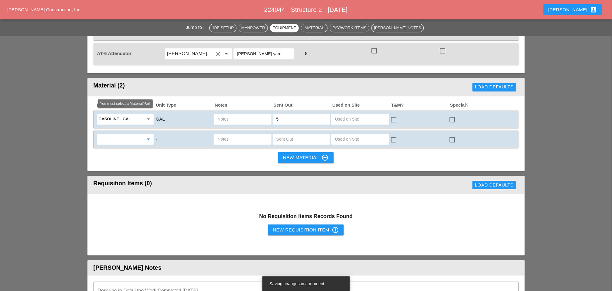
click at [130, 134] on input "text" at bounding box center [121, 139] width 45 height 10
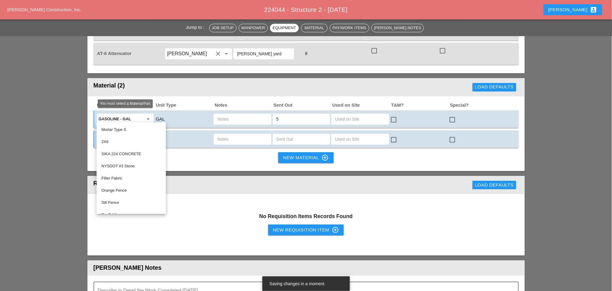
type input "f"
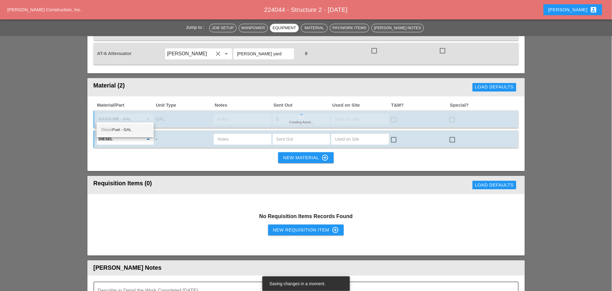
click at [122, 130] on div "Diesel Fuel - GAL" at bounding box center [124, 129] width 47 height 7
type input "Diesel Fuel - GAL"
click at [286, 134] on input "text" at bounding box center [301, 139] width 50 height 10
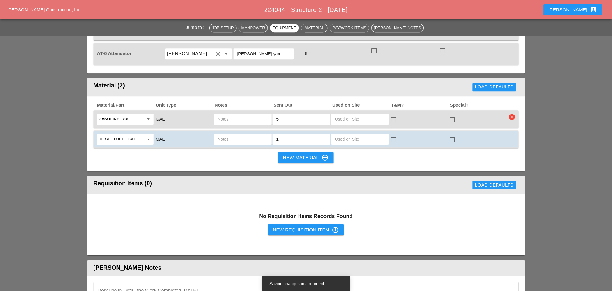
type input "10"
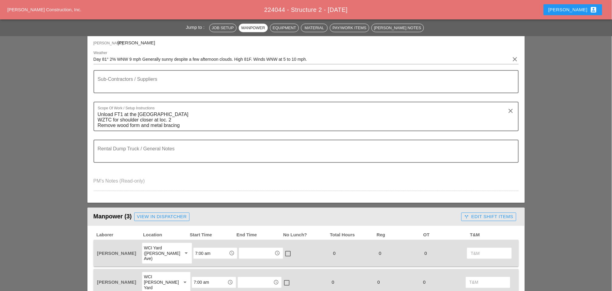
scroll to position [0, 0]
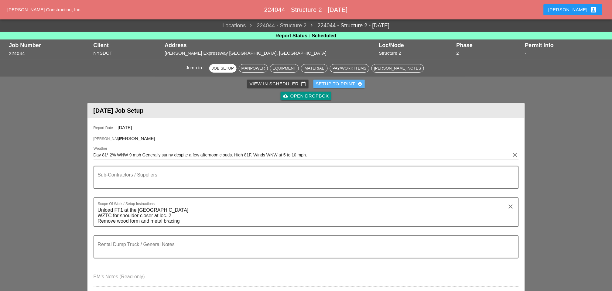
click at [345, 82] on div "Setup to Print print" at bounding box center [339, 84] width 47 height 7
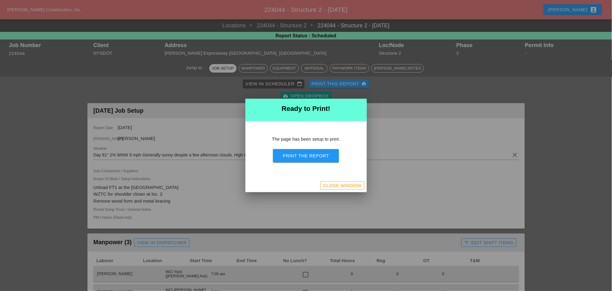
click at [312, 158] on div "Print the Report" at bounding box center [306, 156] width 46 height 7
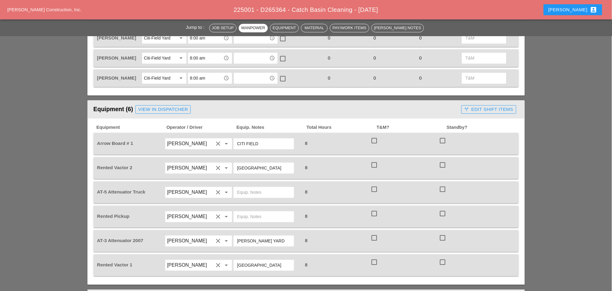
scroll to position [371, 0]
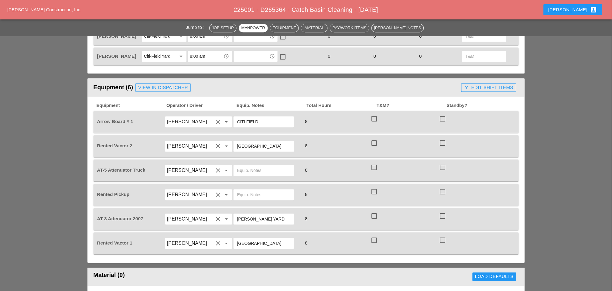
drag, startPoint x: 275, startPoint y: 206, endPoint x: 225, endPoint y: 205, distance: 50.4
click at [225, 211] on div "AT-3 Attenuator 2007 [PERSON_NAME] clear arrow_drop_down [PERSON_NAME] YARD 8 c…" at bounding box center [301, 219] width 411 height 17
click at [250, 166] on input "text" at bounding box center [263, 171] width 53 height 10
drag, startPoint x: 262, startPoint y: 229, endPoint x: 234, endPoint y: 229, distance: 28.0
click at [235, 237] on div "[GEOGRAPHIC_DATA]" at bounding box center [264, 243] width 60 height 11
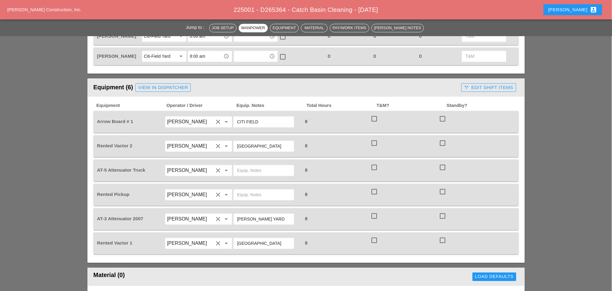
click at [254, 190] on input "text" at bounding box center [263, 195] width 53 height 10
paste input "[GEOGRAPHIC_DATA]"
type input "[GEOGRAPHIC_DATA]"
drag, startPoint x: 265, startPoint y: 183, endPoint x: 234, endPoint y: 183, distance: 31.0
click at [234, 189] on div "[GEOGRAPHIC_DATA]" at bounding box center [264, 194] width 60 height 11
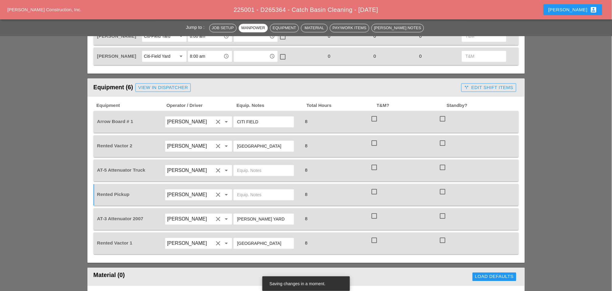
click at [245, 164] on div at bounding box center [267, 170] width 69 height 17
click at [246, 166] on input "text" at bounding box center [263, 171] width 53 height 10
paste input "[GEOGRAPHIC_DATA]"
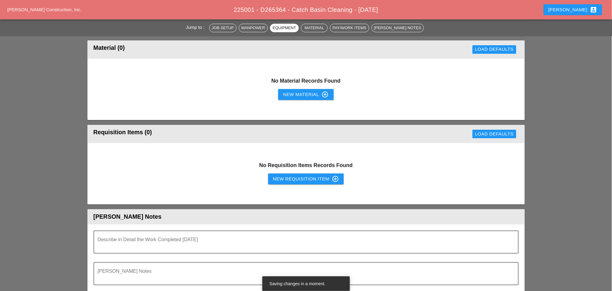
scroll to position [608, 0]
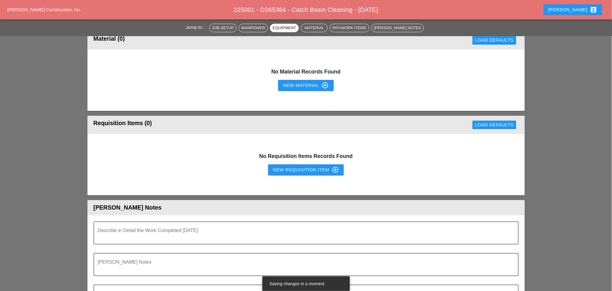
type input "[GEOGRAPHIC_DATA]"
click at [285, 166] on div "New Requisition Item control_point" at bounding box center [306, 169] width 66 height 7
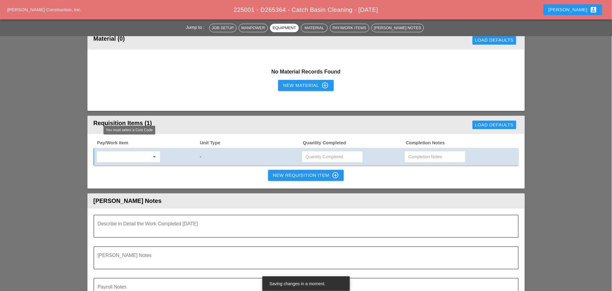
click at [123, 152] on input "text" at bounding box center [124, 157] width 51 height 10
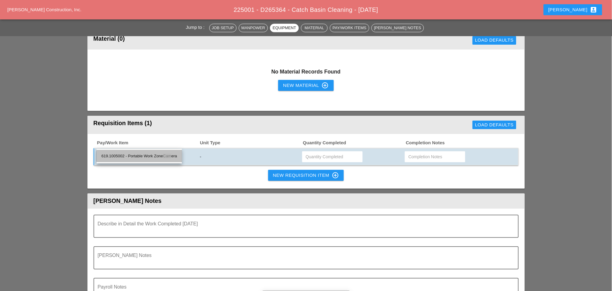
click at [146, 157] on div "619.1005002 - Portable Work Zone Cam era" at bounding box center [139, 156] width 76 height 7
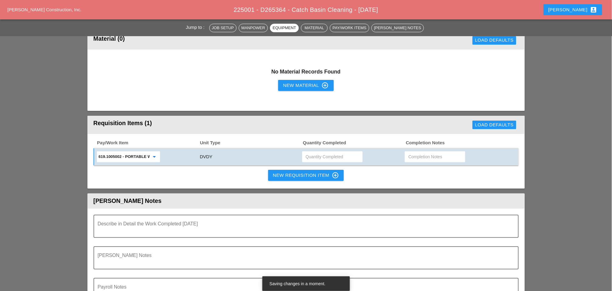
type input "619.1005002 - Portable Work Zone Camera"
click at [319, 152] on input "text" at bounding box center [332, 157] width 53 height 10
type input "4"
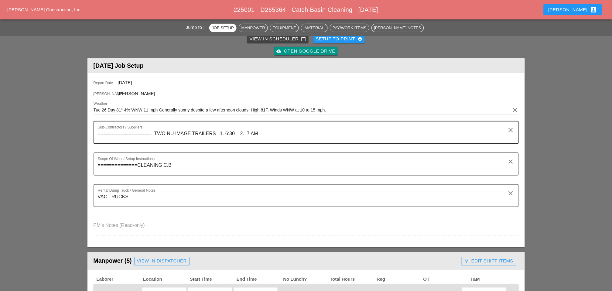
scroll to position [0, 0]
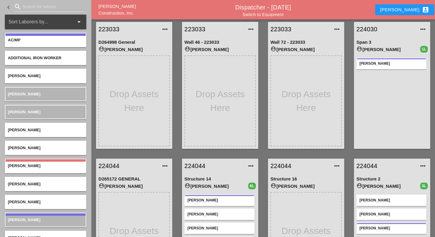
scroll to position [12, 0]
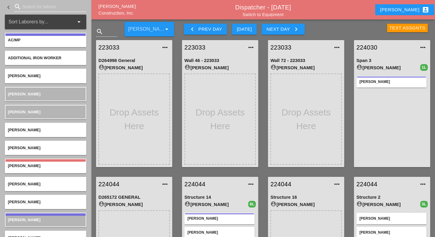
click at [26, 6] on input "Search for laborer" at bounding box center [49, 7] width 55 height 10
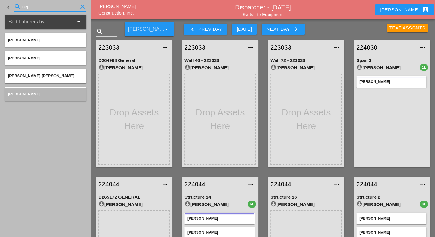
type input "cej"
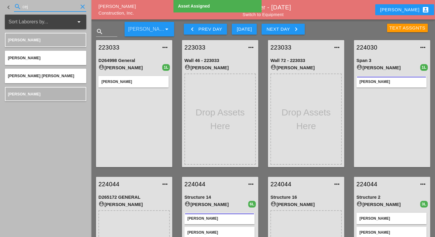
drag, startPoint x: 34, startPoint y: 8, endPoint x: 17, endPoint y: 8, distance: 17.0
click at [17, 8] on div "search cej clear" at bounding box center [50, 7] width 72 height 10
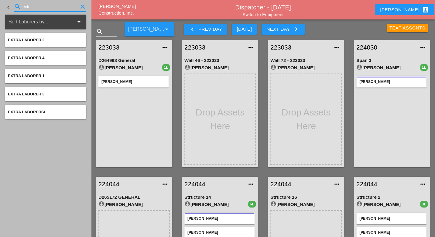
type input "extr"
click at [116, 48] on link "223033" at bounding box center [127, 47] width 59 height 9
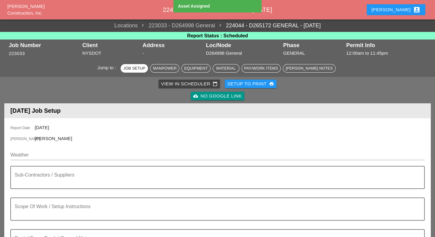
scroll to position [34, 0]
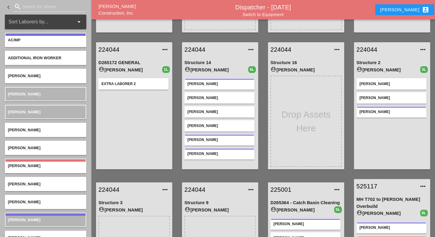
scroll to position [135, 0]
drag, startPoint x: 114, startPoint y: 49, endPoint x: 98, endPoint y: 105, distance: 59.1
click at [101, 112] on div "Extra Laborer 2" at bounding box center [133, 120] width 71 height 91
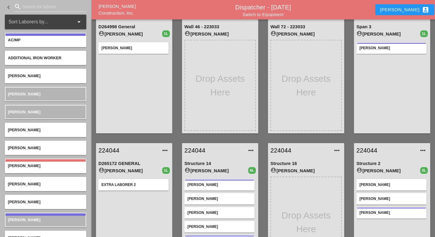
scroll to position [0, 0]
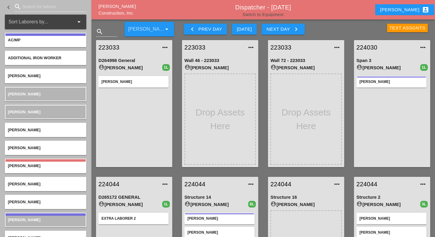
click at [267, 13] on link "Switch to Equipment" at bounding box center [262, 14] width 41 height 5
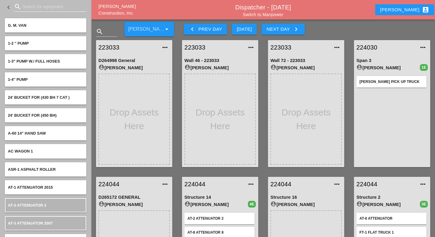
click at [33, 8] on input "Search for equipment" at bounding box center [49, 7] width 55 height 10
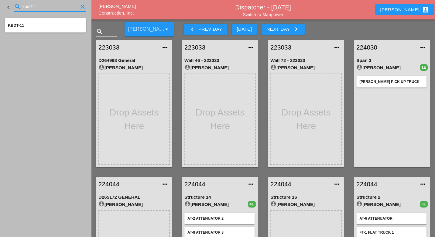
type input "kbdt11"
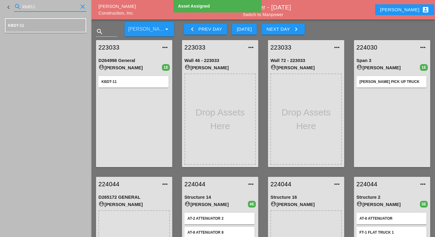
drag, startPoint x: 40, startPoint y: 5, endPoint x: 16, endPoint y: 5, distance: 24.3
click at [18, 5] on div "search kbdt11 clear" at bounding box center [50, 7] width 72 height 10
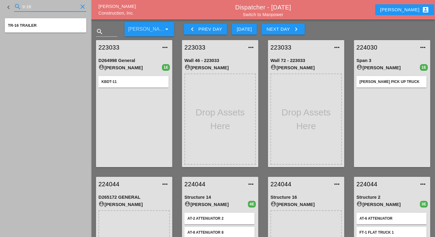
type input "tr-16"
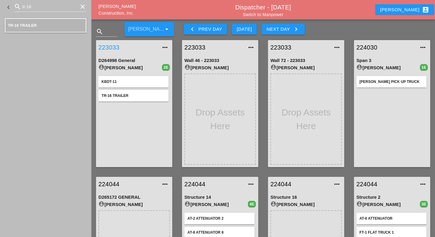
click at [112, 46] on link "223033" at bounding box center [127, 47] width 59 height 9
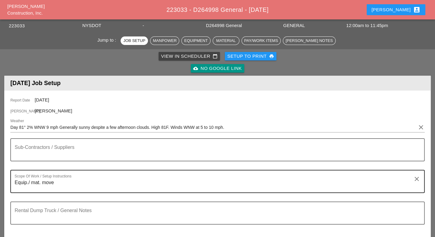
scroll to position [67, 0]
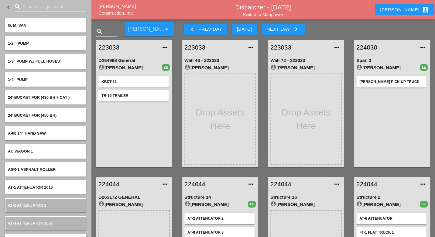
click at [40, 8] on input "Search for equipment" at bounding box center [49, 7] width 55 height 10
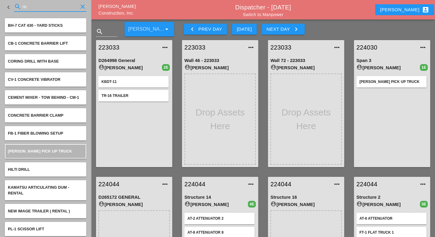
type input "ricc"
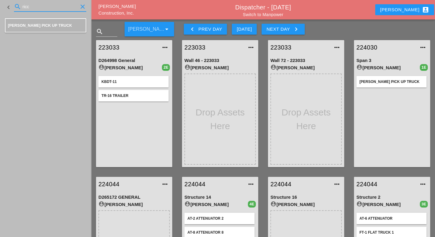
drag, startPoint x: 35, startPoint y: 8, endPoint x: 15, endPoint y: 4, distance: 20.3
click at [15, 4] on div "search ricc clear" at bounding box center [50, 7] width 72 height 10
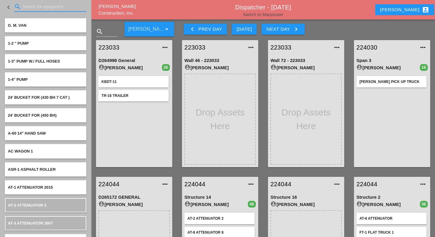
click at [269, 14] on link "Switch to Manpower" at bounding box center [263, 14] width 40 height 5
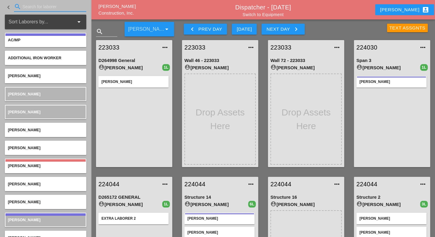
click at [32, 8] on input "Search for laborer" at bounding box center [49, 7] width 55 height 10
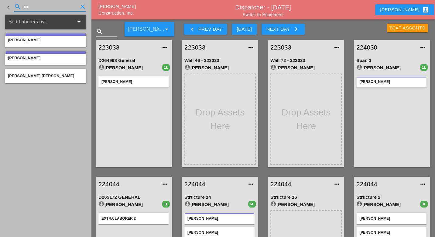
type input "ricc"
drag, startPoint x: 33, startPoint y: 4, endPoint x: 17, endPoint y: 7, distance: 16.7
click at [18, 5] on div "search ricc clear" at bounding box center [50, 7] width 72 height 10
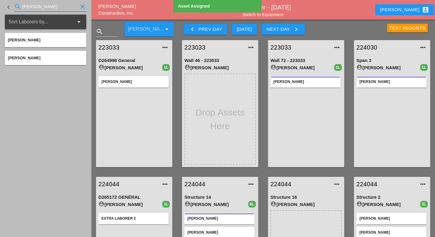
type input "jess"
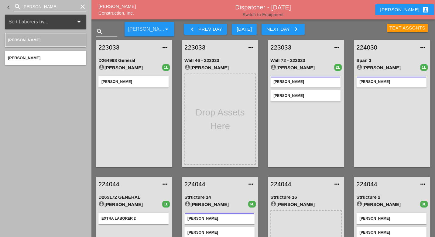
click at [276, 15] on link "Switch to Equipment" at bounding box center [262, 14] width 41 height 5
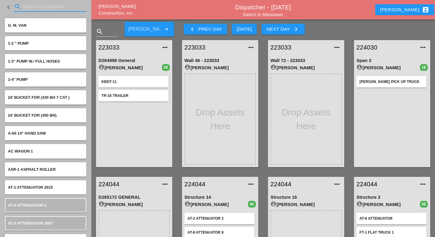
click at [33, 7] on input "Search for equipment" at bounding box center [49, 7] width 55 height 10
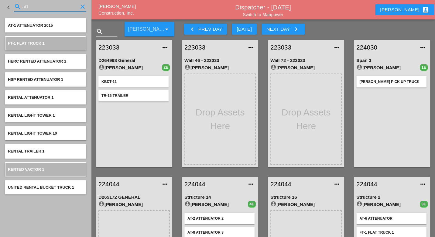
type input "at1"
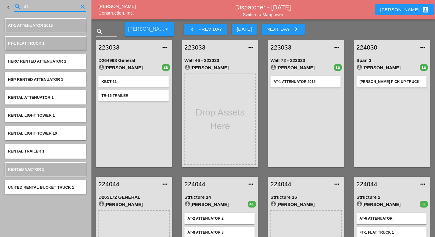
click at [26, 6] on input "at1" at bounding box center [49, 7] width 55 height 10
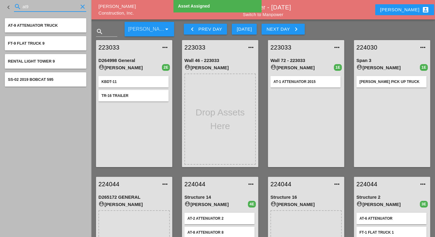
type input "at9"
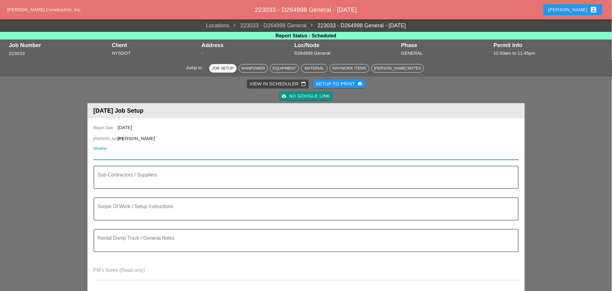
click at [131, 151] on input "Weather" at bounding box center [302, 155] width 417 height 10
paste input "Day 81° 2% WNW 9 mph Generally sunny despite a few afternoon clouds. High 81F. …"
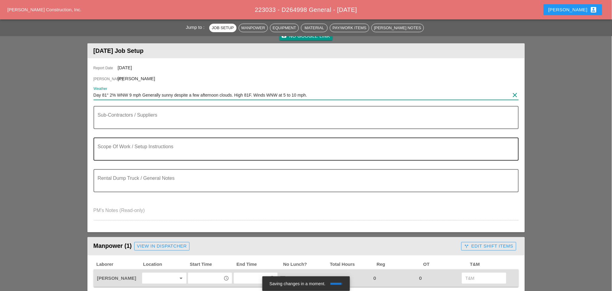
scroll to position [67, 0]
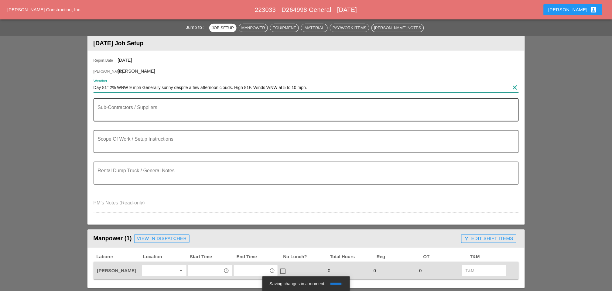
type input "Day 81° 2% WNW 9 mph Generally sunny despite a few afternoon clouds. High 81F. …"
click at [119, 102] on div "Sub-Contractors / Suppliers" at bounding box center [304, 110] width 412 height 22
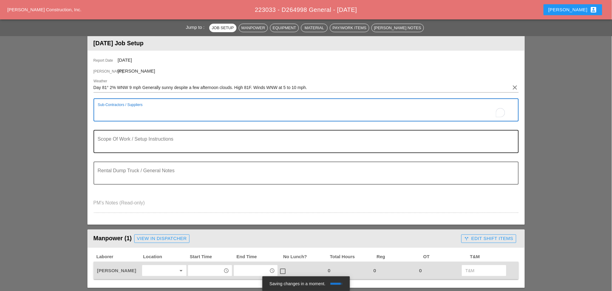
click at [110, 144] on textarea "Scope Of Work / Setup Instructions" at bounding box center [304, 145] width 412 height 15
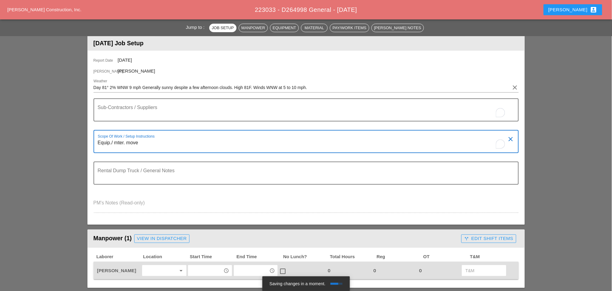
click at [118, 142] on textarea "Equip./ mter. move" at bounding box center [304, 145] width 412 height 15
click at [124, 141] on textarea "Equip./ maer. move" at bounding box center [304, 145] width 412 height 15
click at [163, 146] on textarea "Equip./ mat. move" at bounding box center [304, 145] width 412 height 15
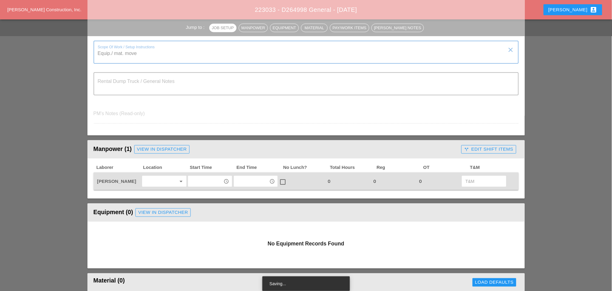
scroll to position [169, 0]
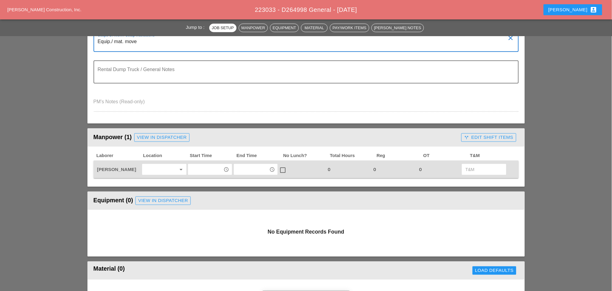
type textarea "Equip./ mat. move"
click at [160, 165] on div at bounding box center [160, 170] width 32 height 10
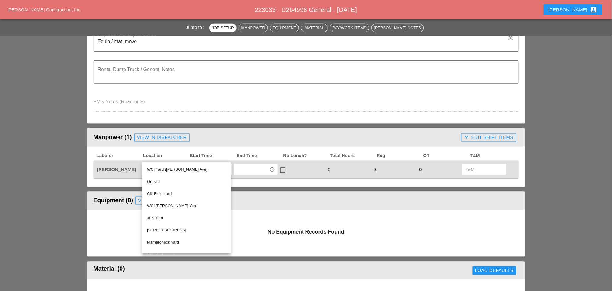
click at [135, 167] on div "[PERSON_NAME]" at bounding box center [119, 169] width 44 height 6
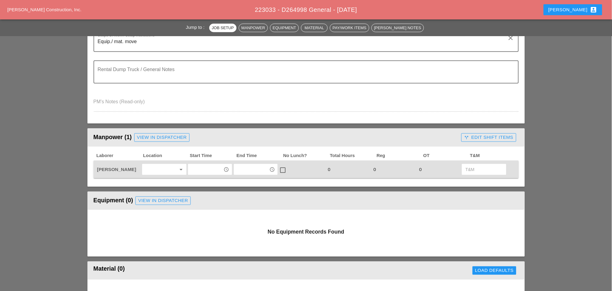
click at [157, 167] on div at bounding box center [160, 170] width 32 height 10
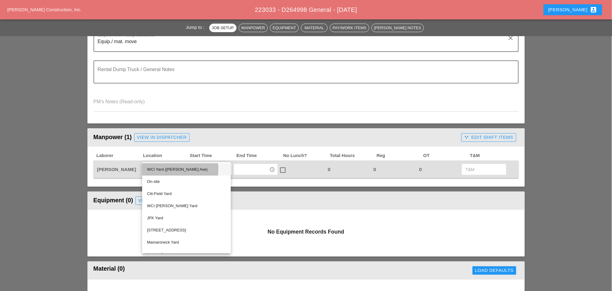
click at [166, 168] on div "WCI Yard ([PERSON_NAME] Ave)" at bounding box center [186, 169] width 79 height 7
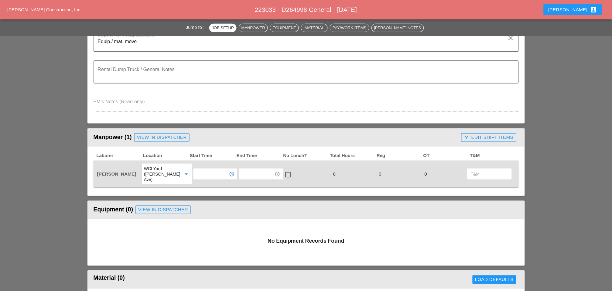
click at [207, 172] on input "text" at bounding box center [211, 174] width 32 height 10
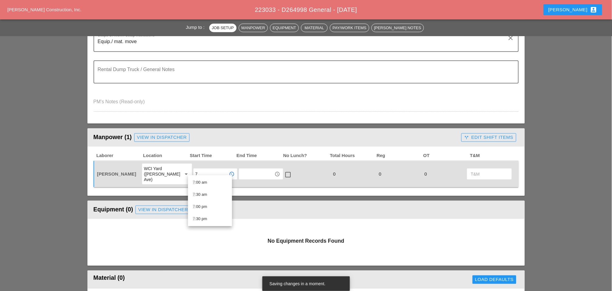
click at [201, 181] on div "7 :00 am" at bounding box center [210, 182] width 34 height 7
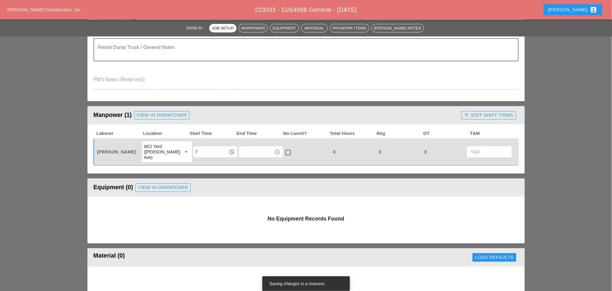
scroll to position [202, 0]
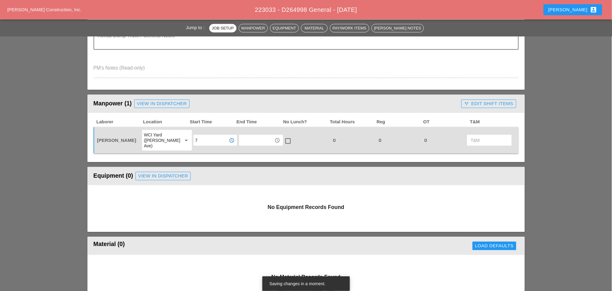
type input "7:00 am"
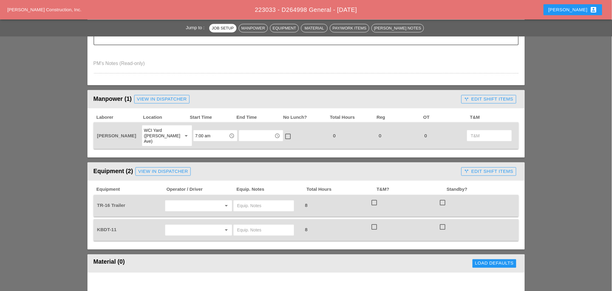
scroll to position [236, 0]
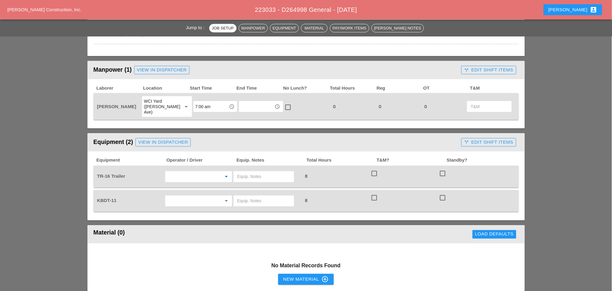
click at [190, 172] on input "text" at bounding box center [190, 177] width 46 height 10
click at [196, 181] on div "[PERSON_NAME]" at bounding box center [198, 181] width 57 height 7
type input "[PERSON_NAME]"
click at [193, 196] on input "text" at bounding box center [190, 201] width 46 height 10
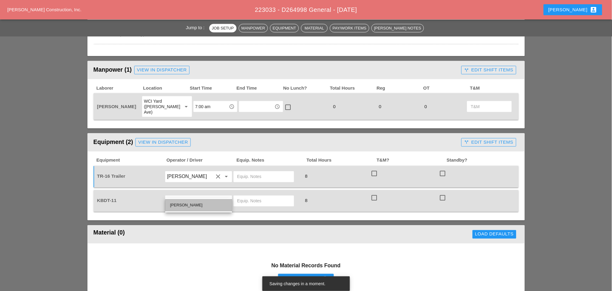
click at [188, 206] on div "[PERSON_NAME]" at bounding box center [198, 205] width 57 height 7
type input "[PERSON_NAME]"
click at [255, 172] on input "text" at bounding box center [263, 177] width 53 height 10
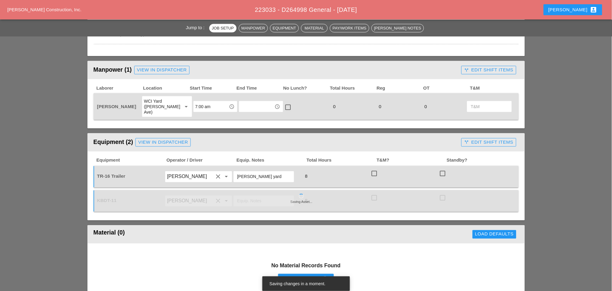
type input "[PERSON_NAME] yard"
click at [243, 196] on input "text" at bounding box center [263, 201] width 53 height 10
drag, startPoint x: 255, startPoint y: 191, endPoint x: 248, endPoint y: 191, distance: 7.9
click at [248, 196] on input "main ayrd" at bounding box center [263, 201] width 53 height 10
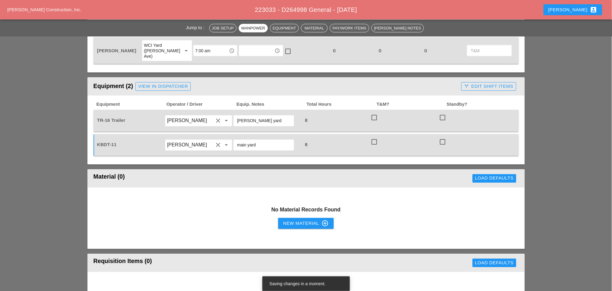
scroll to position [304, 0]
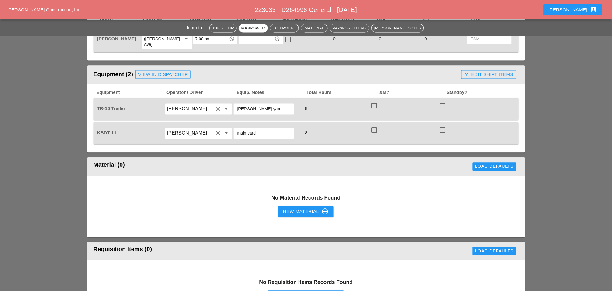
type input "main yard"
click at [311, 208] on div "New Material control_point" at bounding box center [306, 211] width 46 height 7
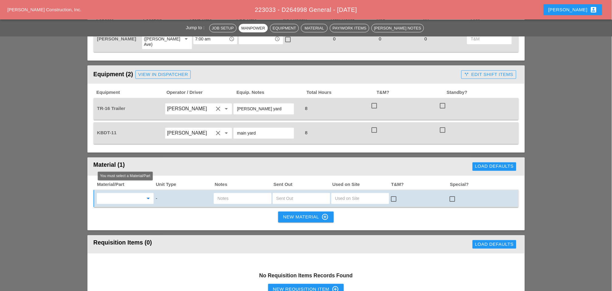
drag, startPoint x: 118, startPoint y: 185, endPoint x: 116, endPoint y: 189, distance: 3.8
click at [118, 194] on input "text" at bounding box center [121, 199] width 45 height 10
click at [124, 201] on div "Misc . Materials" at bounding box center [124, 202] width 47 height 7
type input "Misc. Materials"
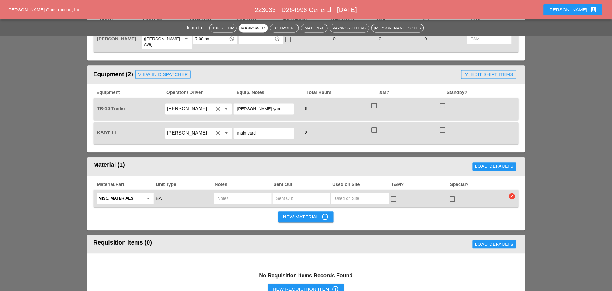
click at [236, 194] on input "text" at bounding box center [243, 199] width 50 height 10
drag, startPoint x: 238, startPoint y: 189, endPoint x: 224, endPoint y: 190, distance: 14.0
click at [224, 194] on input "4'' Alumni" at bounding box center [243, 199] width 50 height 10
click at [289, 194] on input "text" at bounding box center [301, 199] width 50 height 10
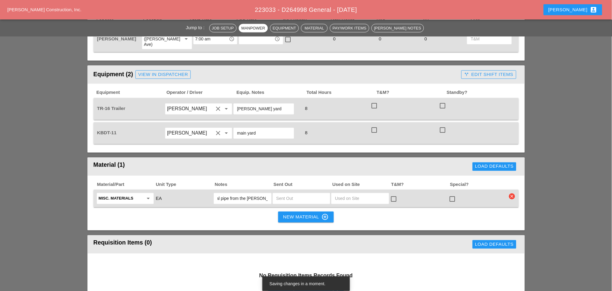
scroll to position [0, 0]
click at [222, 194] on input "4'' metal pipe from the Merrit yard" at bounding box center [243, 199] width 50 height 10
type input "4''x 20lf metal pipe from the Merrit yard"
click at [281, 194] on input "text" at bounding box center [301, 199] width 50 height 10
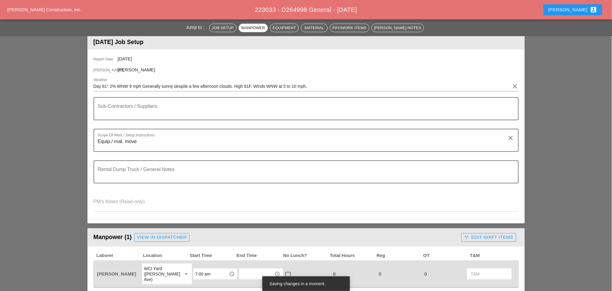
scroll to position [67, 0]
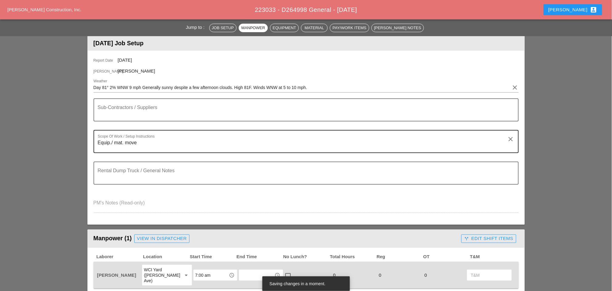
type input "3"
click at [146, 146] on textarea "Equip./ mat. move" at bounding box center [304, 145] width 412 height 15
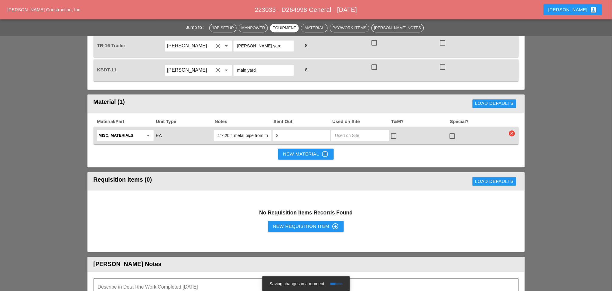
scroll to position [371, 0]
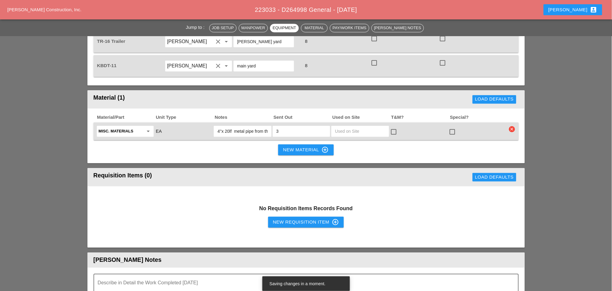
type textarea "Equip./ mat. move ( See separate sheet)"
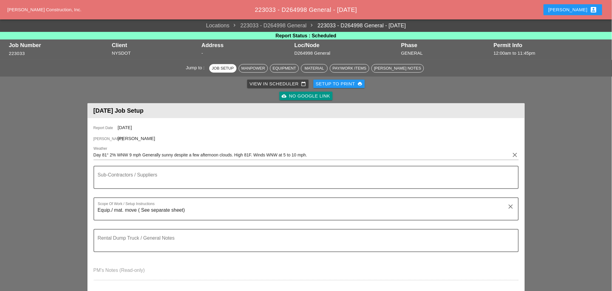
click at [334, 81] on div "Setup to Print print" at bounding box center [339, 84] width 47 height 7
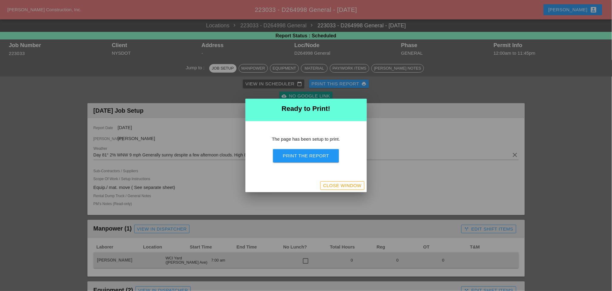
click at [311, 153] on div "Print the Report" at bounding box center [306, 156] width 46 height 7
click at [342, 187] on div "Close Window" at bounding box center [342, 185] width 38 height 7
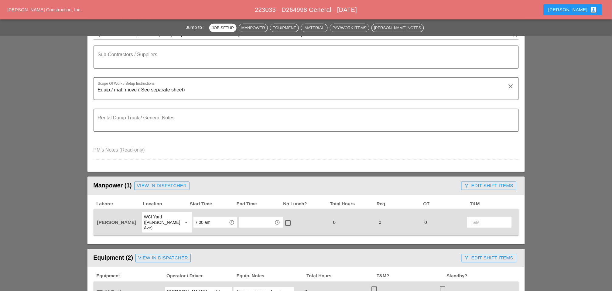
scroll to position [135, 0]
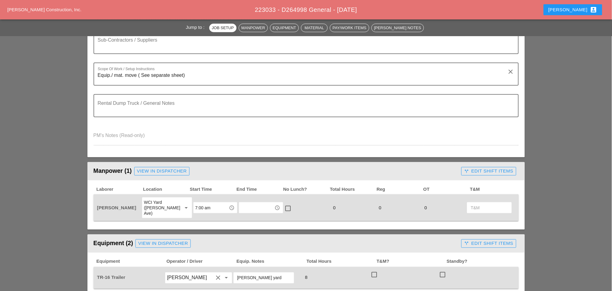
click at [204, 204] on input "7:00 am" at bounding box center [211, 208] width 32 height 10
click at [199, 213] on div "6 :00 am" at bounding box center [210, 215] width 34 height 7
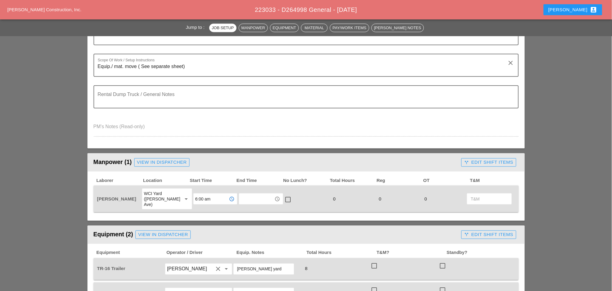
scroll to position [169, 0]
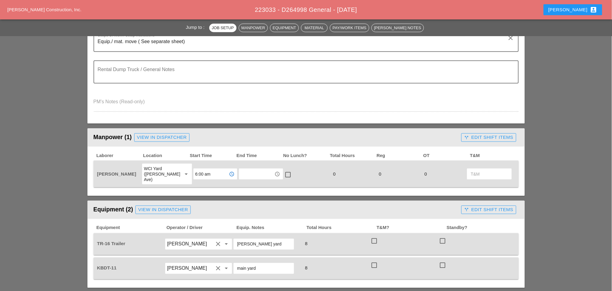
click at [197, 169] on input "6:00 am" at bounding box center [211, 174] width 32 height 10
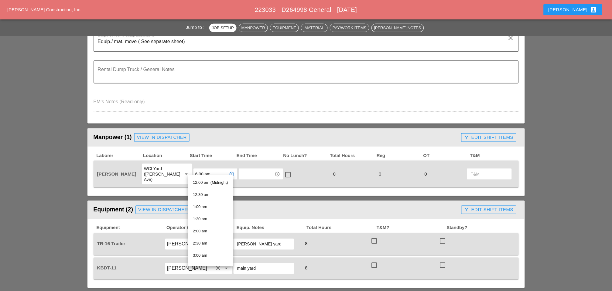
drag, startPoint x: 211, startPoint y: 168, endPoint x: 187, endPoint y: 168, distance: 24.3
click at [193, 168] on div "6:00 am access_time" at bounding box center [216, 174] width 46 height 22
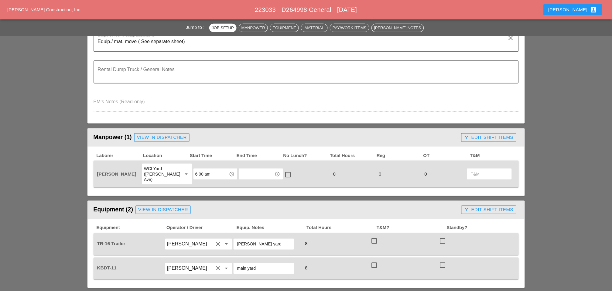
click at [198, 169] on input "6:00 am" at bounding box center [211, 174] width 32 height 10
click at [204, 183] on div "7 :00 am" at bounding box center [210, 182] width 34 height 7
type input "7:00 am"
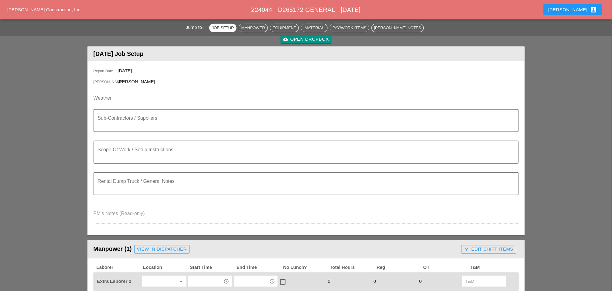
scroll to position [67, 0]
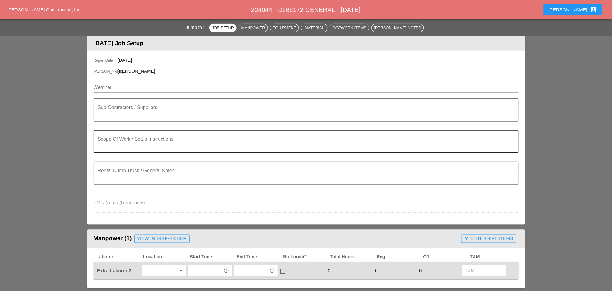
click at [119, 147] on textarea "Scope Of Work / Setup Instructions" at bounding box center [304, 145] width 412 height 15
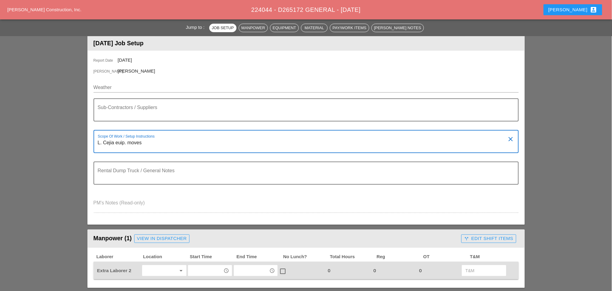
type textarea "L. Cejia euip. moves"
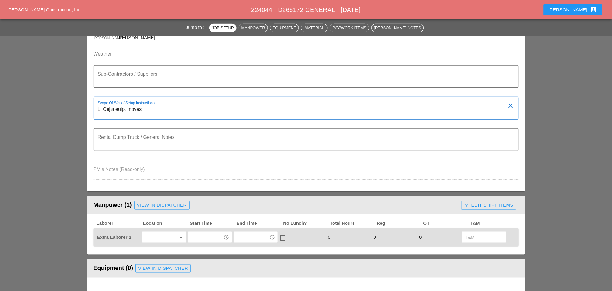
scroll to position [0, 0]
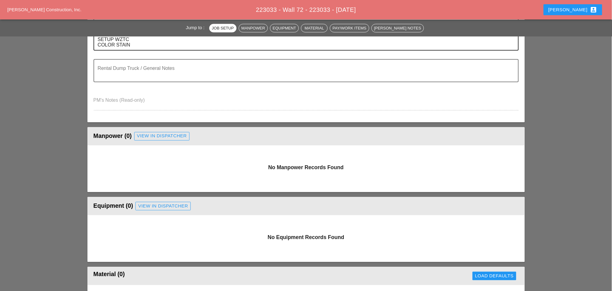
scroll to position [236, 0]
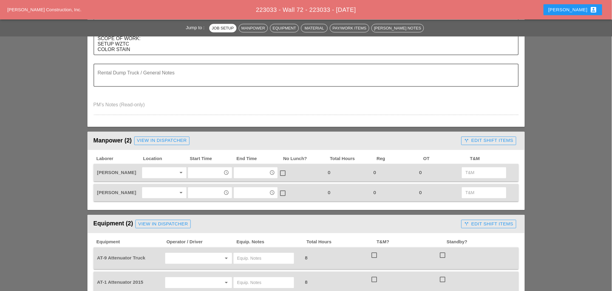
scroll to position [270, 0]
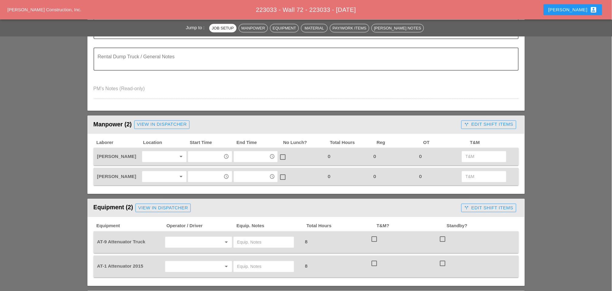
click at [156, 152] on div at bounding box center [160, 157] width 32 height 10
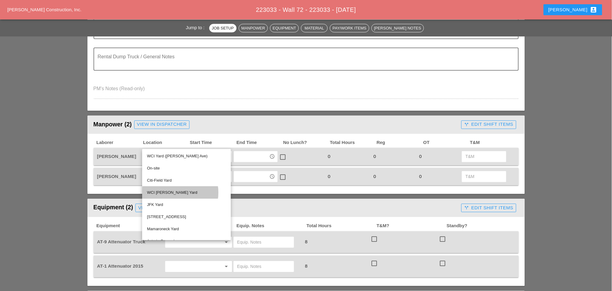
drag, startPoint x: 163, startPoint y: 192, endPoint x: 161, endPoint y: 187, distance: 4.6
click at [163, 192] on div "WCI [PERSON_NAME] Yard" at bounding box center [186, 192] width 79 height 7
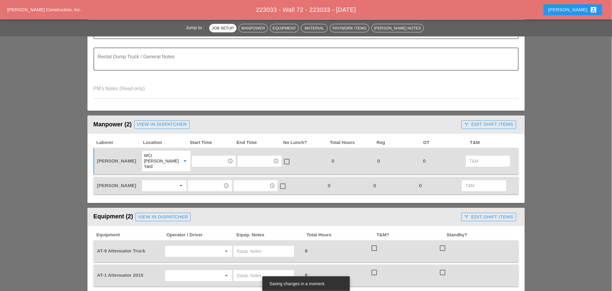
click at [160, 181] on div at bounding box center [160, 186] width 32 height 10
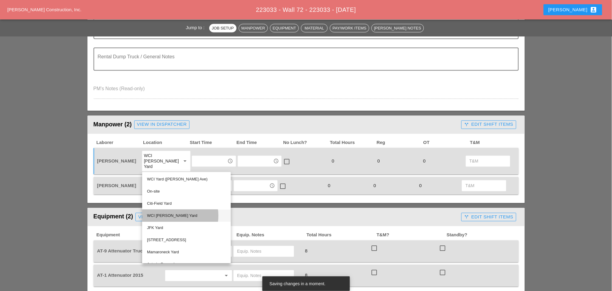
click at [164, 215] on div "WCI [PERSON_NAME] Yard" at bounding box center [186, 215] width 79 height 7
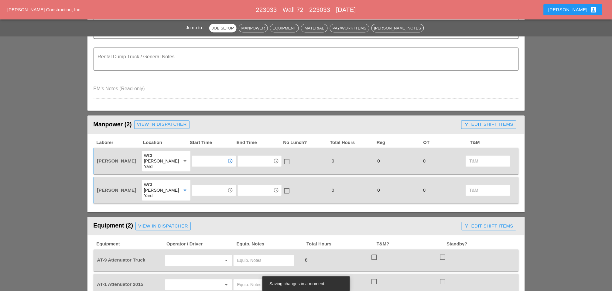
click at [205, 156] on input "text" at bounding box center [210, 161] width 32 height 10
click at [202, 181] on div "7 :30 am" at bounding box center [210, 181] width 34 height 7
type input "7:30 am"
drag, startPoint x: 206, startPoint y: 178, endPoint x: 203, endPoint y: 182, distance: 5.2
click at [206, 186] on input "text" at bounding box center [210, 191] width 32 height 10
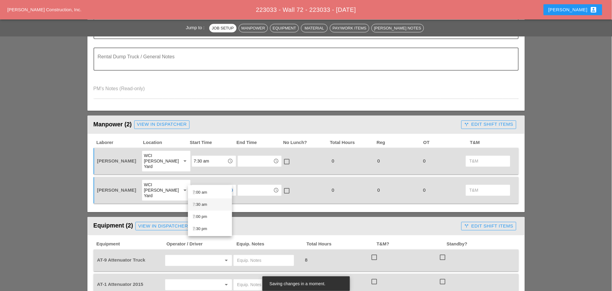
click at [197, 203] on div "7 :30 am" at bounding box center [210, 204] width 34 height 7
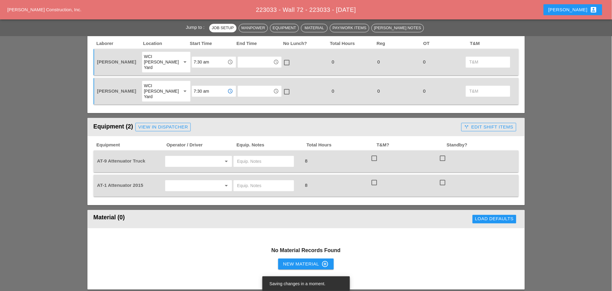
scroll to position [371, 0]
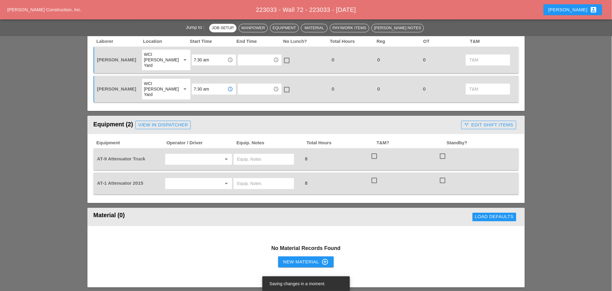
type input "7:30 am"
click at [180, 154] on input "text" at bounding box center [190, 159] width 46 height 10
click at [178, 169] on div "Jessica Godoy" at bounding box center [198, 169] width 57 height 7
type input "Jessica Godoy"
click at [179, 179] on input "text" at bounding box center [190, 184] width 46 height 10
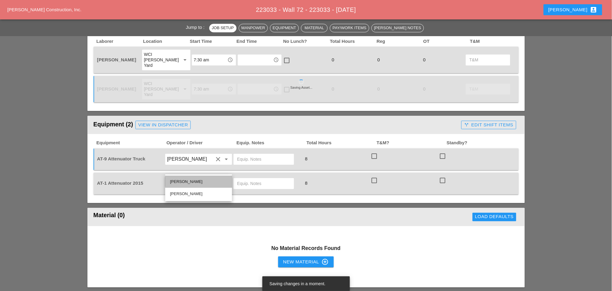
click at [178, 181] on div "Ricardo Capao" at bounding box center [198, 181] width 57 height 7
type input "Ricardo Capao"
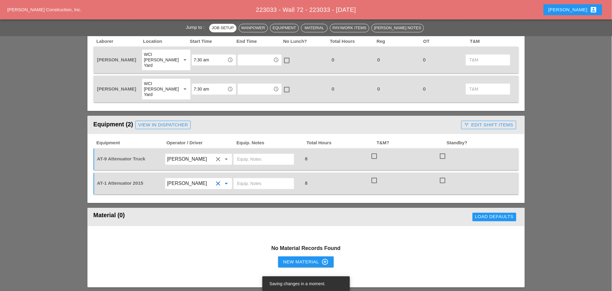
click at [242, 154] on input "text" at bounding box center [263, 159] width 53 height 10
drag, startPoint x: 266, startPoint y: 143, endPoint x: 236, endPoint y: 146, distance: 29.6
click at [236, 154] on div "Bruckner yard" at bounding box center [264, 159] width 60 height 11
type input "Bruckner yard"
click at [261, 179] on input "text" at bounding box center [263, 184] width 53 height 10
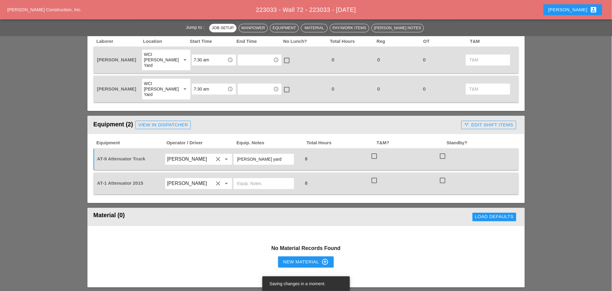
paste input "Bruckner yard"
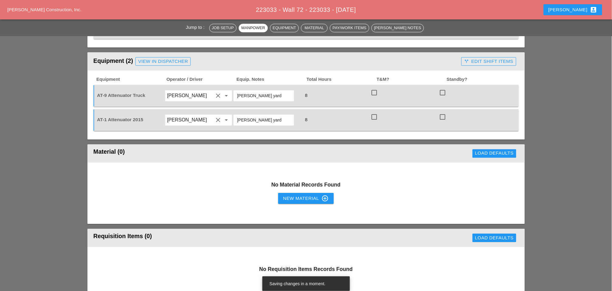
scroll to position [439, 0]
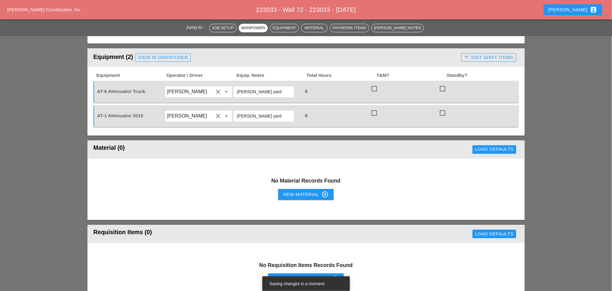
type input "Bruckner yard"
click at [298, 191] on div "New Material control_point" at bounding box center [306, 194] width 46 height 7
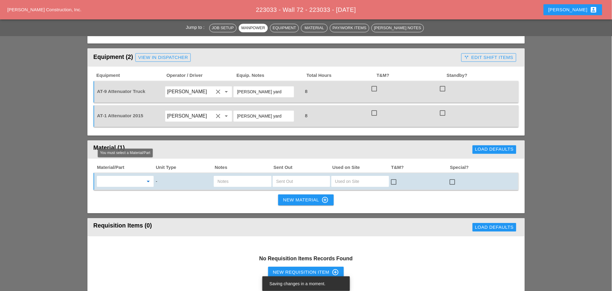
click at [122, 177] on input "text" at bounding box center [121, 182] width 45 height 10
click at [125, 179] on div "Misc . Materials" at bounding box center [124, 178] width 47 height 7
type input "Misc. Materials"
click at [228, 177] on input "text" at bounding box center [243, 182] width 50 height 10
type input "s"
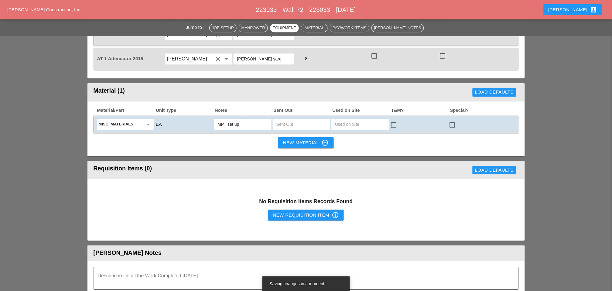
scroll to position [540, 0]
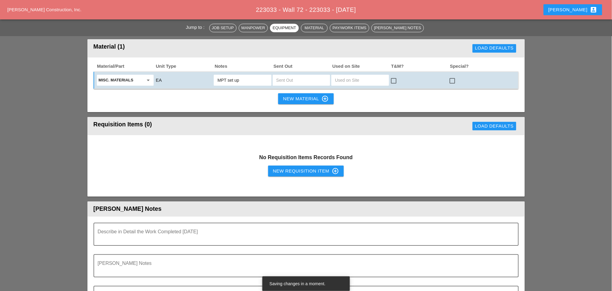
type input "MPT set up"
click at [295, 167] on div "New Requisition Item control_point" at bounding box center [306, 170] width 66 height 7
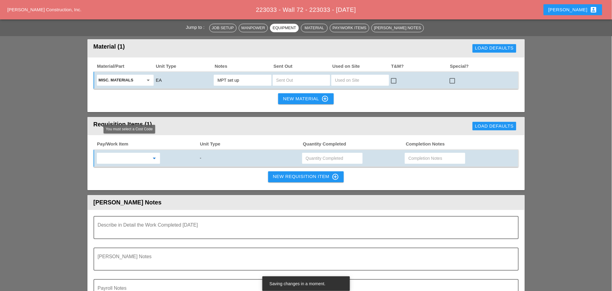
click at [121, 153] on input "text" at bounding box center [124, 158] width 51 height 10
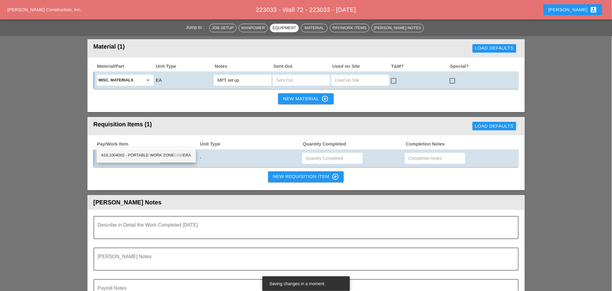
click at [149, 154] on div "619.1004002 - PORTABLE WORK ZONE CAM ERA" at bounding box center [146, 155] width 90 height 7
type input "619.1004002 - PORTABLE WORK ZONE CAMERA"
click at [317, 153] on input "text" at bounding box center [332, 158] width 53 height 10
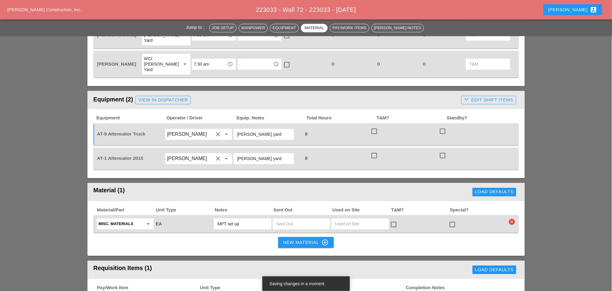
scroll to position [236, 0]
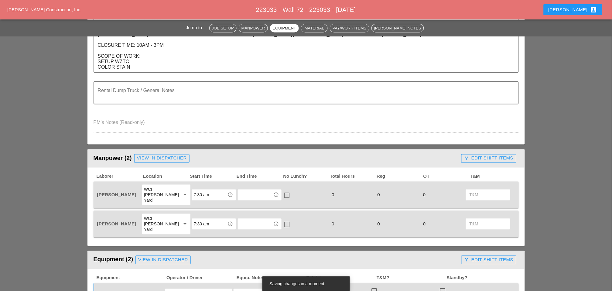
type input "4"
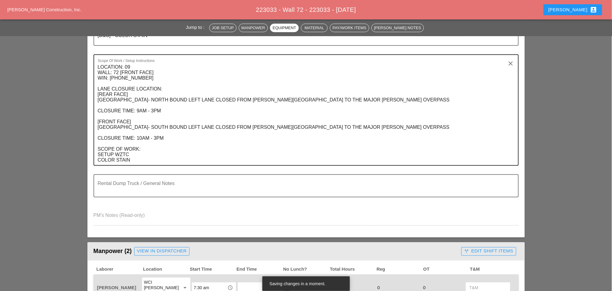
scroll to position [34, 0]
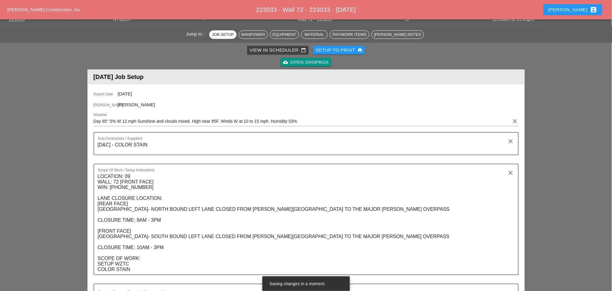
click at [338, 49] on div "Setup to Print print" at bounding box center [339, 50] width 47 height 7
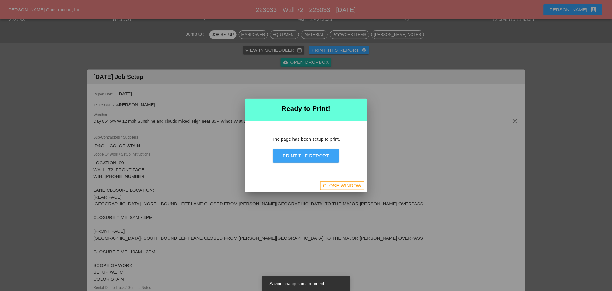
drag, startPoint x: 306, startPoint y: 157, endPoint x: 375, endPoint y: 156, distance: 69.0
click at [306, 157] on div "Print the Report" at bounding box center [306, 156] width 46 height 7
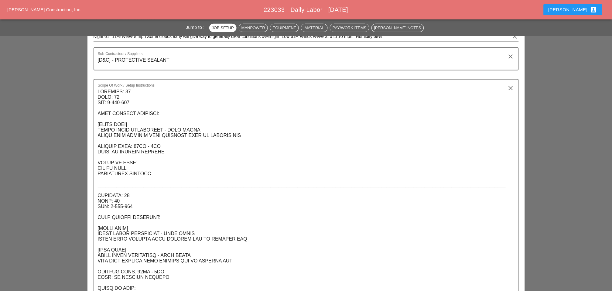
scroll to position [34, 0]
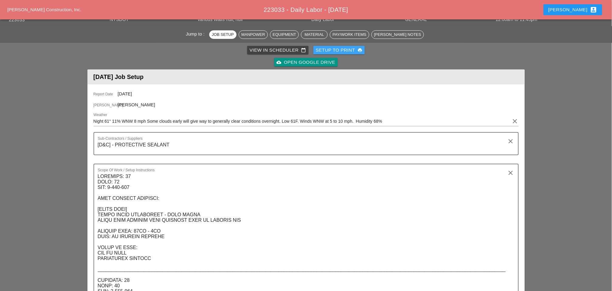
click at [351, 52] on div "Setup to Print print" at bounding box center [339, 50] width 47 height 7
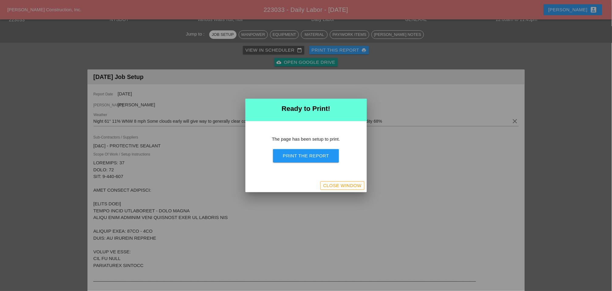
click at [308, 155] on div "Print the Report" at bounding box center [306, 156] width 46 height 7
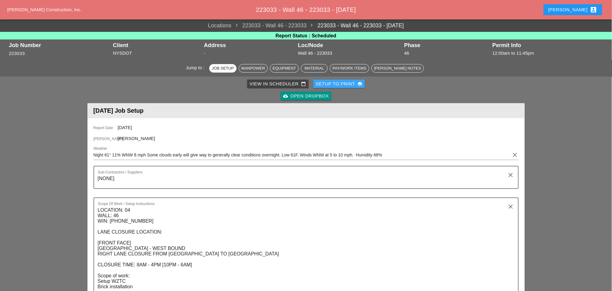
click at [338, 81] on div "Setup to Print print" at bounding box center [339, 84] width 47 height 7
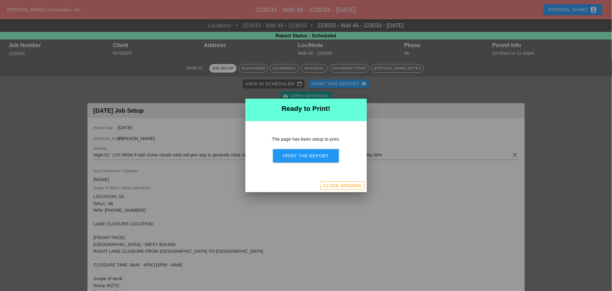
click at [318, 163] on div "The page has been setup to print. Print the Report" at bounding box center [306, 150] width 122 height 58
click at [322, 159] on div "Print the Report" at bounding box center [306, 156] width 46 height 7
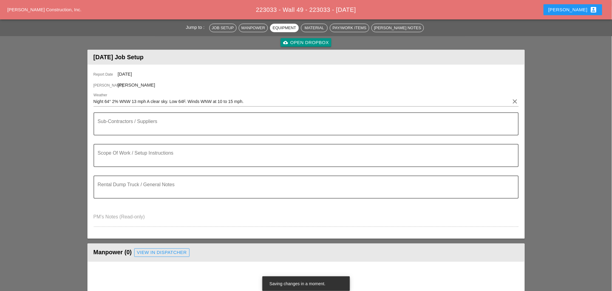
scroll to position [52, 0]
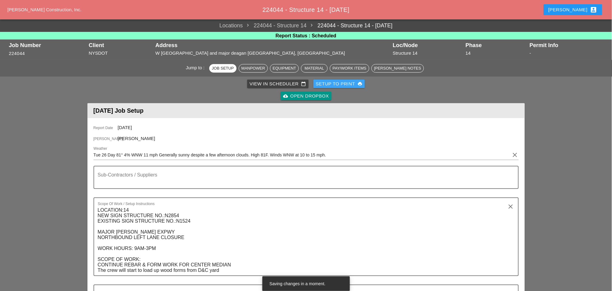
click at [337, 82] on div "Setup to Print print" at bounding box center [339, 84] width 47 height 7
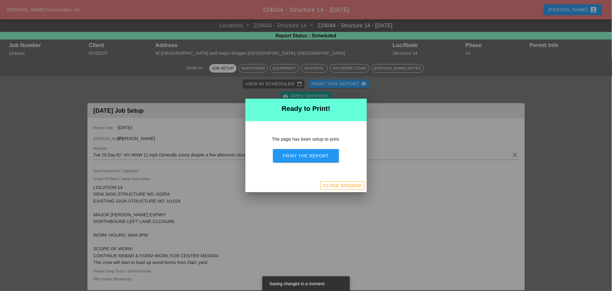
click at [313, 159] on button "Print the Report" at bounding box center [306, 155] width 66 height 13
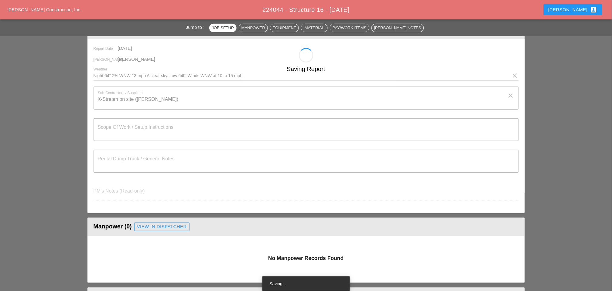
scroll to position [67, 0]
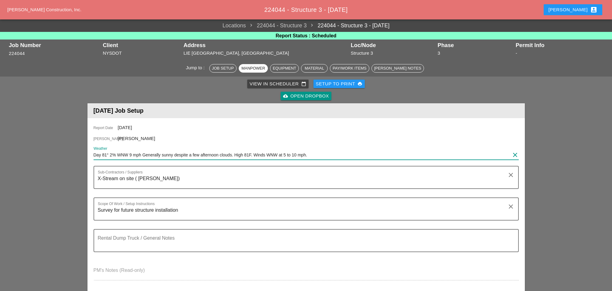
scroll to position [67, 0]
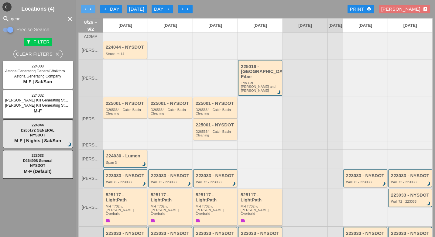
click at [87, 10] on icon "arrow_left" at bounding box center [85, 9] width 5 height 5
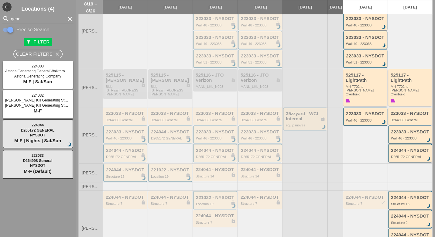
scroll to position [207, 0]
